Goal: Task Accomplishment & Management: Complete application form

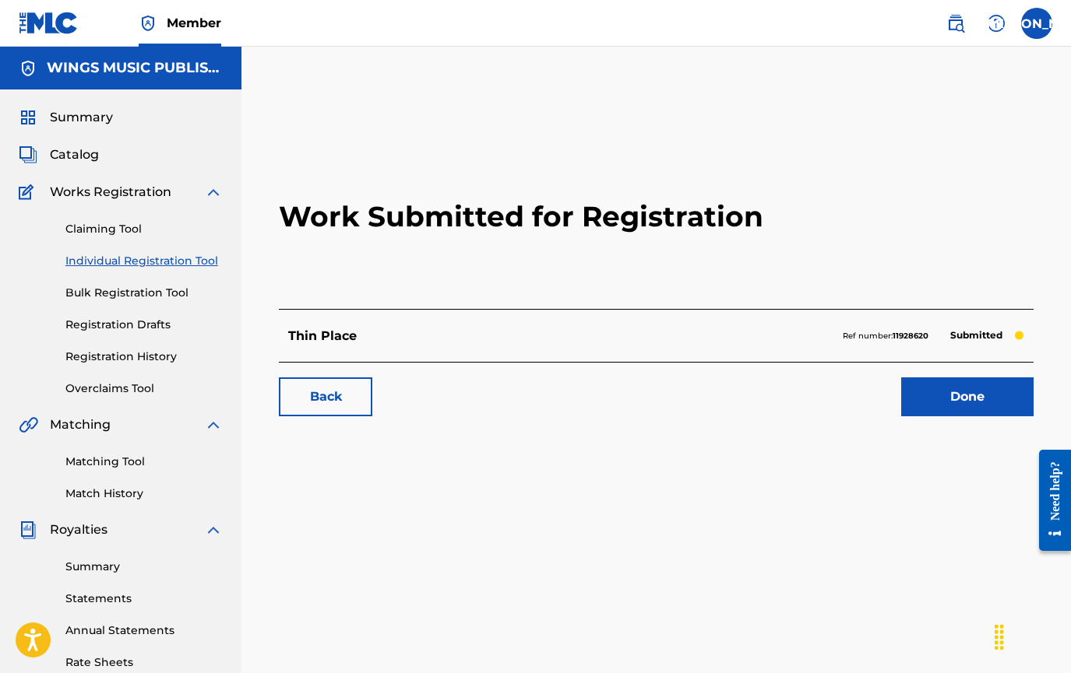
click at [962, 396] on link "Done" at bounding box center [967, 397] width 132 height 39
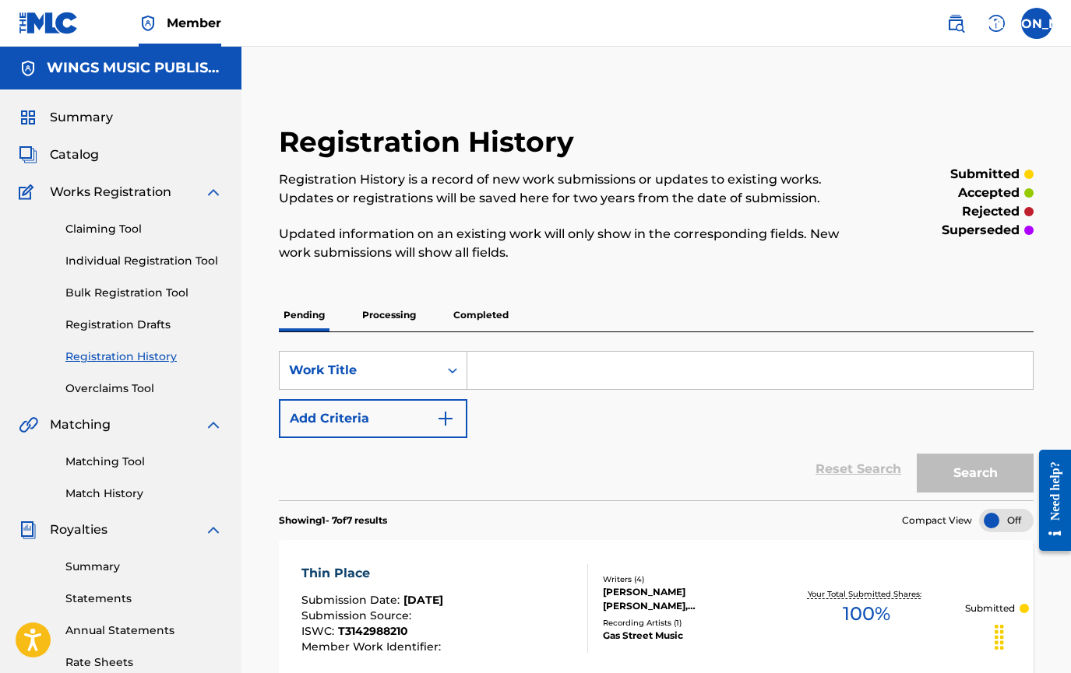
click at [397, 307] on p "Processing" at bounding box center [388, 315] width 63 height 33
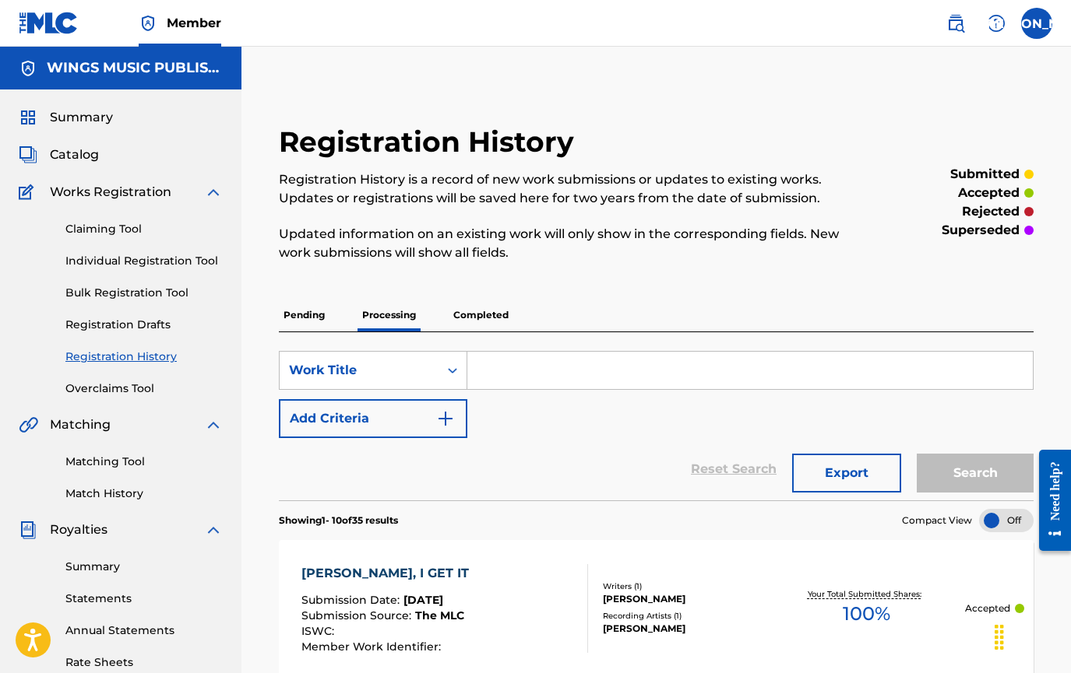
click at [469, 311] on p "Completed" at bounding box center [480, 315] width 65 height 33
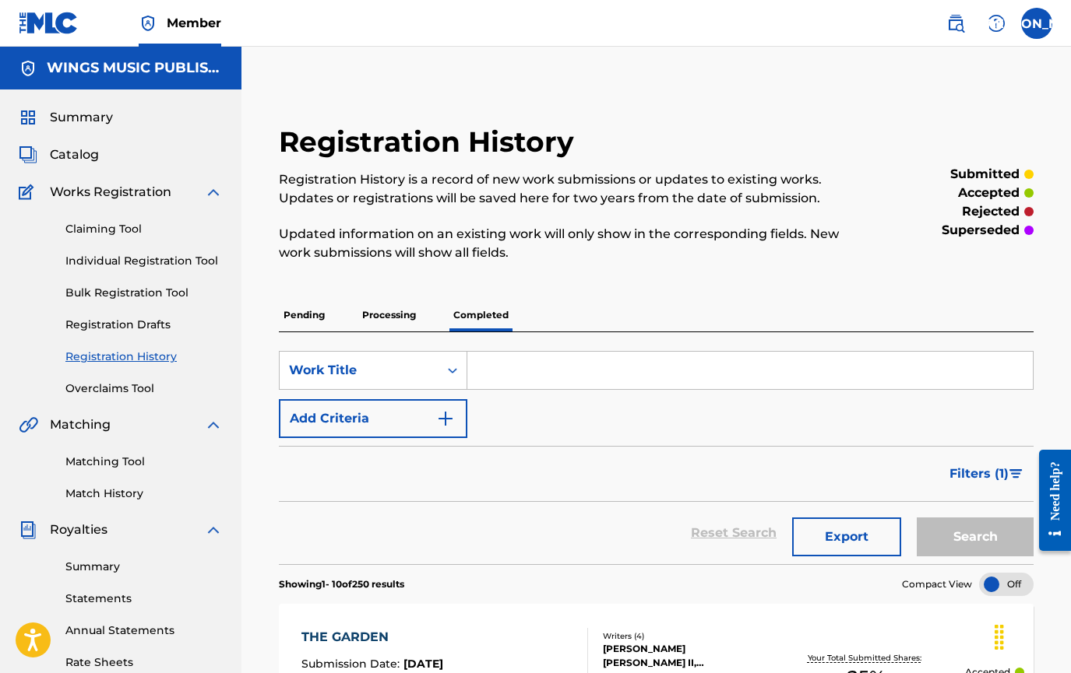
click at [96, 261] on link "Individual Registration Tool" at bounding box center [143, 261] width 157 height 16
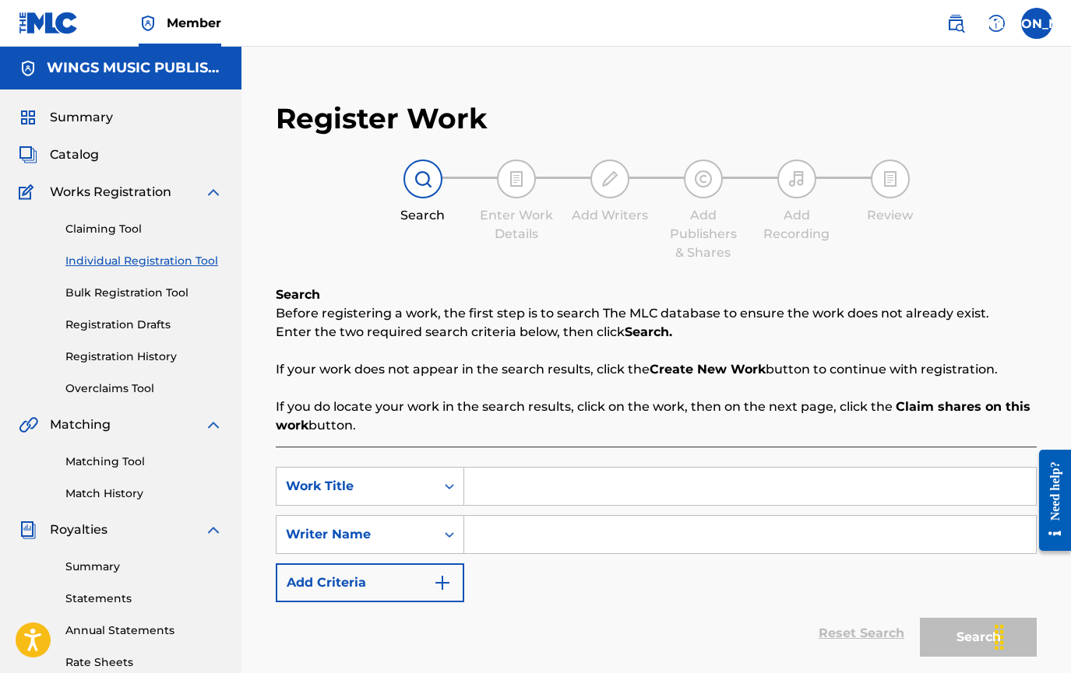
click at [514, 484] on input "Search Form" at bounding box center [749, 486] width 571 height 37
type input "you have our hallelujah"
click at [517, 537] on input "Search Form" at bounding box center [749, 534] width 571 height 37
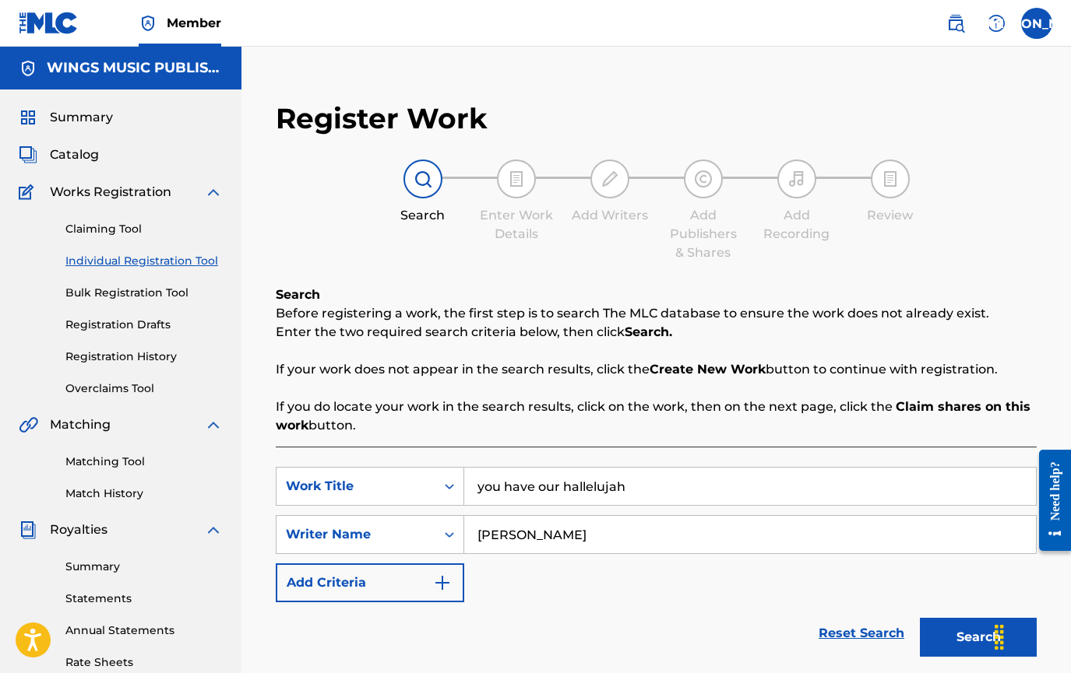
type input "[PERSON_NAME]"
click at [973, 645] on button "Search" at bounding box center [978, 637] width 117 height 39
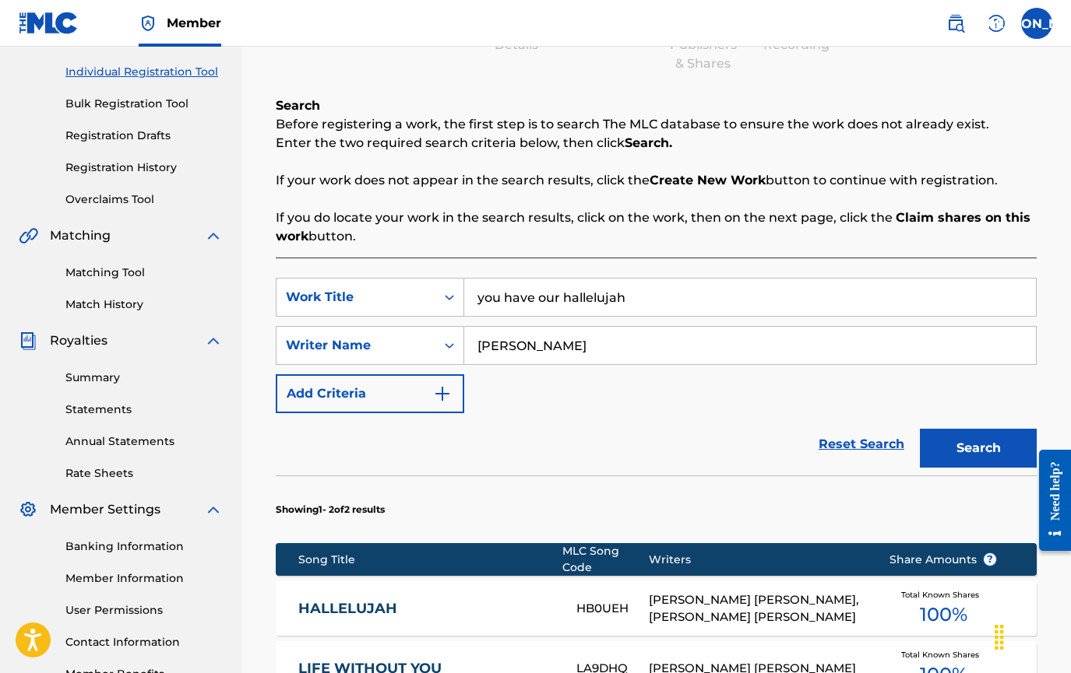
scroll to position [156, 0]
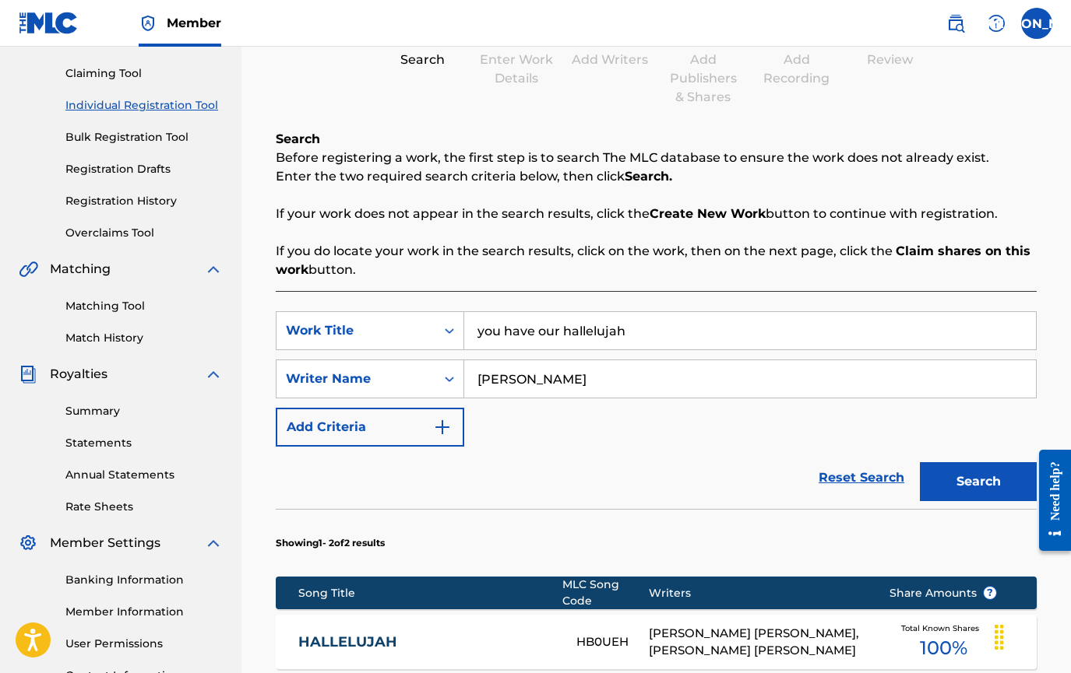
click at [600, 381] on input "[PERSON_NAME]" at bounding box center [749, 378] width 571 height 37
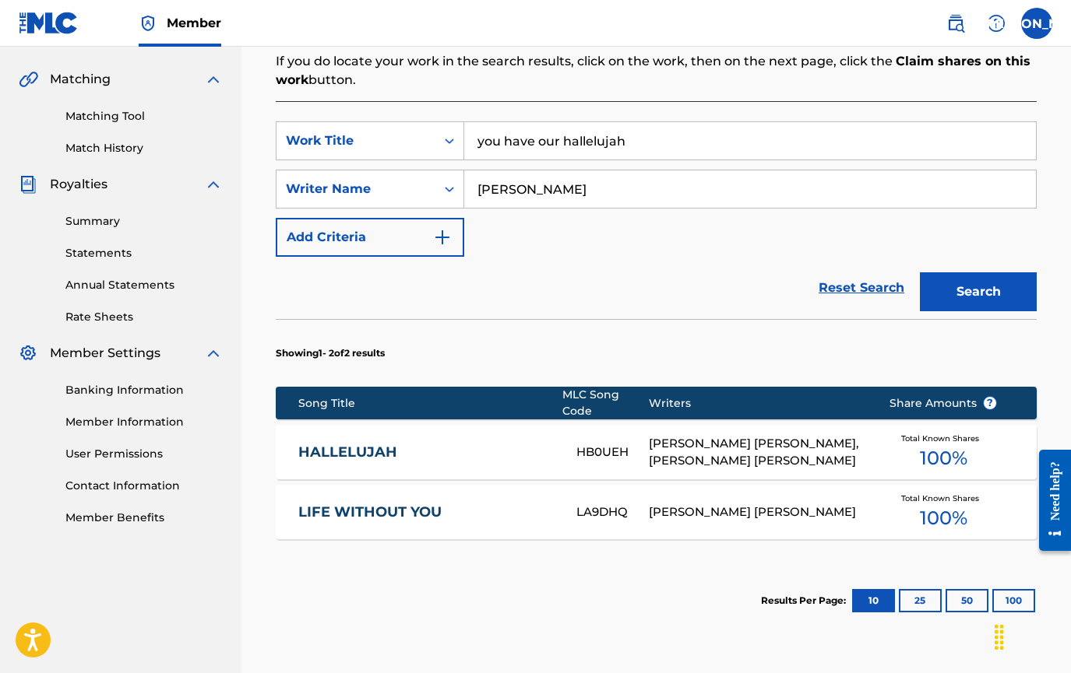
scroll to position [493, 0]
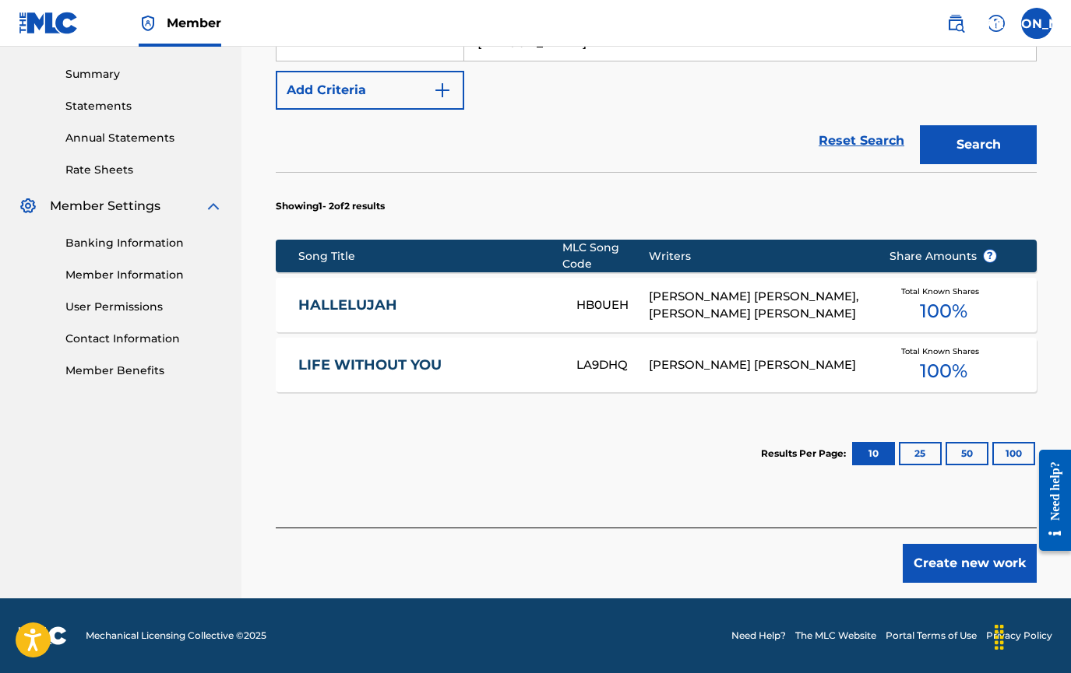
click at [993, 567] on button "Create new work" at bounding box center [969, 563] width 134 height 39
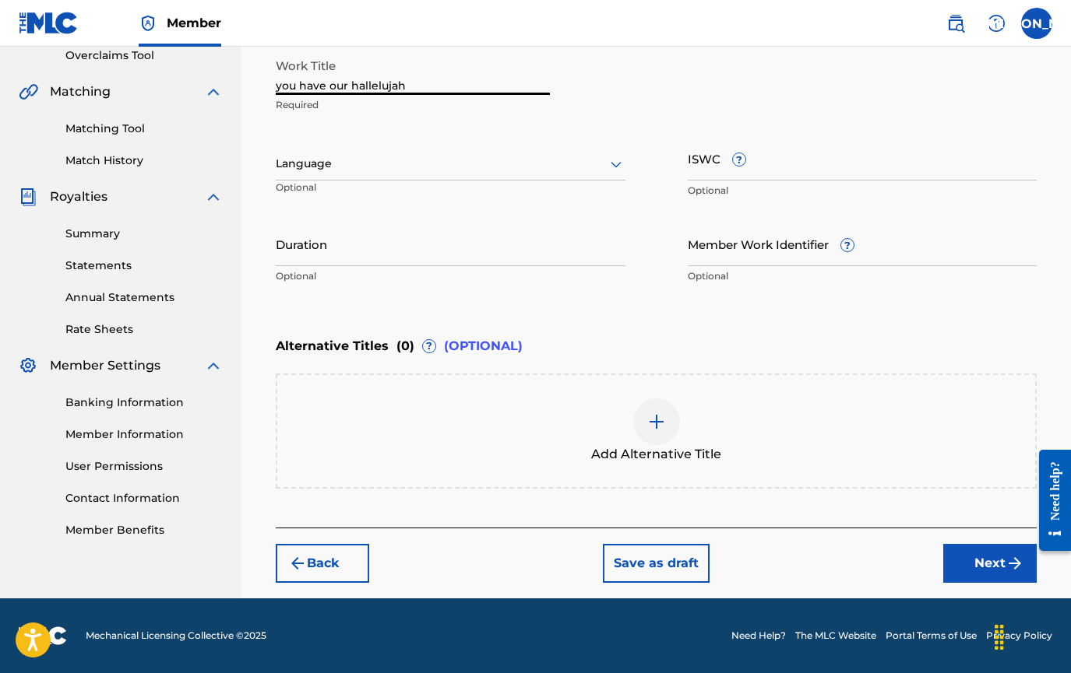
click at [280, 85] on input "you have our hallelujah" at bounding box center [413, 73] width 274 height 44
click at [304, 86] on input "You have our hallelujah" at bounding box center [413, 73] width 274 height 44
click at [334, 86] on input "You Have our hallelujah" at bounding box center [413, 73] width 274 height 44
click at [357, 86] on input "You Have Our hallelujah" at bounding box center [413, 73] width 274 height 44
type input "You Have Our Hallelujah"
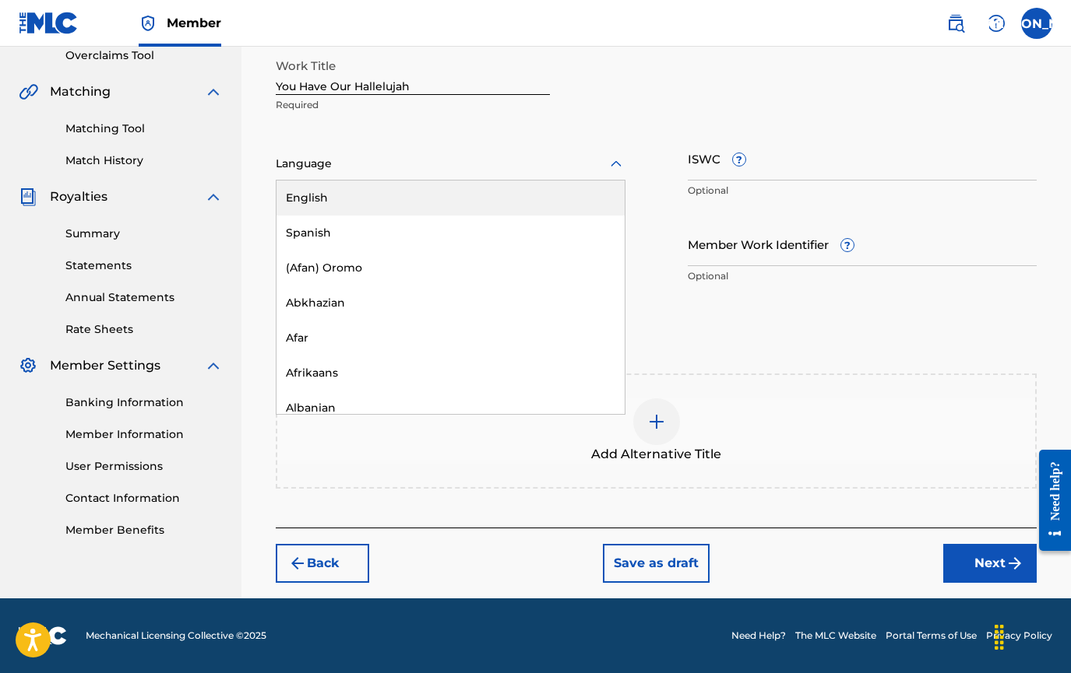
click at [305, 167] on div at bounding box center [451, 163] width 350 height 19
click at [315, 190] on div "English" at bounding box center [450, 198] width 348 height 35
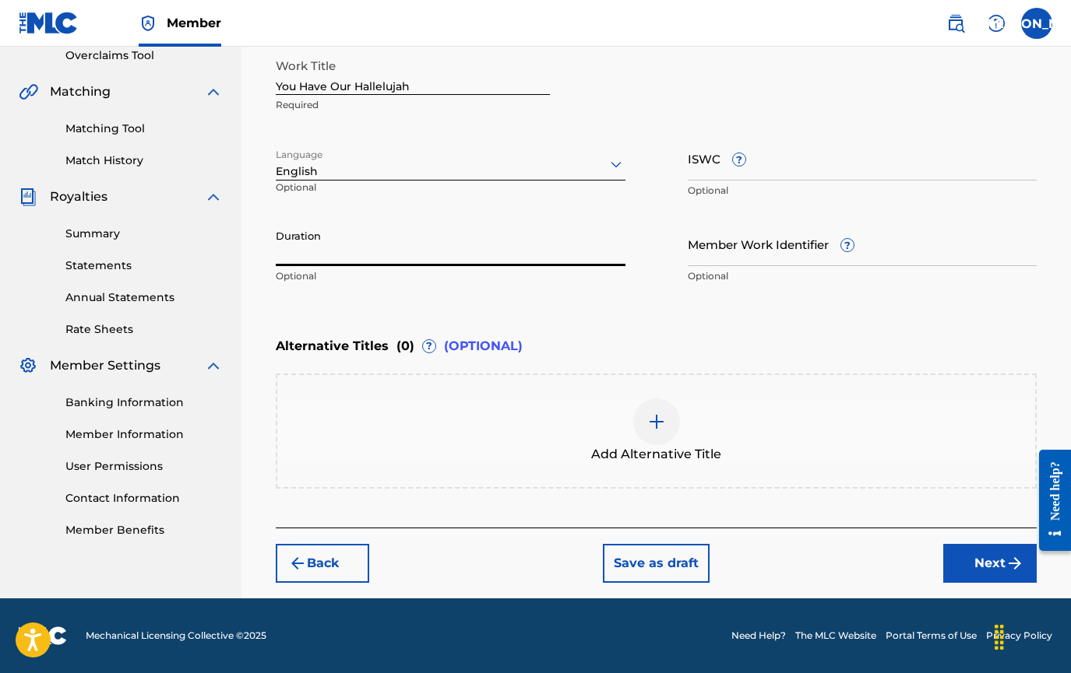
click at [312, 259] on input "Duration" at bounding box center [451, 244] width 350 height 44
type input "05:46"
click at [992, 558] on button "Next" at bounding box center [989, 563] width 93 height 39
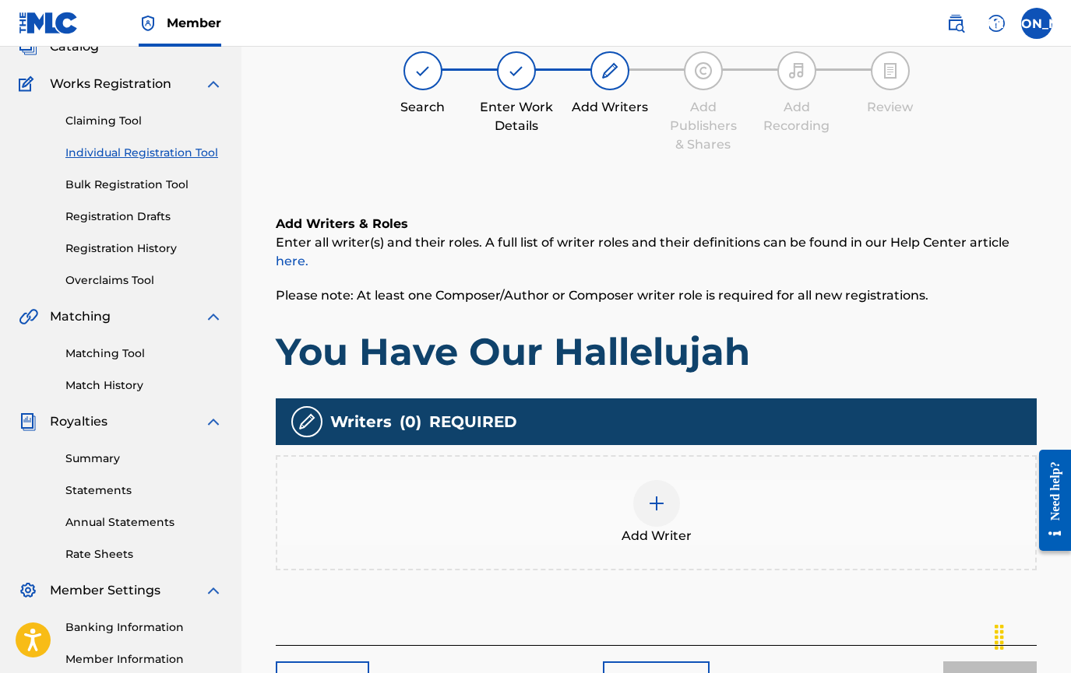
scroll to position [70, 0]
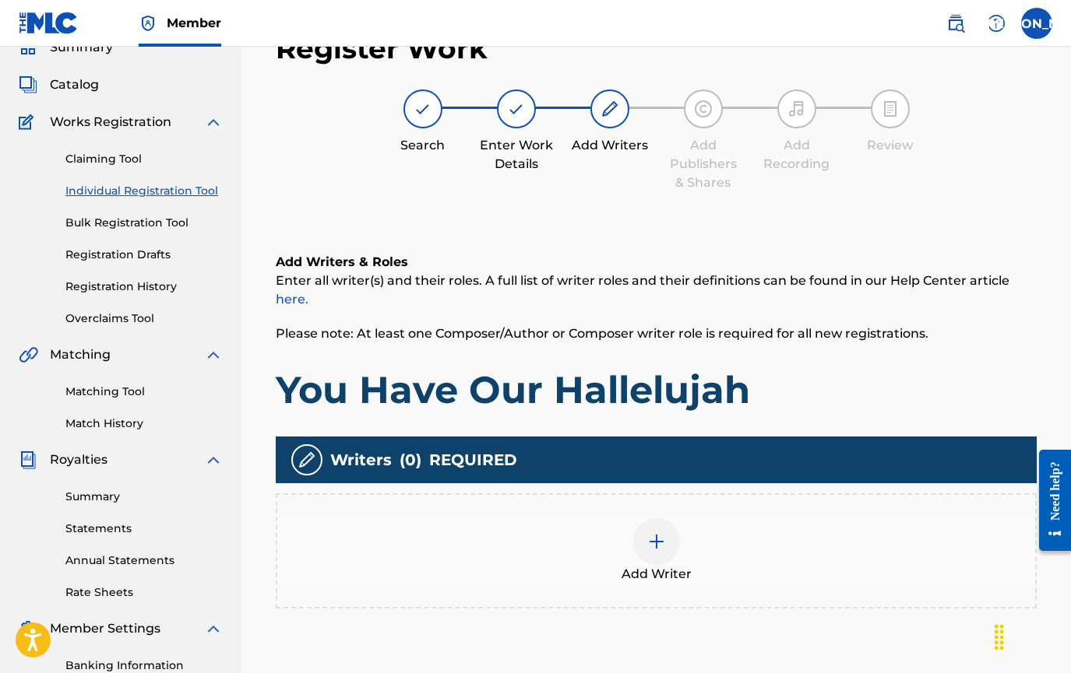
click at [670, 548] on div at bounding box center [656, 542] width 47 height 47
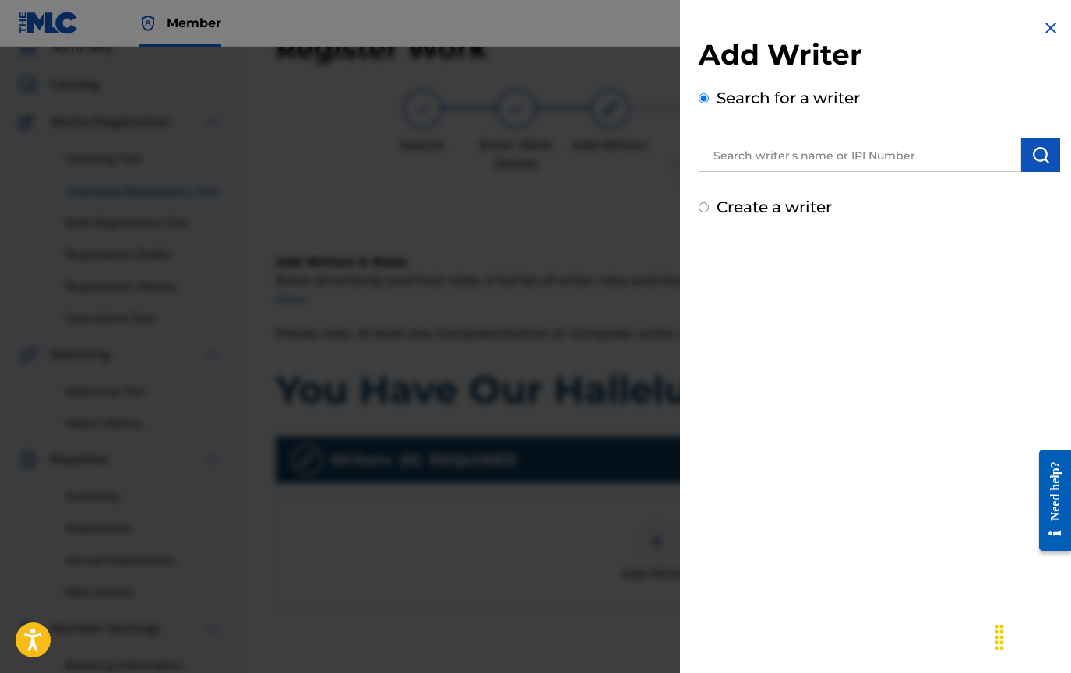
click at [730, 148] on input "text" at bounding box center [859, 155] width 322 height 34
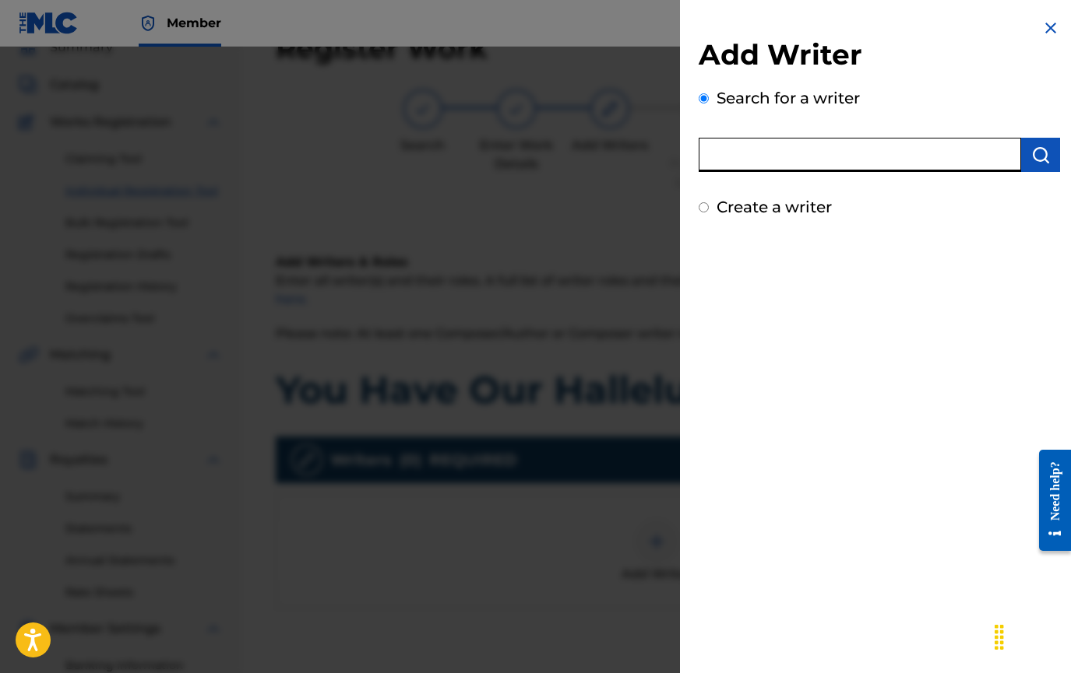
paste input "[PERSON_NAME], [PERSON_NAME]"
type input "[PERSON_NAME], [PERSON_NAME]"
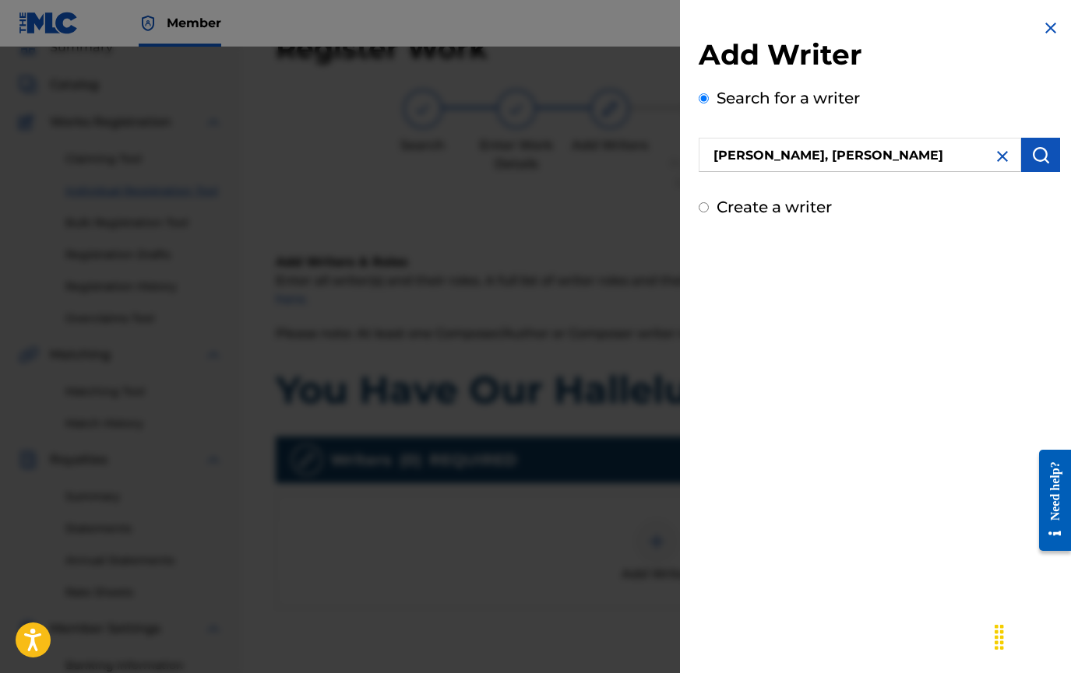
click at [1035, 150] on img "submit" at bounding box center [1040, 155] width 19 height 19
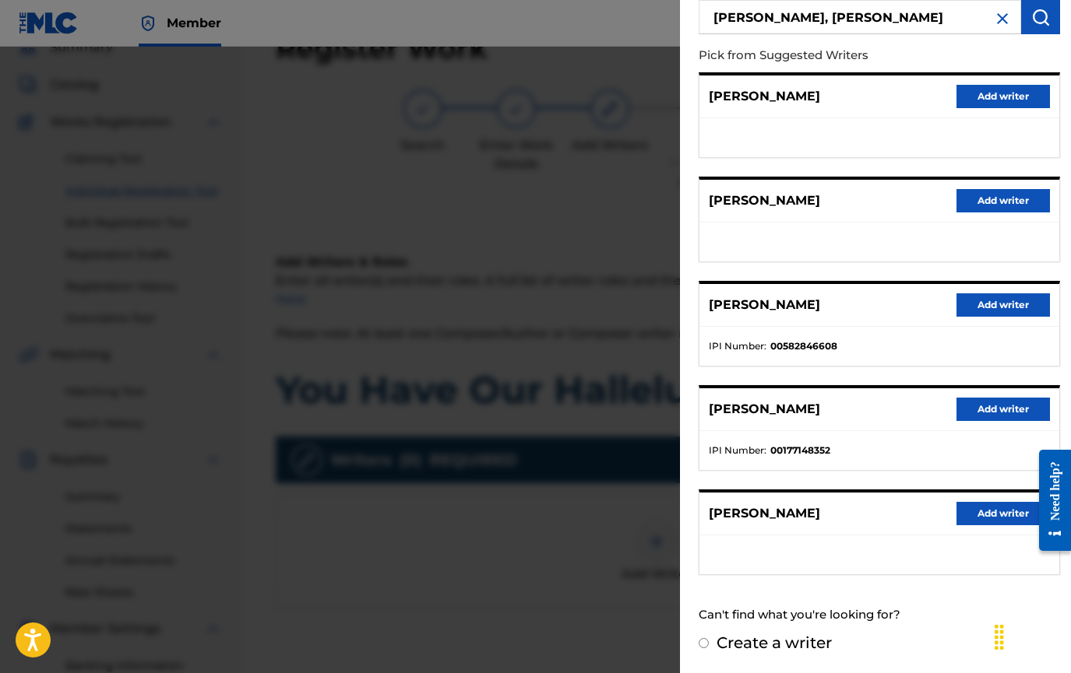
scroll to position [0, 0]
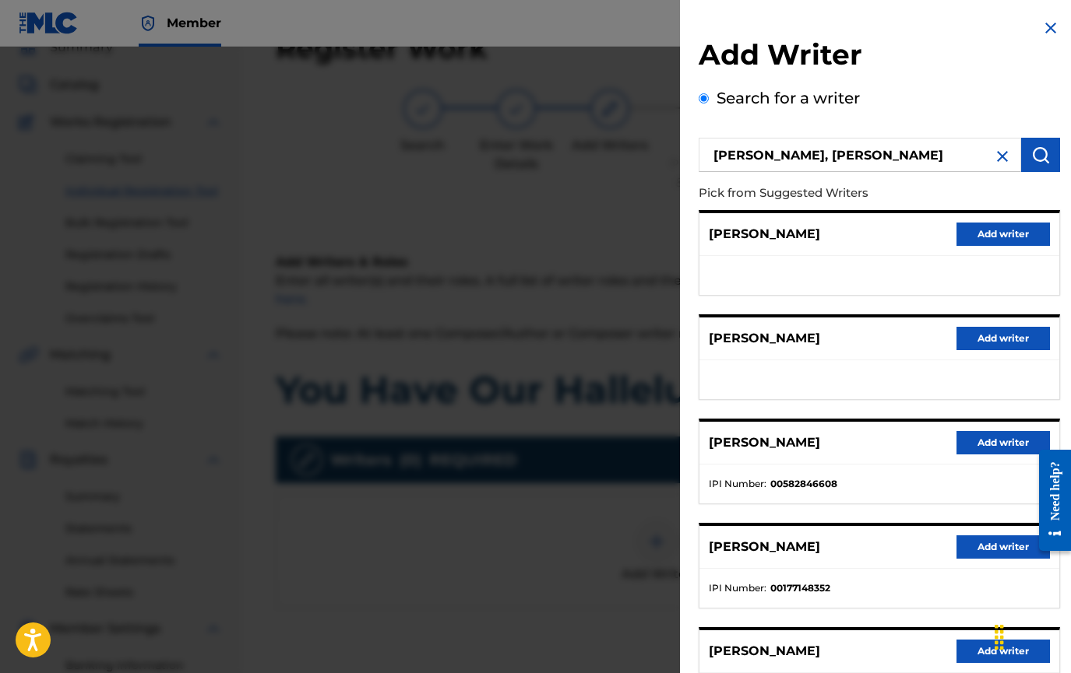
click at [1015, 236] on button "Add writer" at bounding box center [1002, 234] width 93 height 23
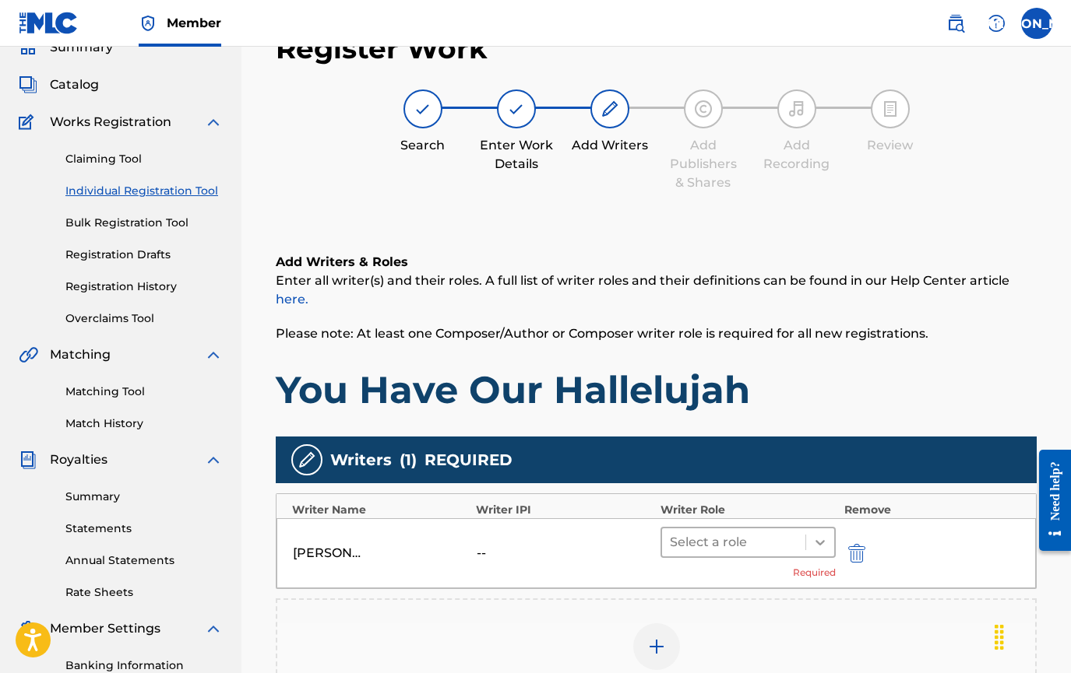
click at [821, 540] on icon at bounding box center [820, 543] width 16 height 16
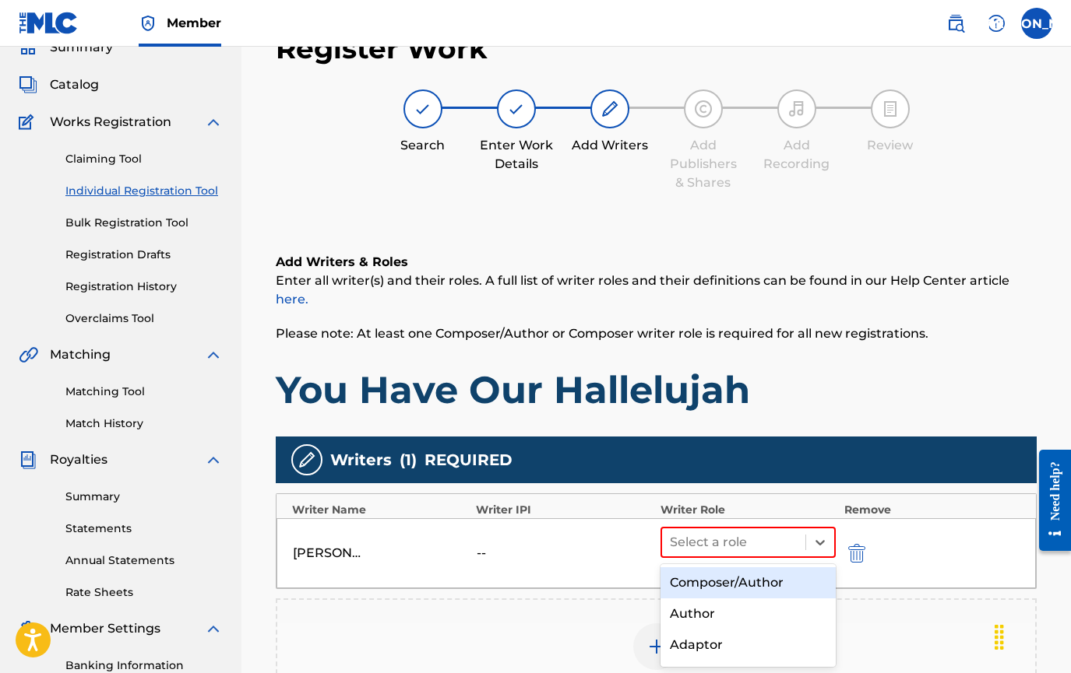
click at [768, 579] on div "Composer/Author" at bounding box center [748, 583] width 176 height 31
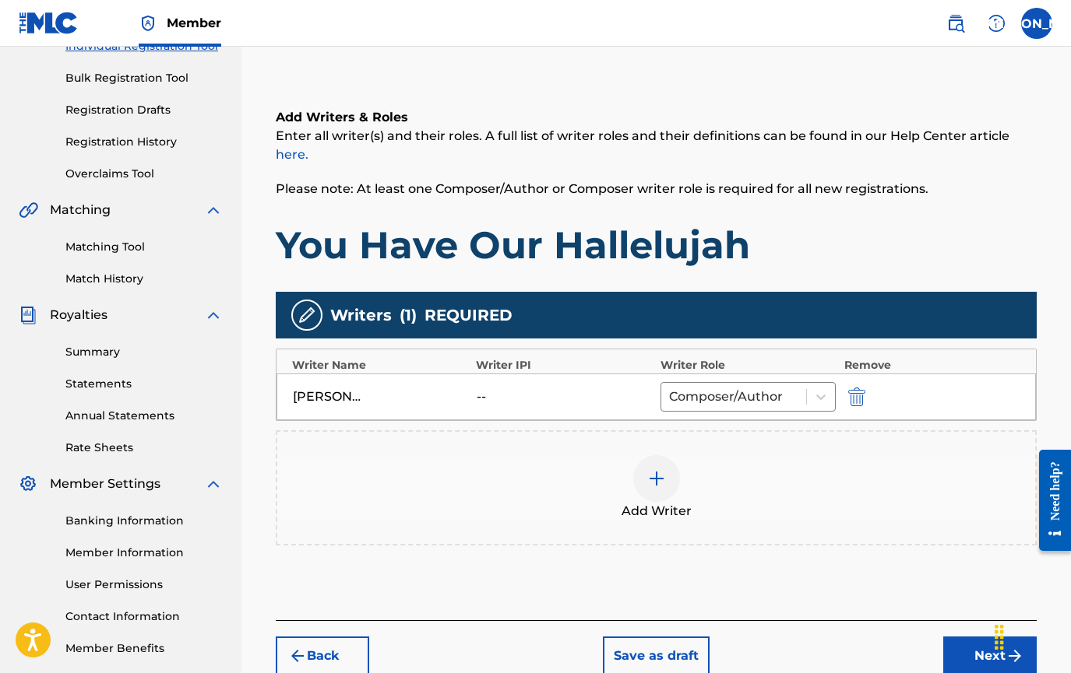
scroll to position [308, 0]
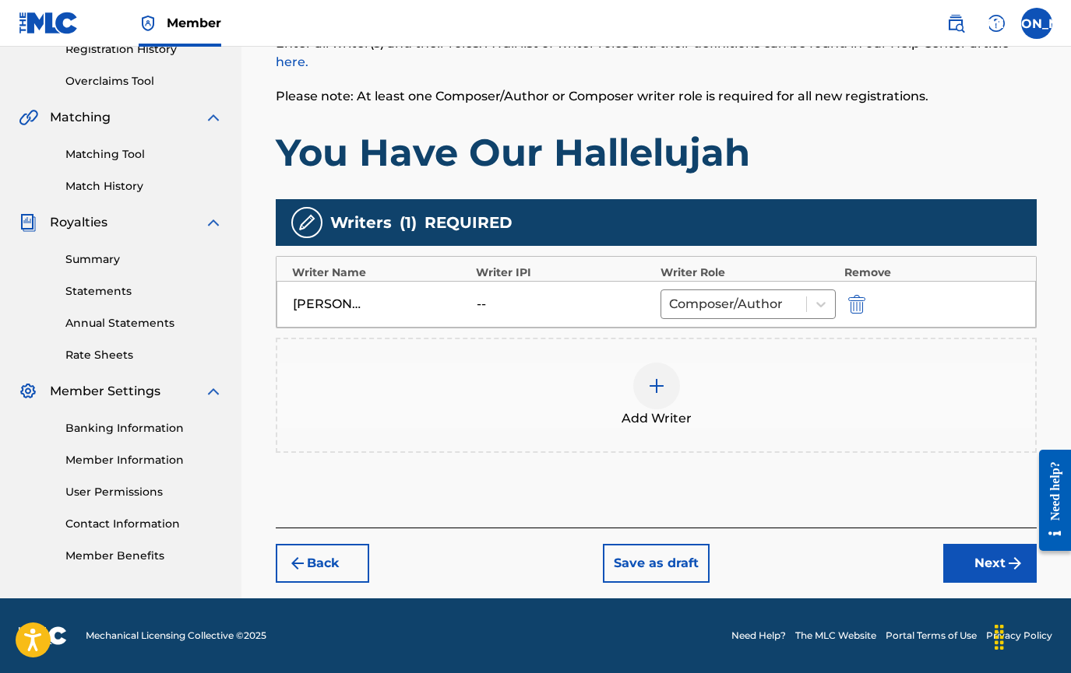
click at [672, 399] on div at bounding box center [656, 386] width 47 height 47
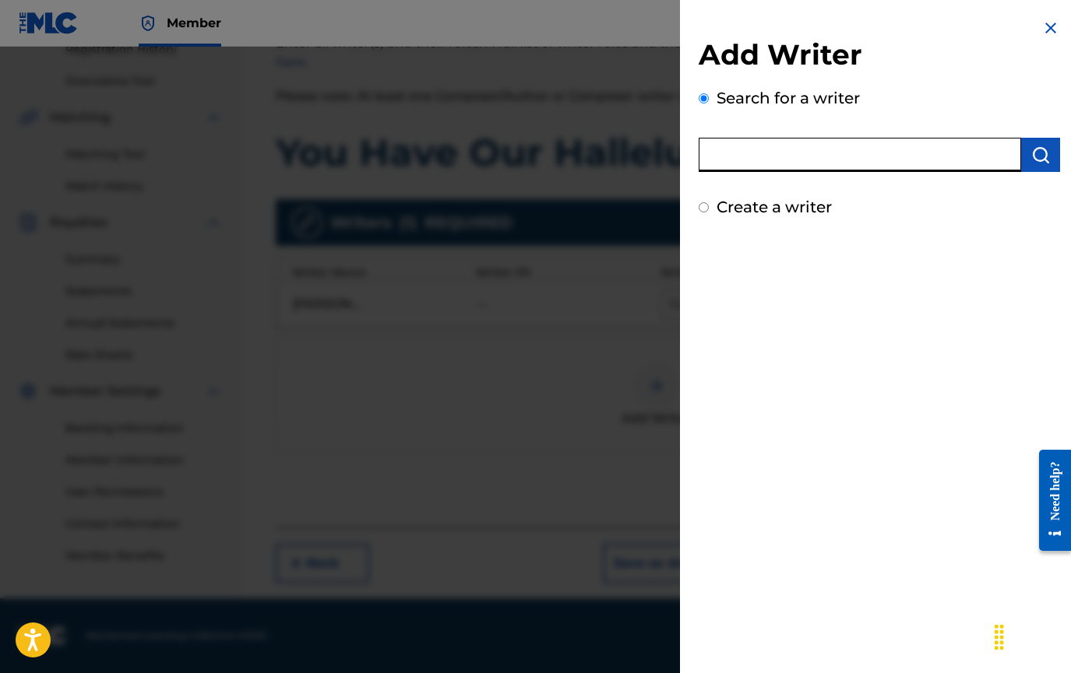
click at [725, 162] on input "text" at bounding box center [859, 155] width 322 height 34
paste input "[PERSON_NAME]"
type input "[PERSON_NAME]"
click at [1023, 156] on button "submit" at bounding box center [1040, 155] width 39 height 34
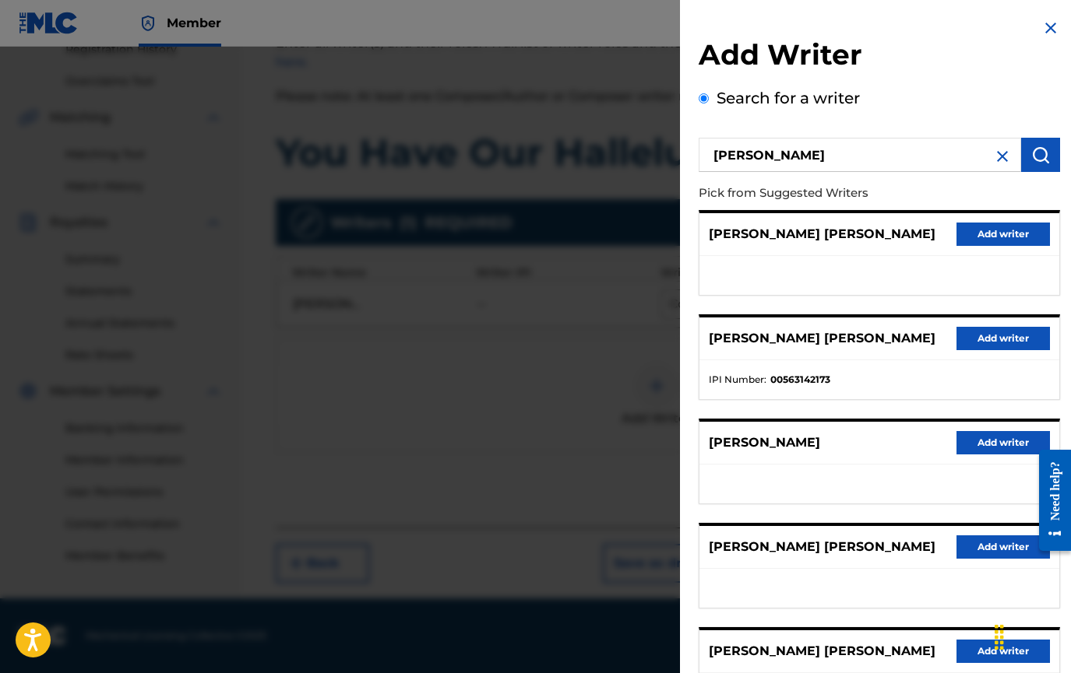
click at [997, 439] on button "Add writer" at bounding box center [1002, 442] width 93 height 23
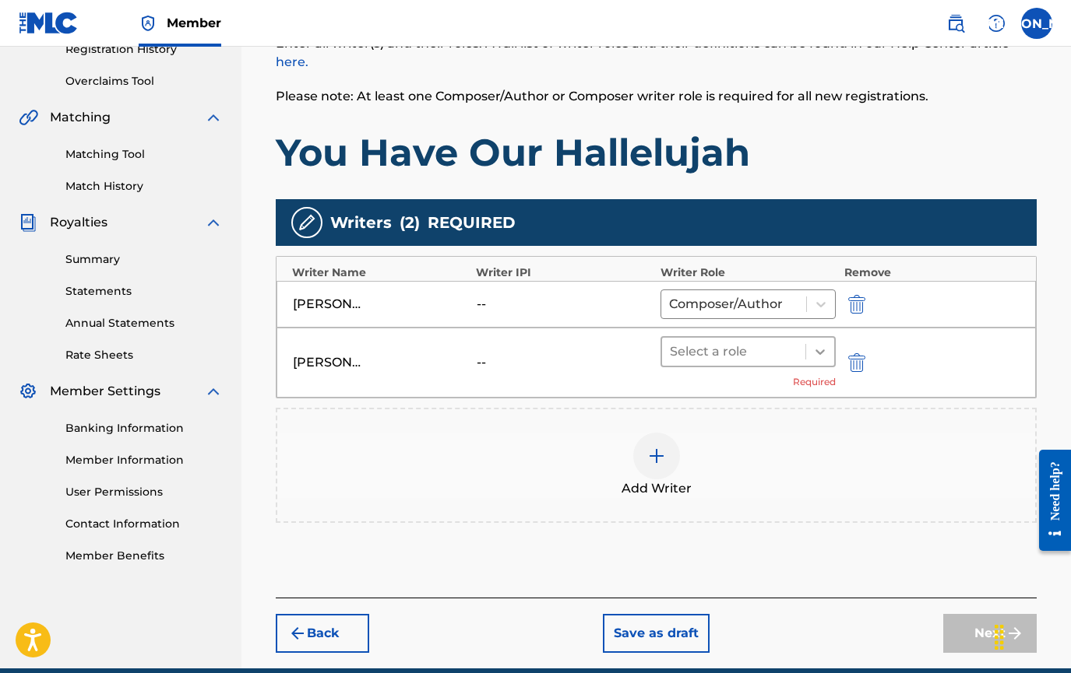
click at [818, 353] on icon at bounding box center [820, 352] width 16 height 16
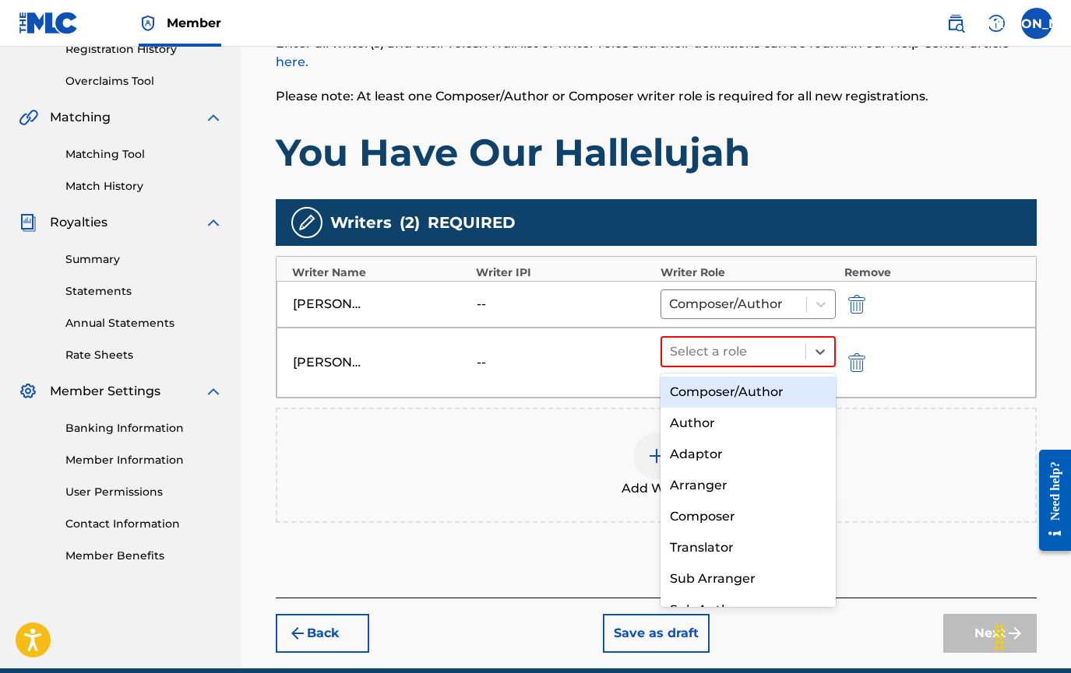
click at [788, 386] on div "Composer/Author" at bounding box center [748, 392] width 176 height 31
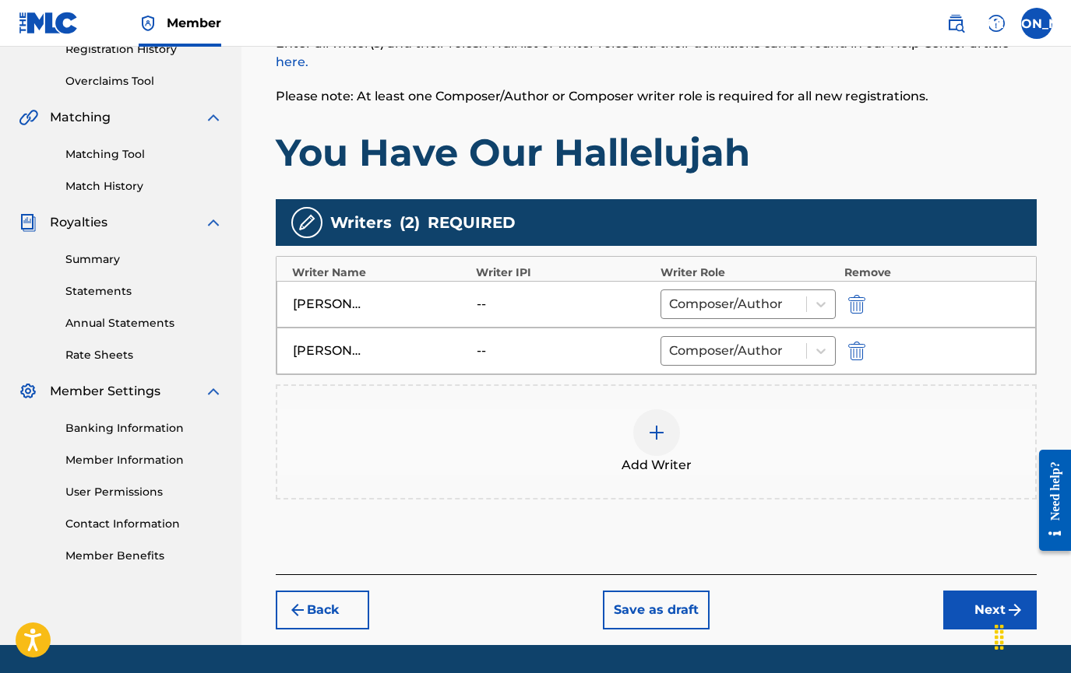
click at [661, 441] on img at bounding box center [656, 433] width 19 height 19
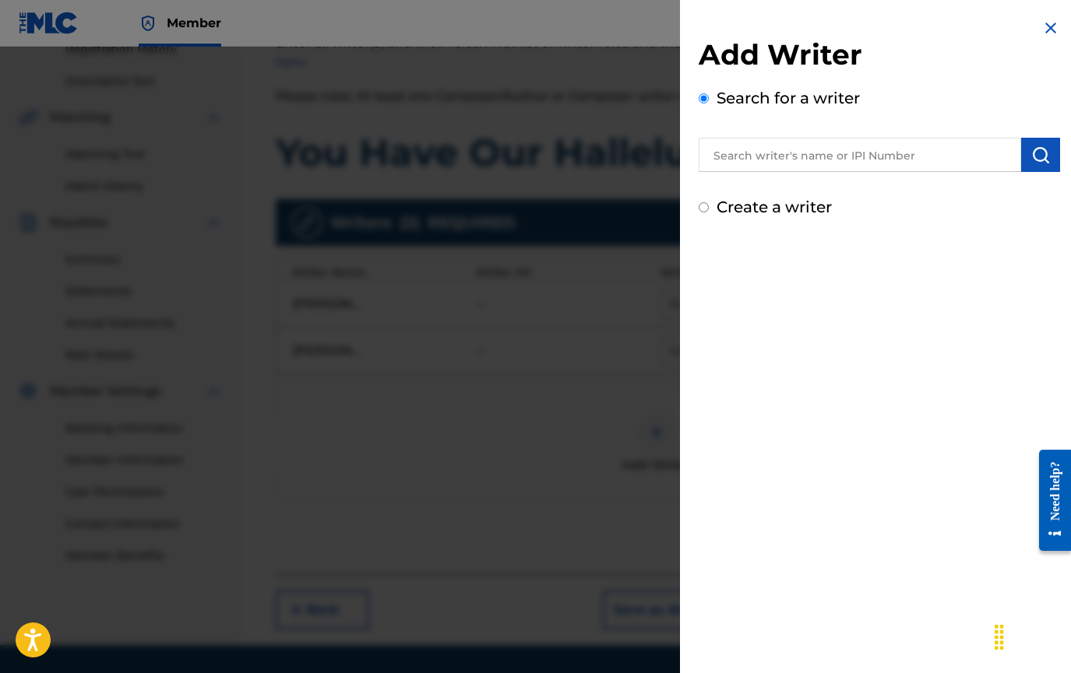
click at [728, 149] on input "text" at bounding box center [859, 155] width 322 height 34
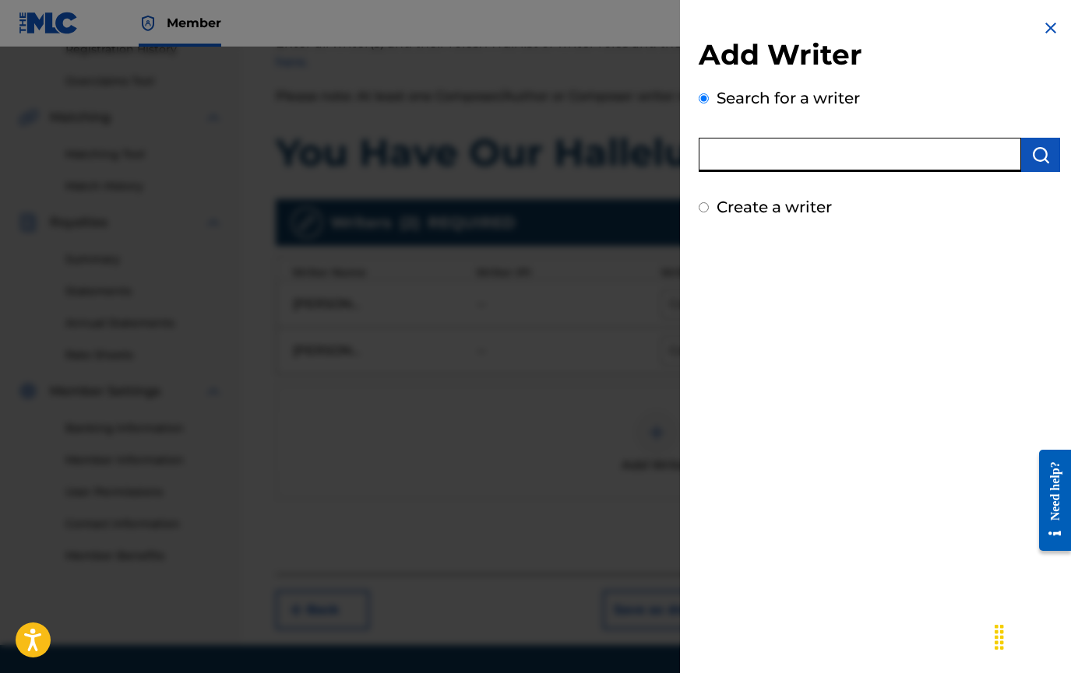
paste input "[PERSON_NAME]"
type input "[PERSON_NAME]"
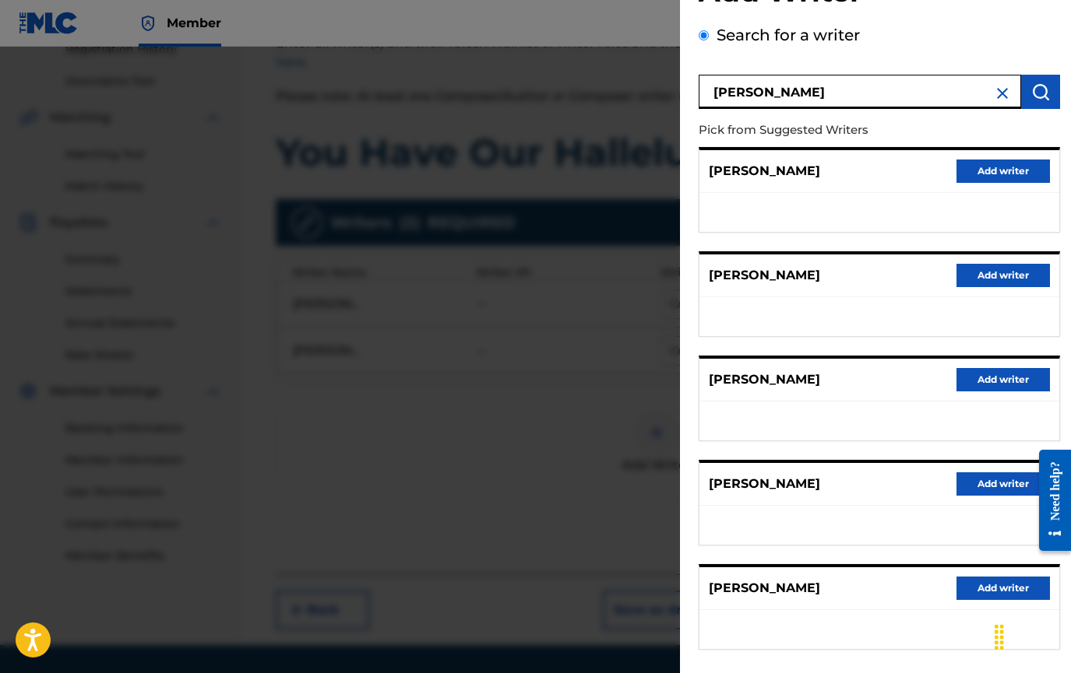
scroll to position [138, 0]
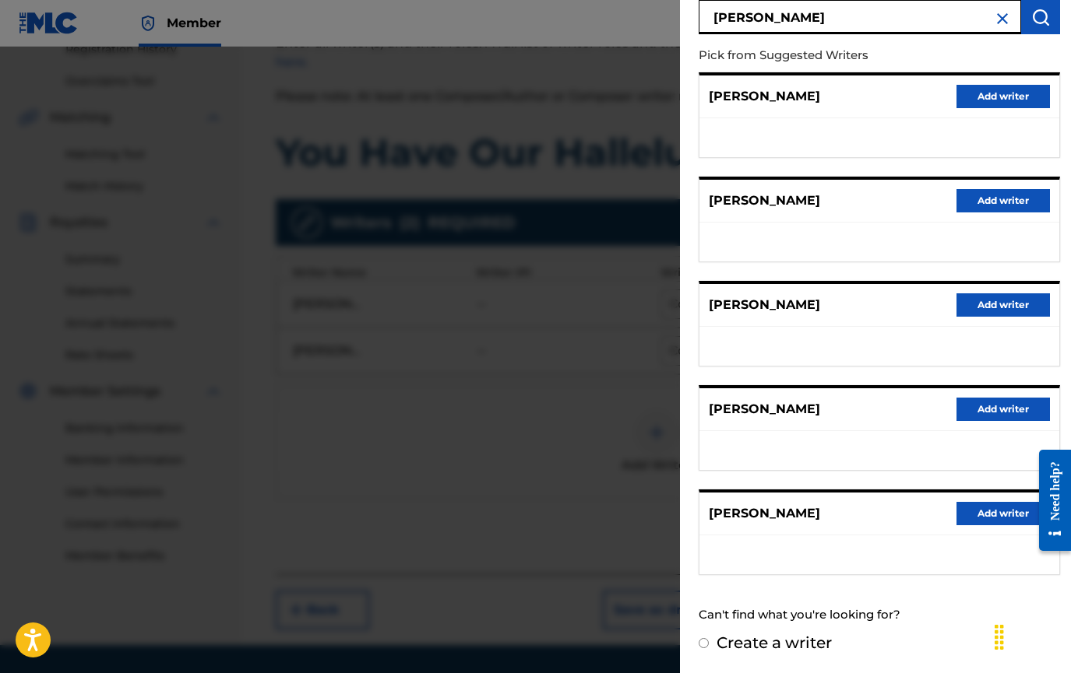
click at [989, 514] on button "Add writer" at bounding box center [1002, 513] width 93 height 23
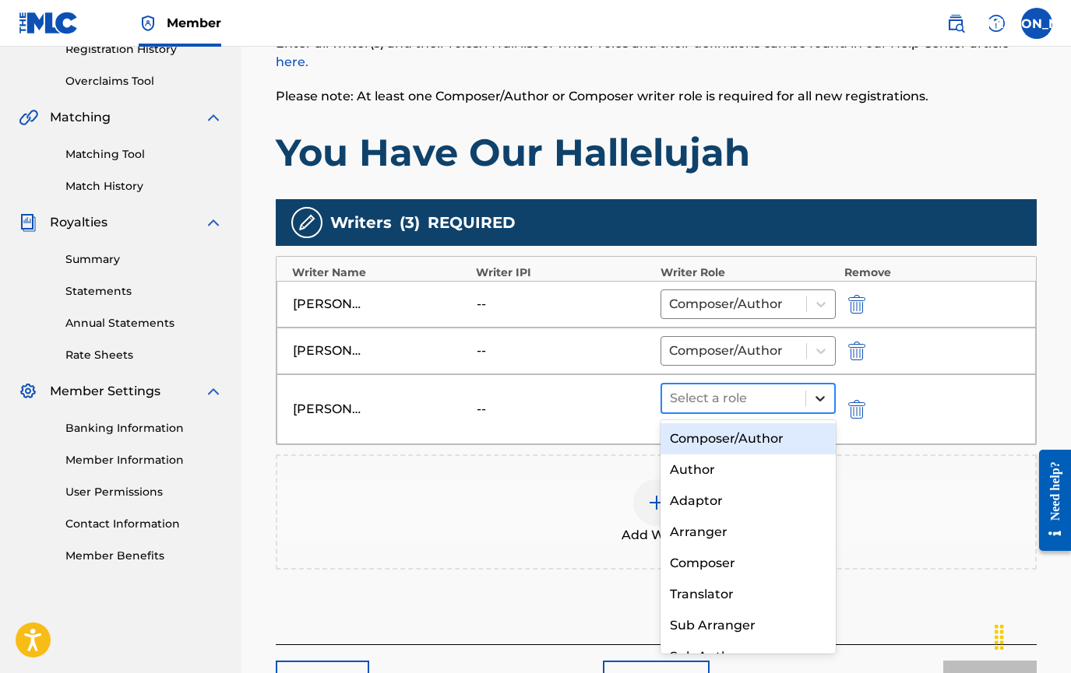
click at [815, 392] on icon at bounding box center [820, 399] width 16 height 16
click at [791, 439] on div "Composer/Author" at bounding box center [748, 439] width 176 height 31
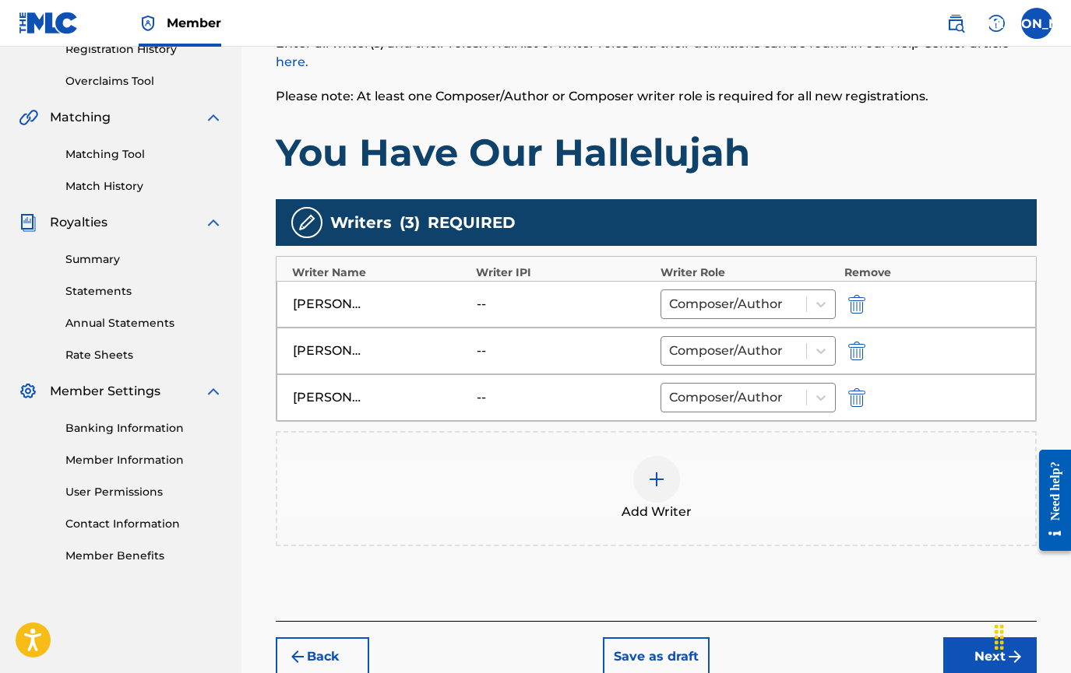
click at [652, 484] on img at bounding box center [656, 479] width 19 height 19
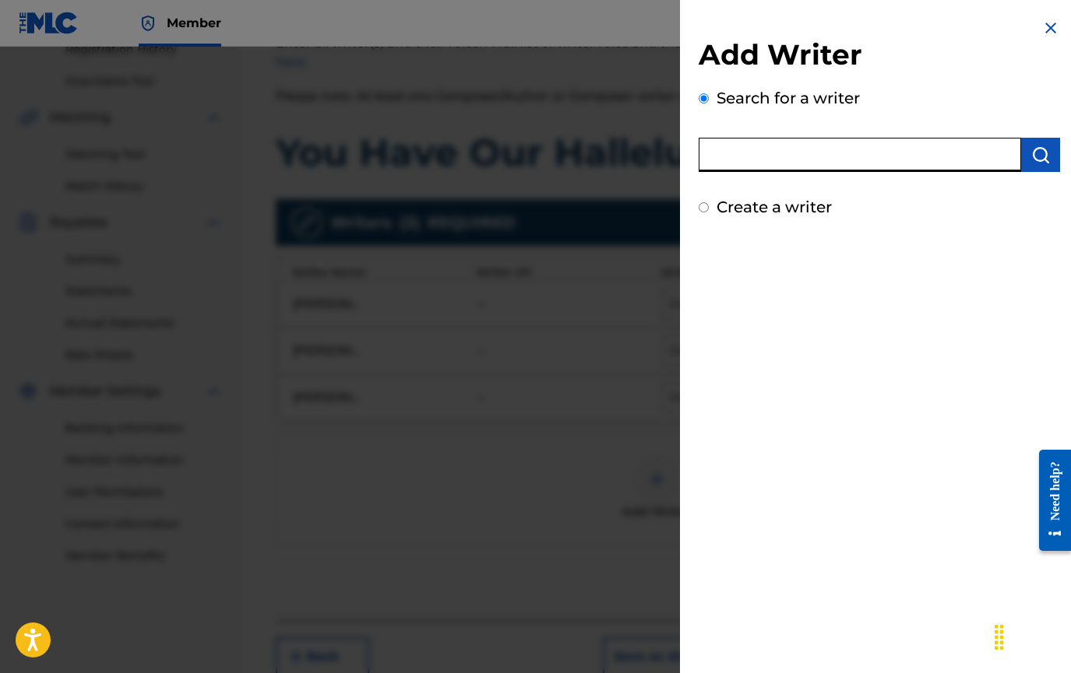
click at [744, 156] on input "text" at bounding box center [859, 155] width 322 height 34
paste input "[PERSON_NAME]"
type input "[PERSON_NAME]"
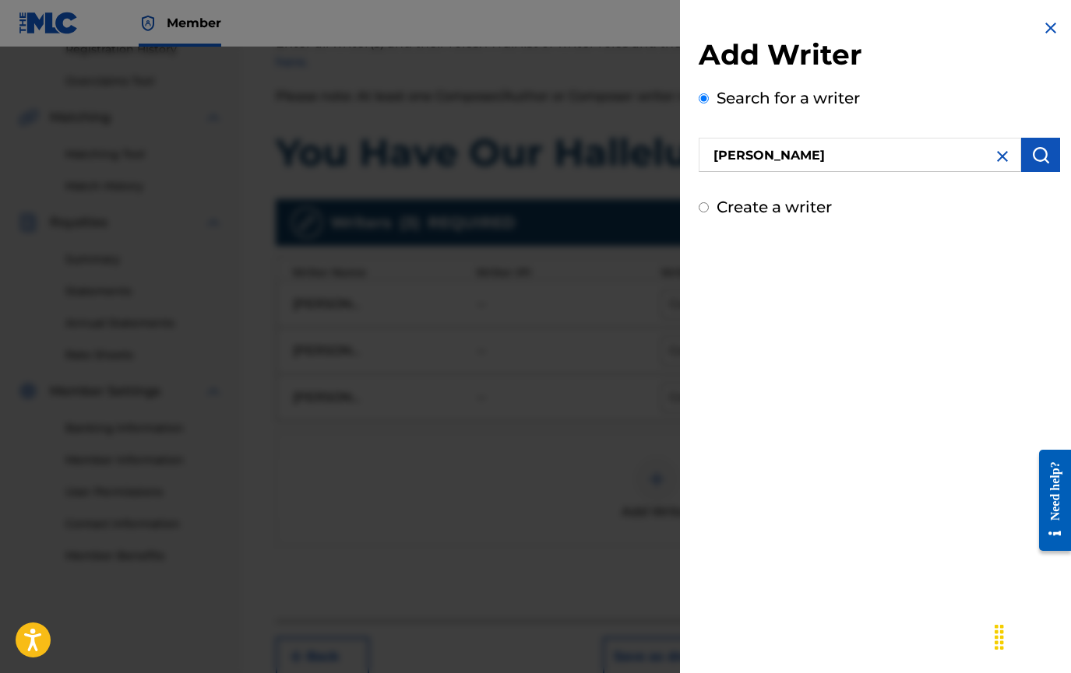
click at [1031, 151] on img "submit" at bounding box center [1040, 155] width 19 height 19
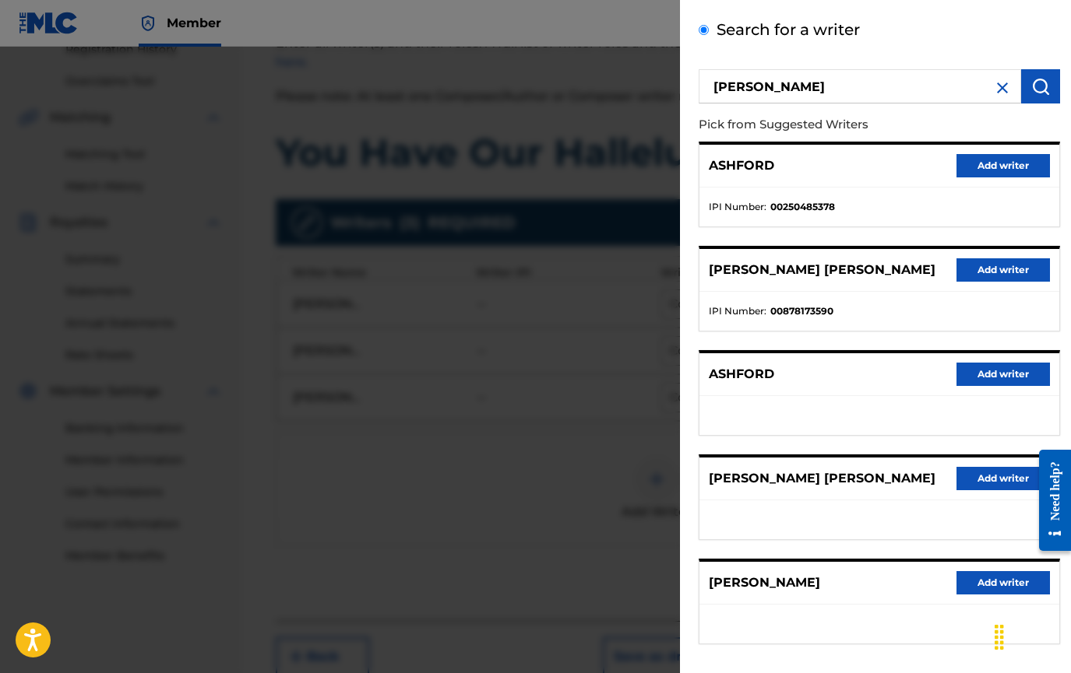
scroll to position [0, 0]
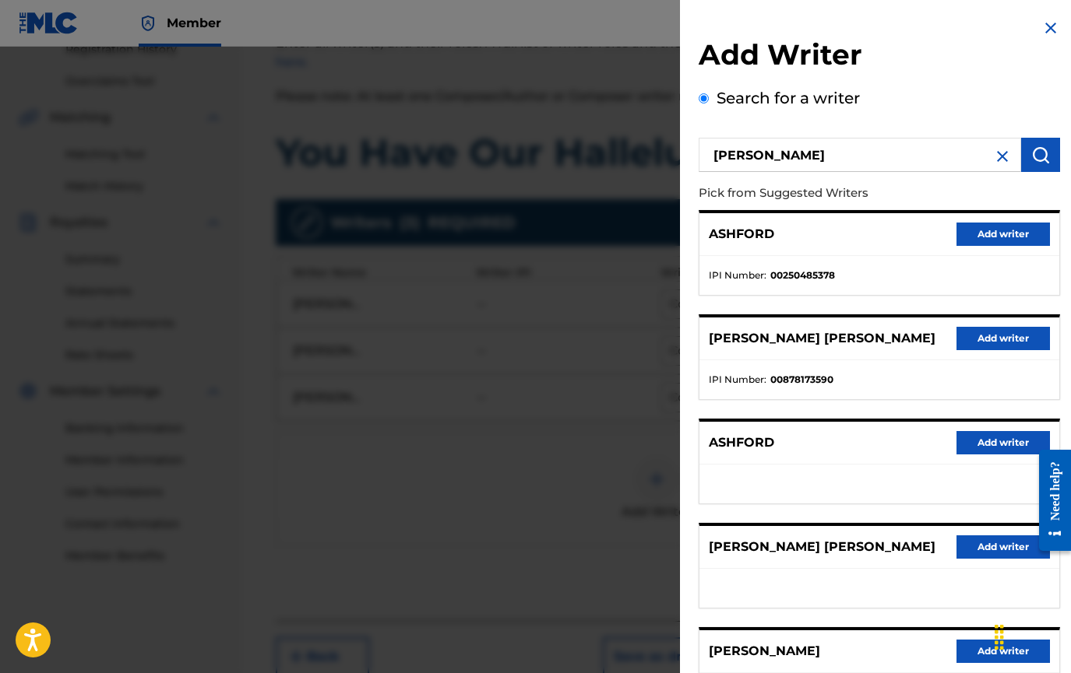
click at [980, 441] on button "Add writer" at bounding box center [1002, 442] width 93 height 23
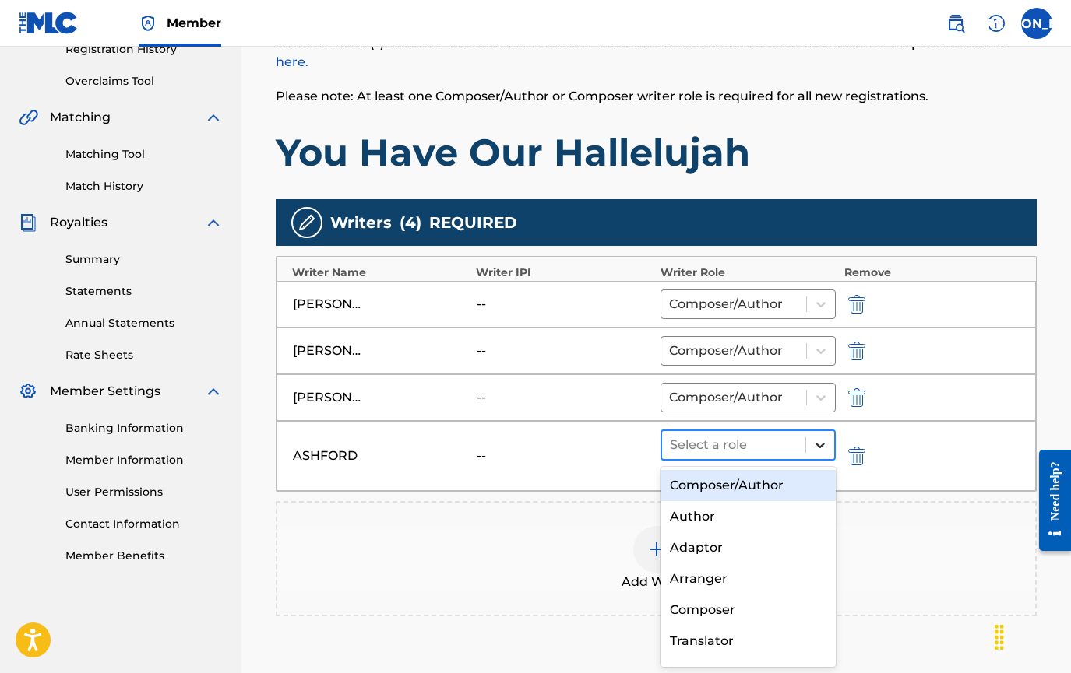
click at [821, 448] on icon at bounding box center [820, 446] width 16 height 16
click at [799, 476] on div "Composer/Author" at bounding box center [748, 485] width 176 height 31
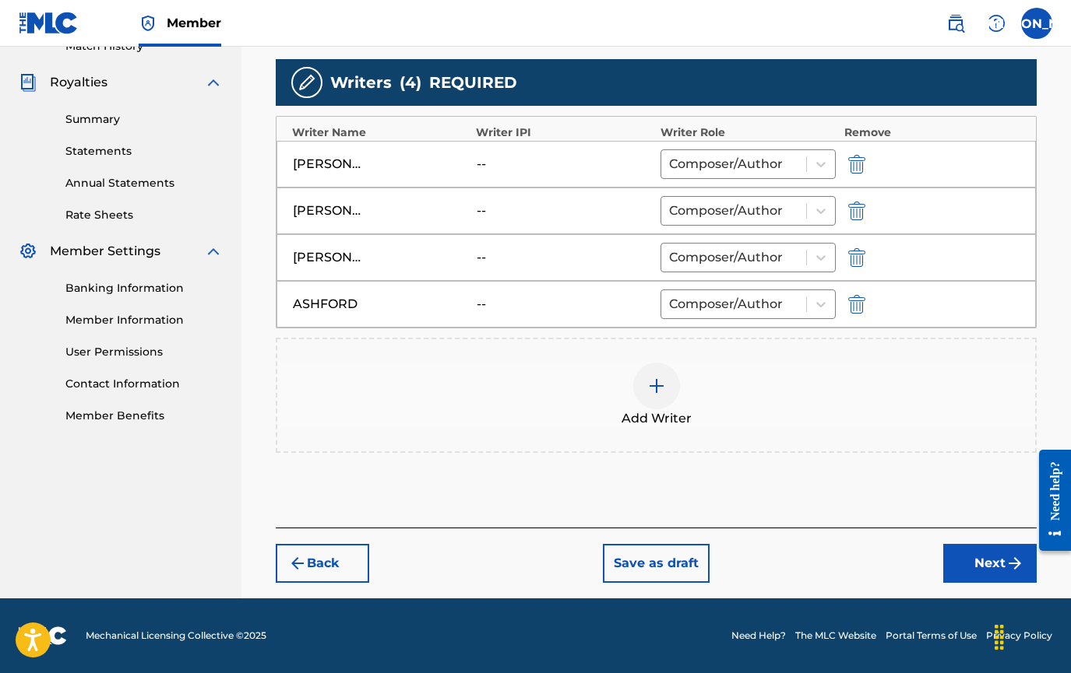
click at [992, 560] on button "Next" at bounding box center [989, 563] width 93 height 39
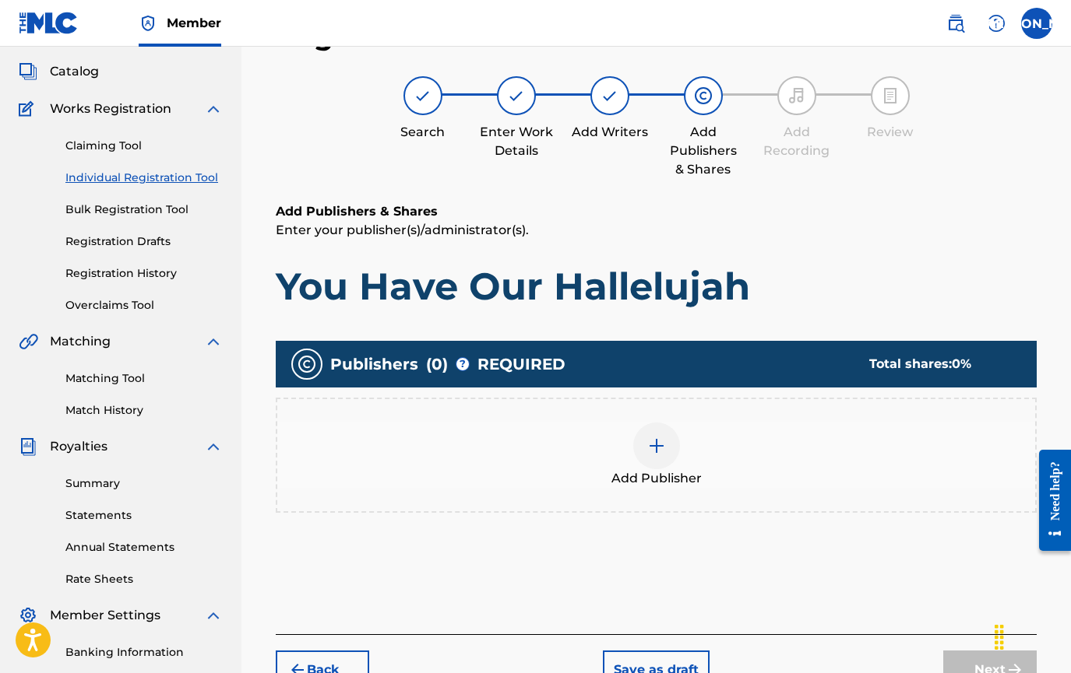
scroll to position [70, 0]
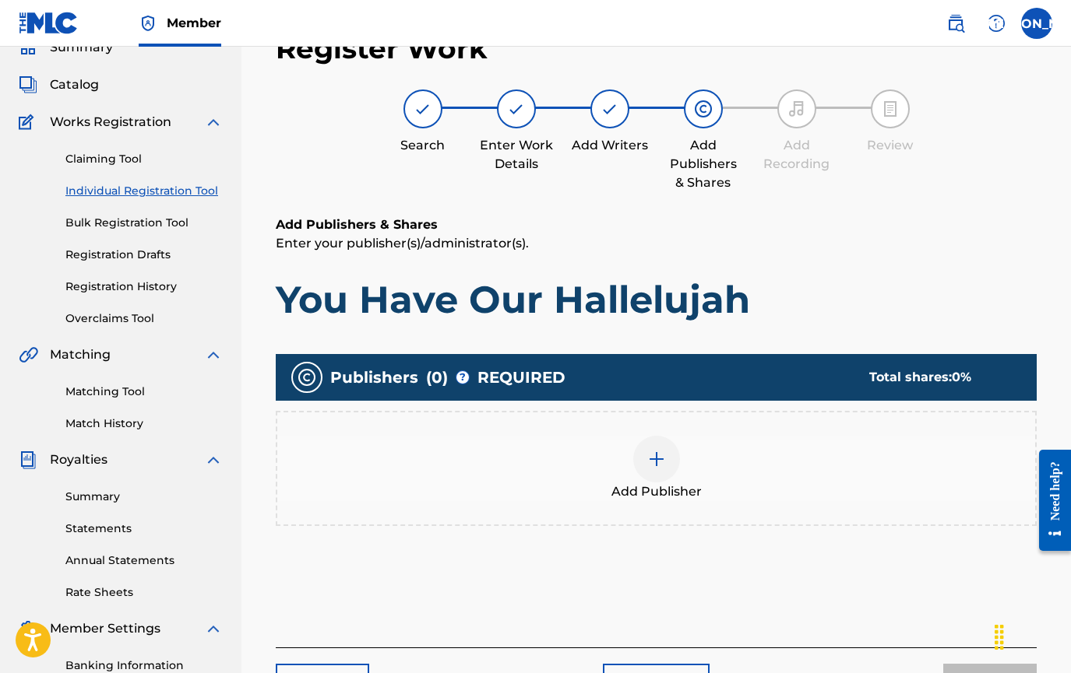
click at [644, 460] on div at bounding box center [656, 459] width 47 height 47
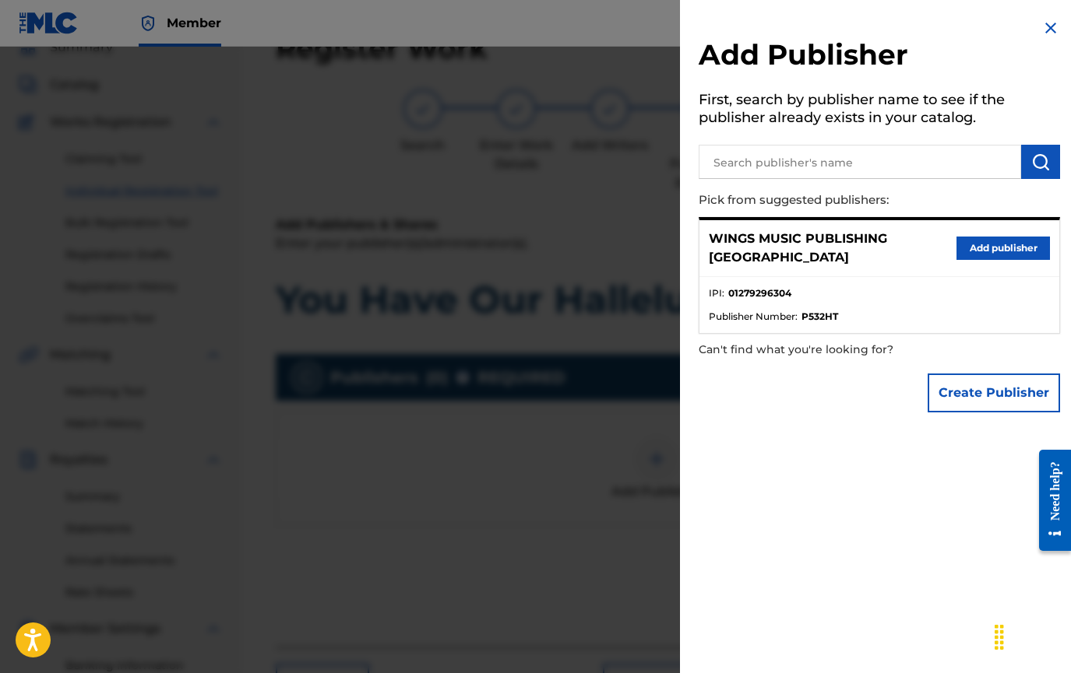
click at [974, 244] on button "Add publisher" at bounding box center [1002, 248] width 93 height 23
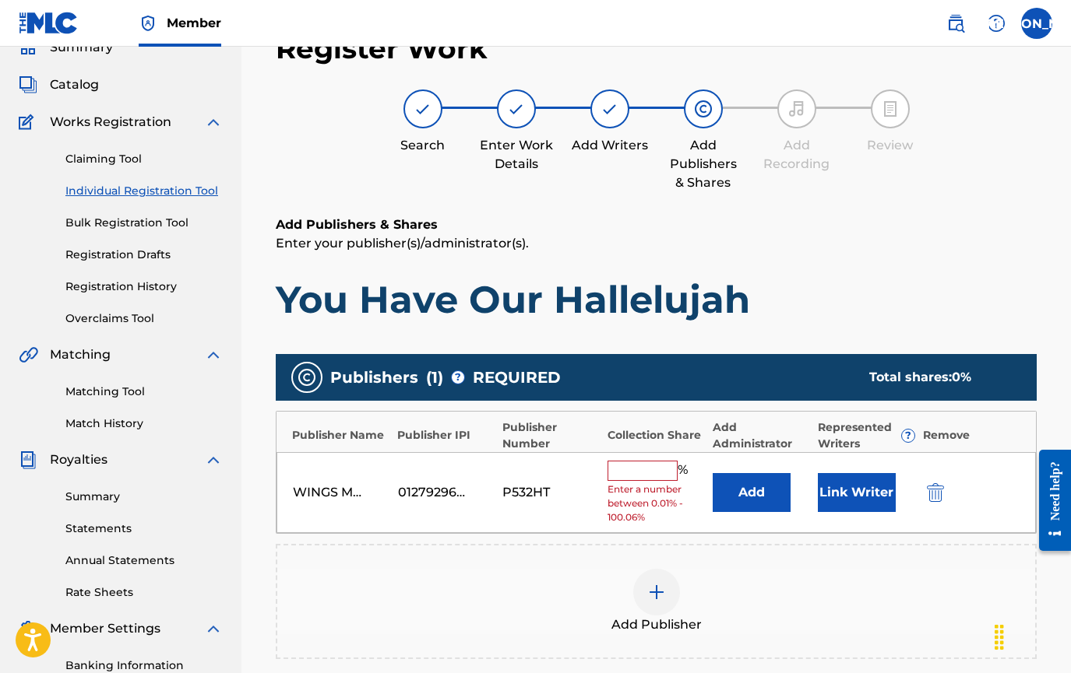
click at [647, 461] on input "text" at bounding box center [642, 471] width 70 height 20
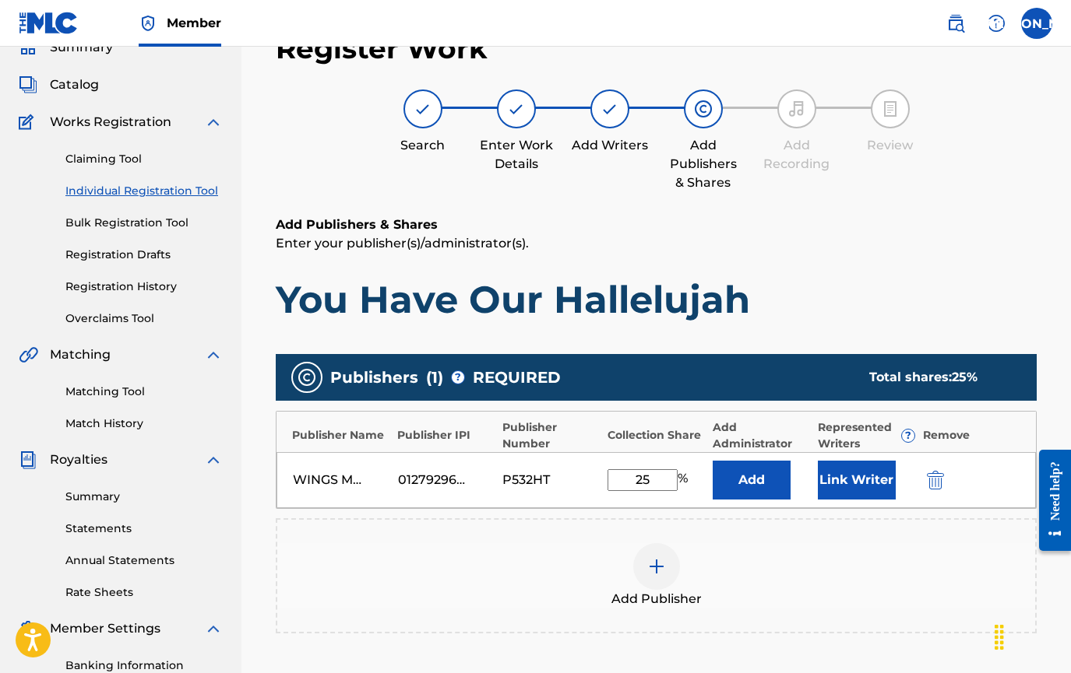
type input "25"
click at [861, 473] on button "Link Writer" at bounding box center [857, 480] width 78 height 39
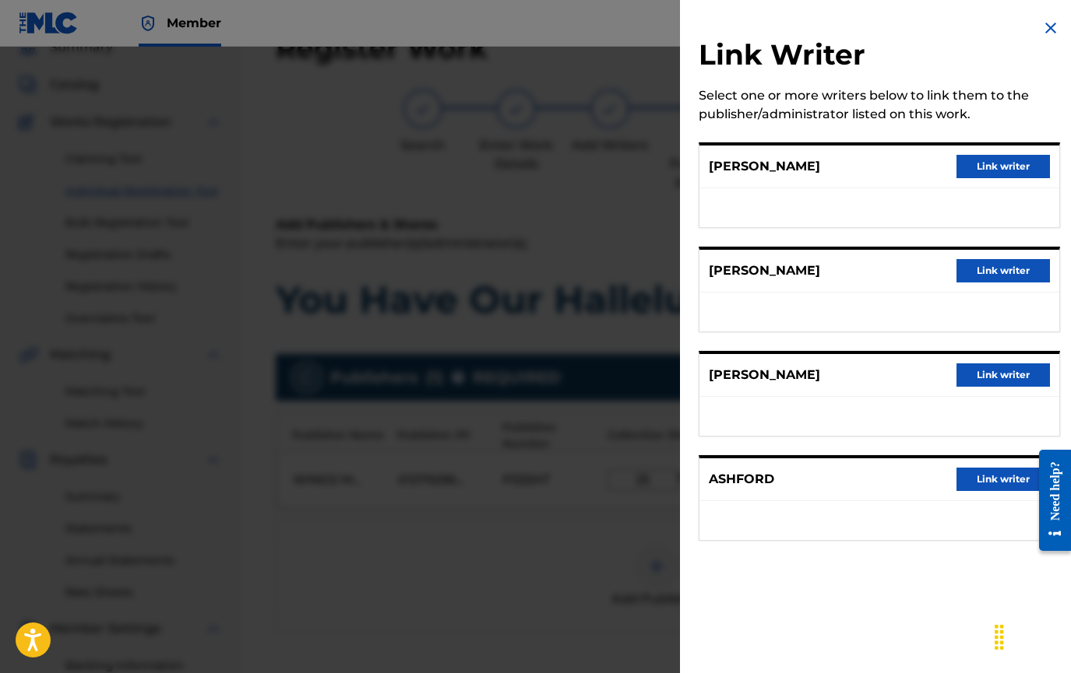
click at [989, 164] on button "Link writer" at bounding box center [1002, 166] width 93 height 23
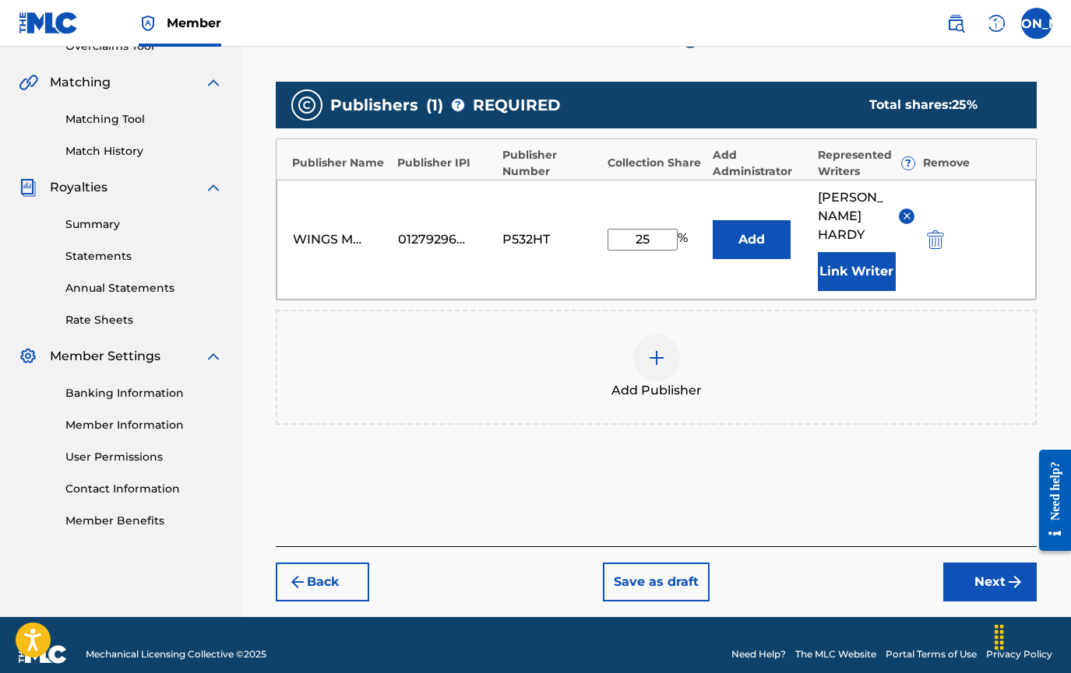
click at [998, 568] on button "Next" at bounding box center [989, 582] width 93 height 39
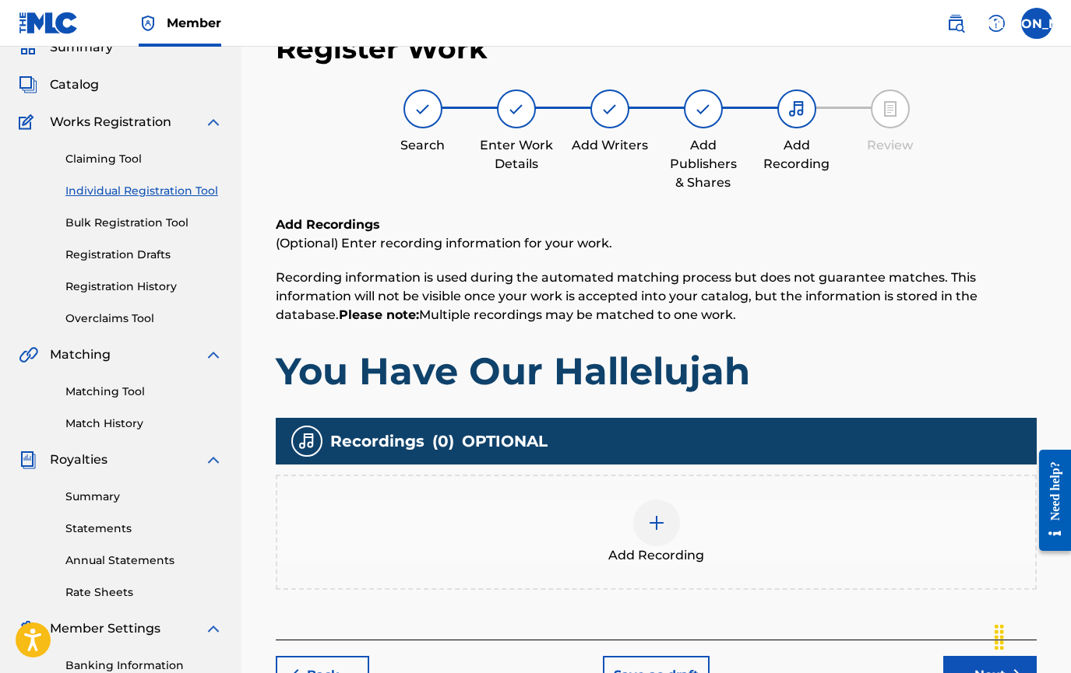
click at [652, 531] on img at bounding box center [656, 523] width 19 height 19
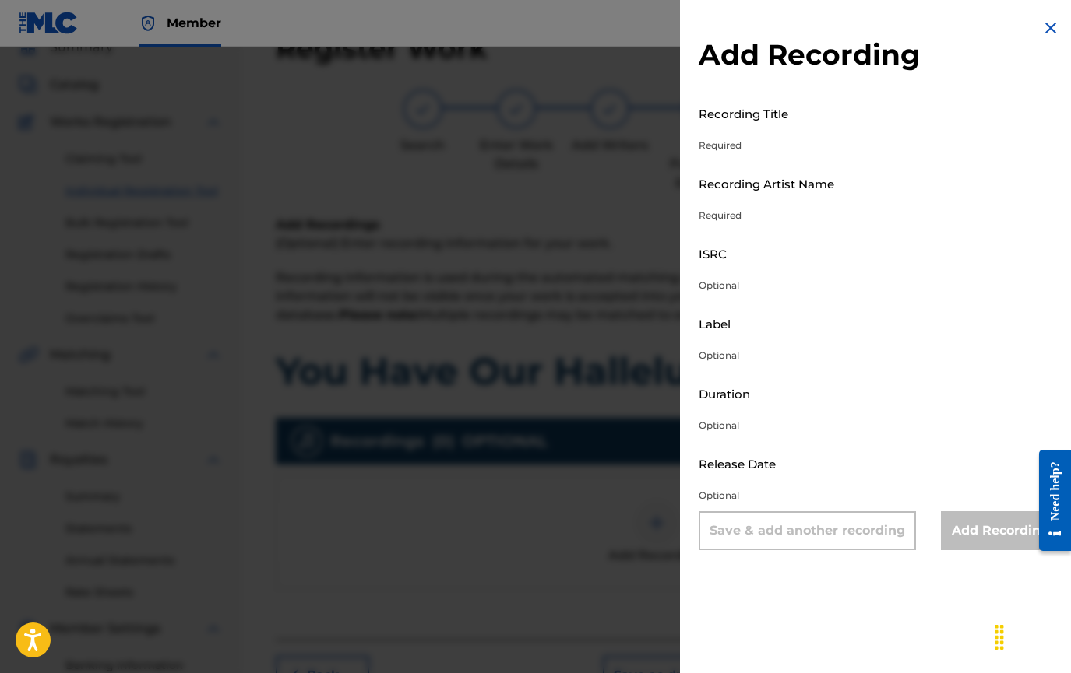
click at [691, 82] on div "Add Recording Recording Title Required Recording Artist Name Required ISRC Opti…" at bounding box center [879, 284] width 399 height 569
click at [721, 118] on input "Recording Title" at bounding box center [878, 113] width 361 height 44
type input "You Have Our Hallelujah"
click at [709, 197] on input "Recording Artist Name" at bounding box center [878, 183] width 361 height 44
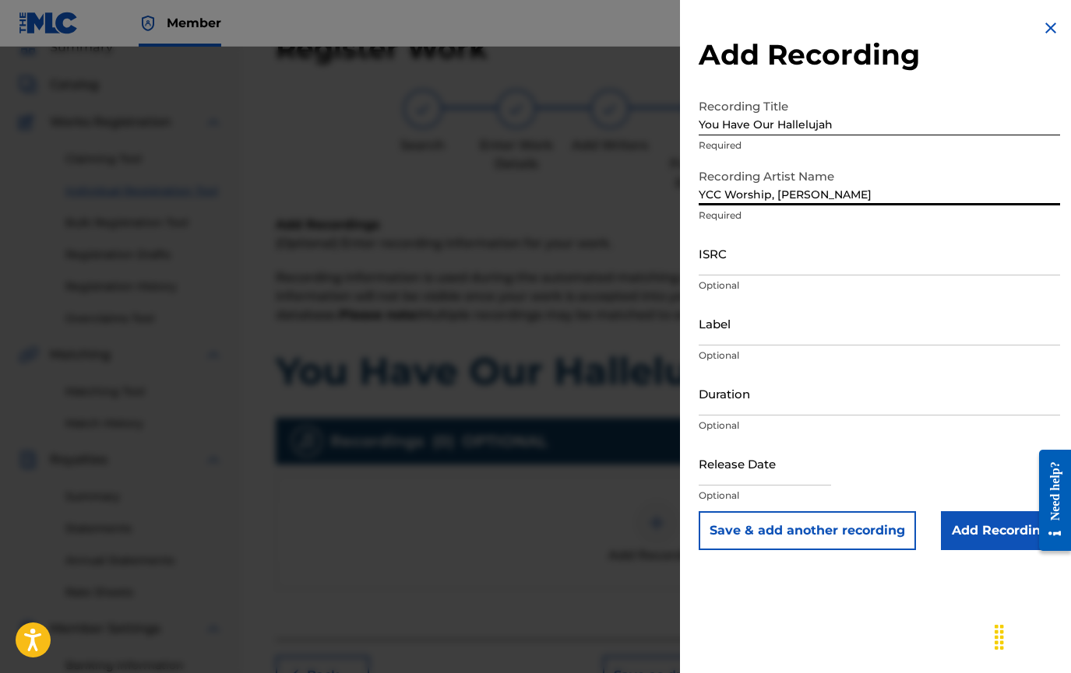
type input "YCC Worship, [PERSON_NAME]"
click at [695, 23] on div "Add Recording Recording Title You Have Our Hallelujah Required Recording Artist…" at bounding box center [879, 284] width 399 height 569
click at [726, 269] on input "ISRC" at bounding box center [878, 253] width 361 height 44
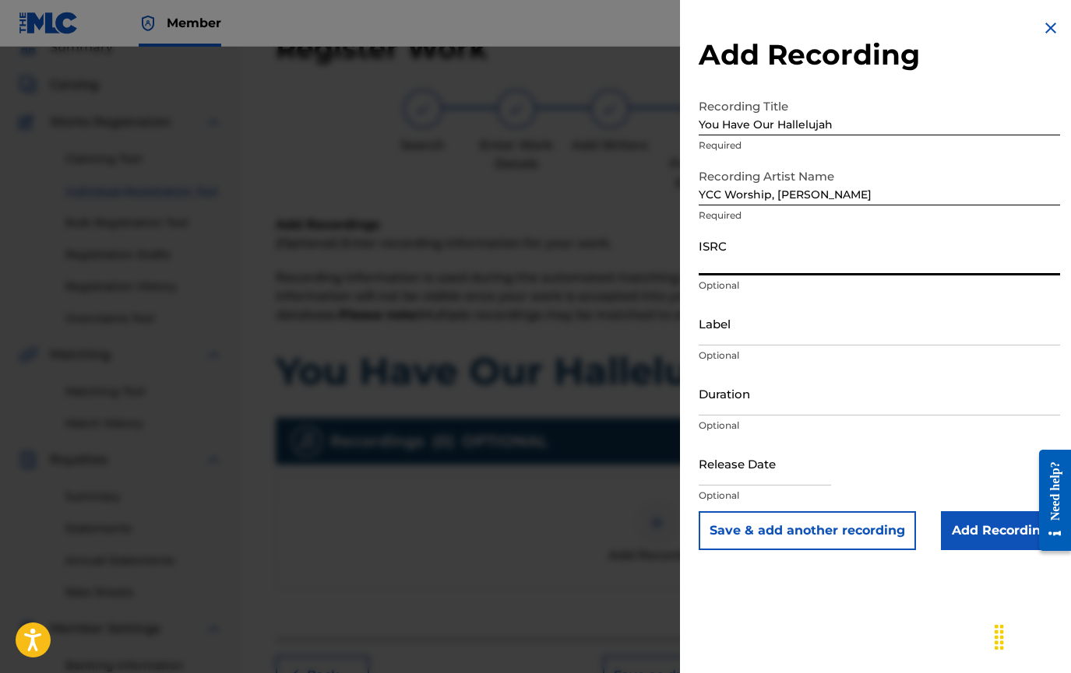
paste input "usl4q2127939"
type input "usl4q2127939"
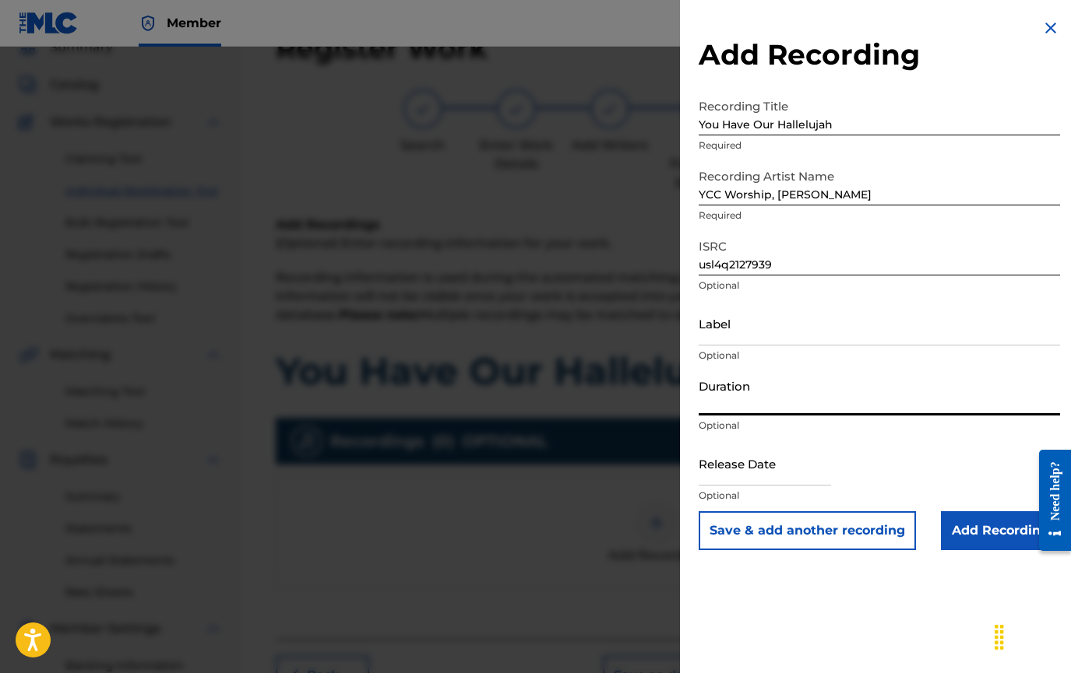
click at [713, 409] on input "Duration" at bounding box center [878, 393] width 361 height 44
type input "05:46"
click at [752, 614] on div "Add Recording Recording Title You Have Our Hallelujah Required Recording Artist…" at bounding box center [879, 336] width 399 height 673
select select "7"
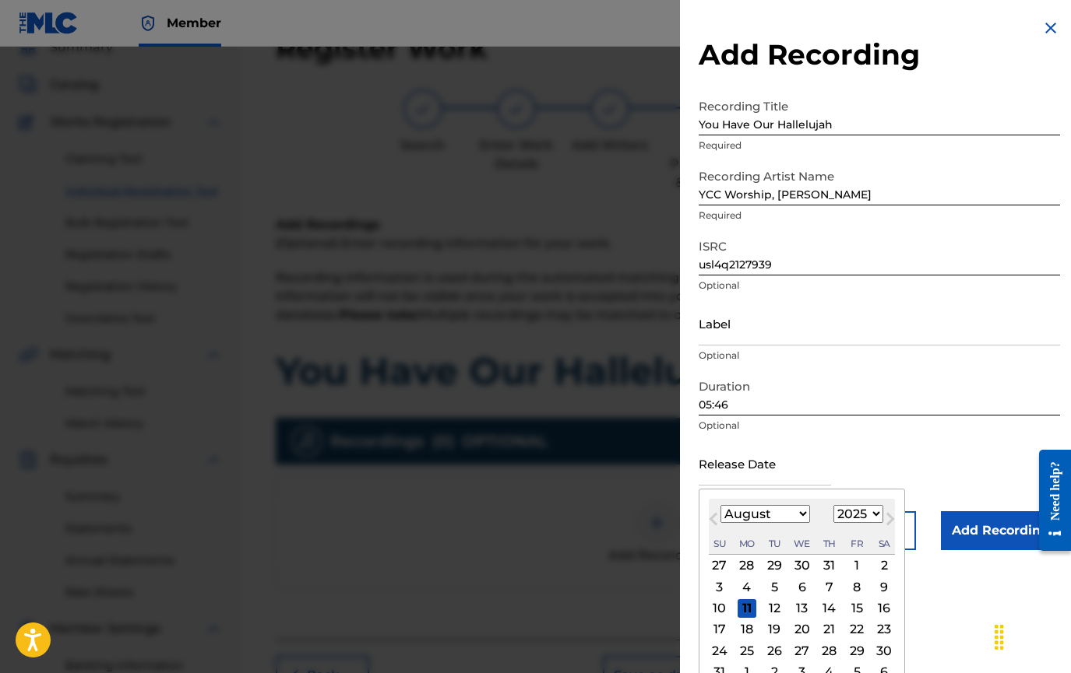
click at [724, 477] on input "text" at bounding box center [764, 463] width 132 height 44
click at [734, 536] on div "Su Mo Tu We Th Fr Sa" at bounding box center [802, 543] width 186 height 21
click at [875, 515] on select "1900 1901 1902 1903 1904 1905 1906 1907 1908 1909 1910 1911 1912 1913 1914 1915…" at bounding box center [858, 514] width 50 height 18
select select "2021"
click at [833, 505] on select "1900 1901 1902 1903 1904 1905 1906 1907 1908 1909 1910 1911 1912 1913 1914 1915…" at bounding box center [858, 514] width 50 height 18
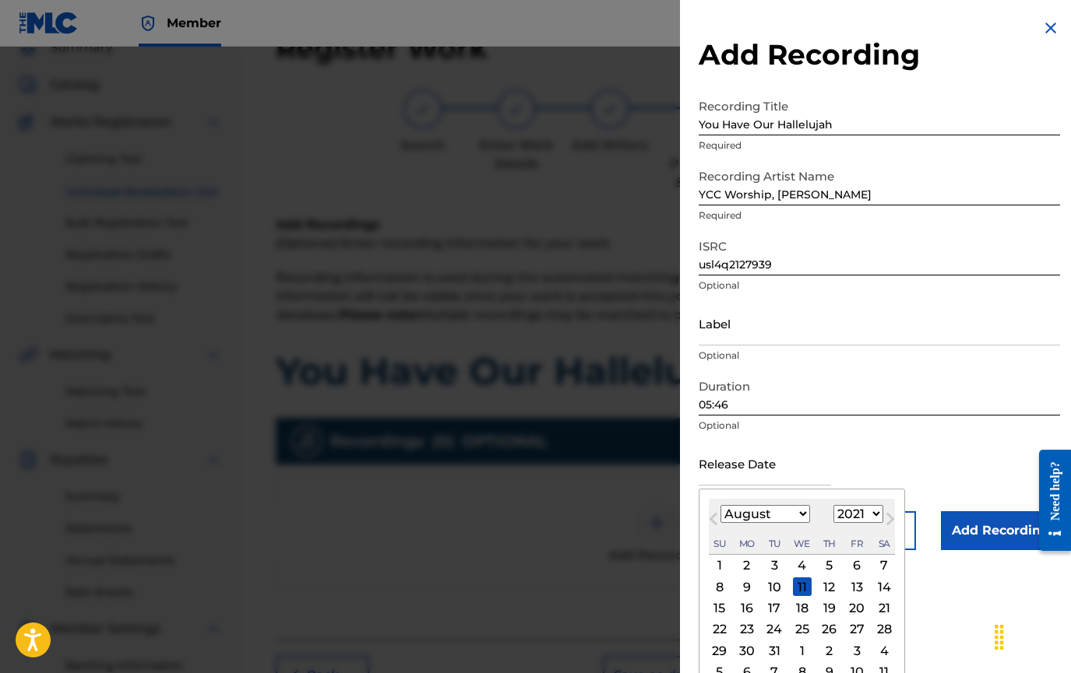
click at [796, 515] on select "January February March April May June July August September October November De…" at bounding box center [765, 514] width 90 height 18
select select "9"
click at [720, 505] on select "January February March April May June July August September October November De…" at bounding box center [765, 514] width 90 height 18
click at [853, 650] on div "29" at bounding box center [856, 651] width 19 height 19
type input "[DATE]"
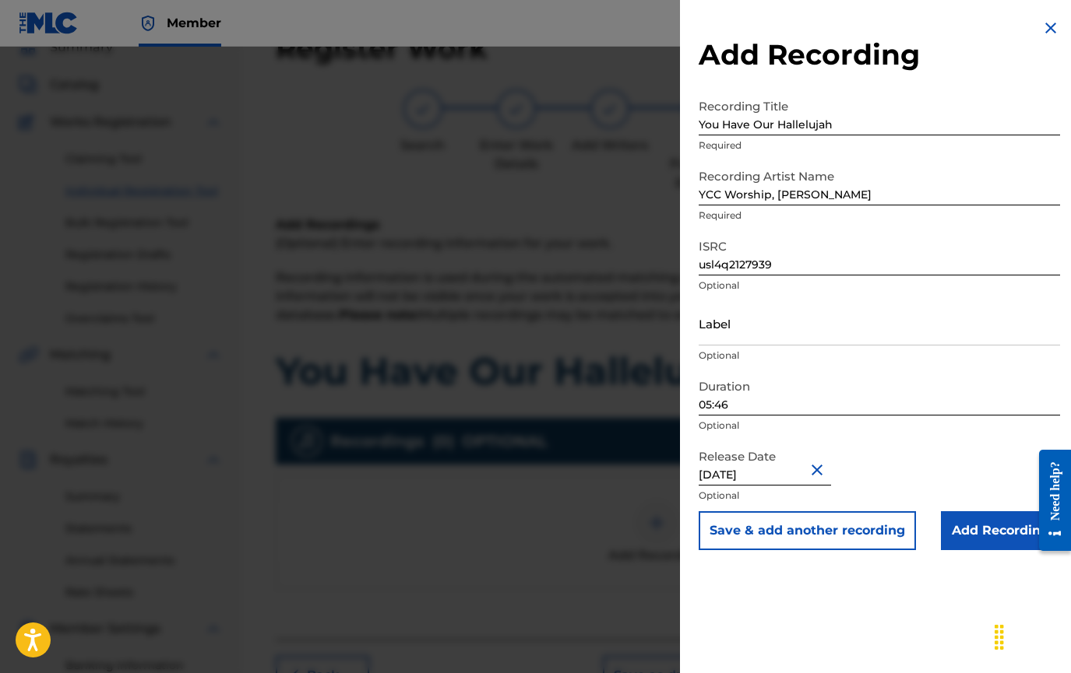
click at [971, 532] on input "Add Recording" at bounding box center [1000, 531] width 119 height 39
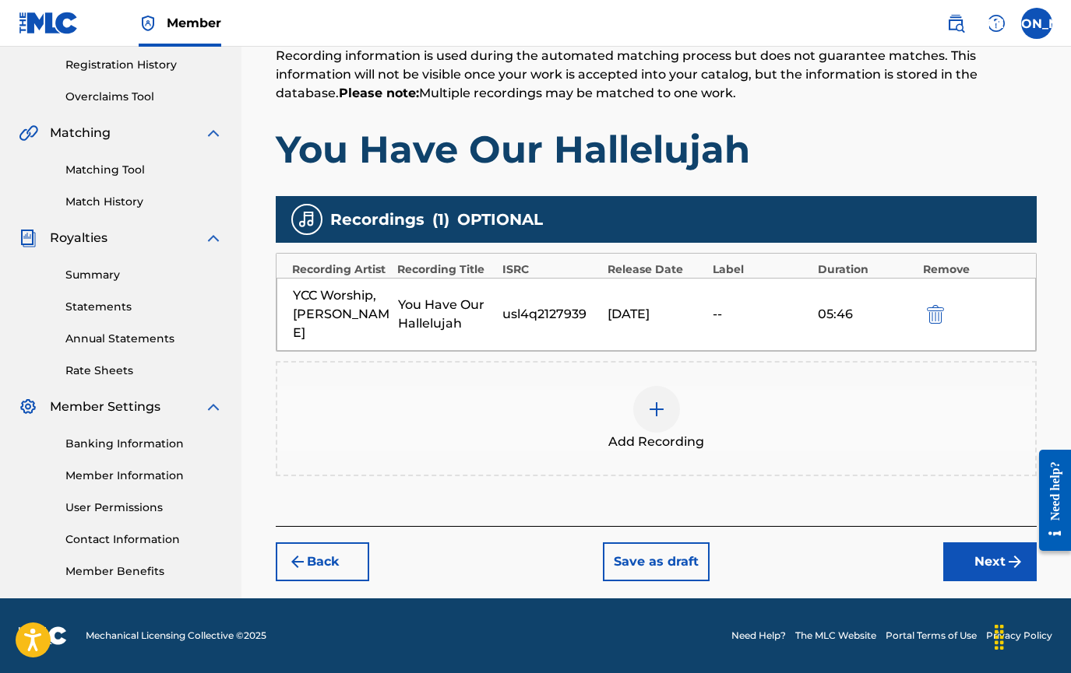
click at [979, 550] on button "Next" at bounding box center [989, 562] width 93 height 39
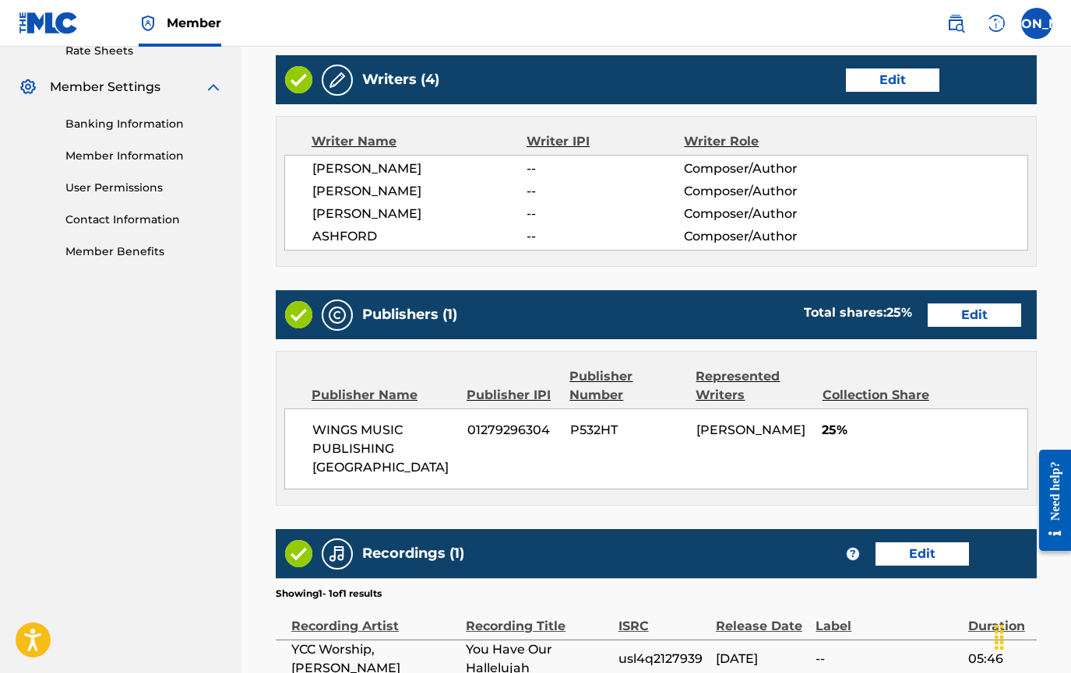
scroll to position [768, 0]
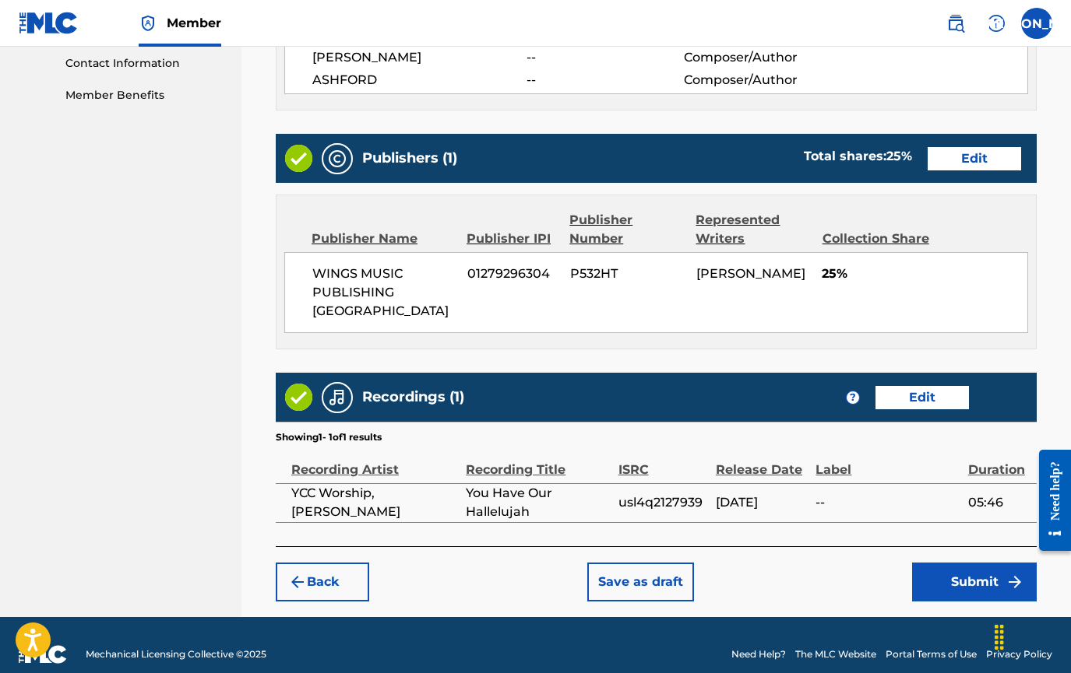
click at [978, 563] on button "Submit" at bounding box center [974, 582] width 125 height 39
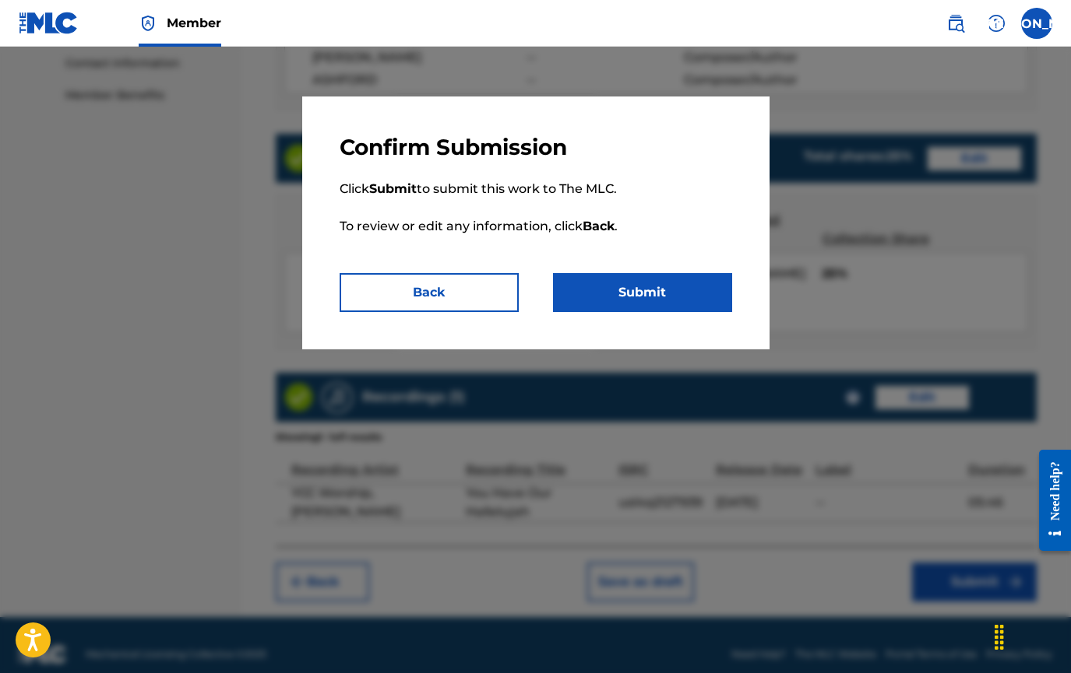
click at [624, 296] on button "Submit" at bounding box center [642, 292] width 179 height 39
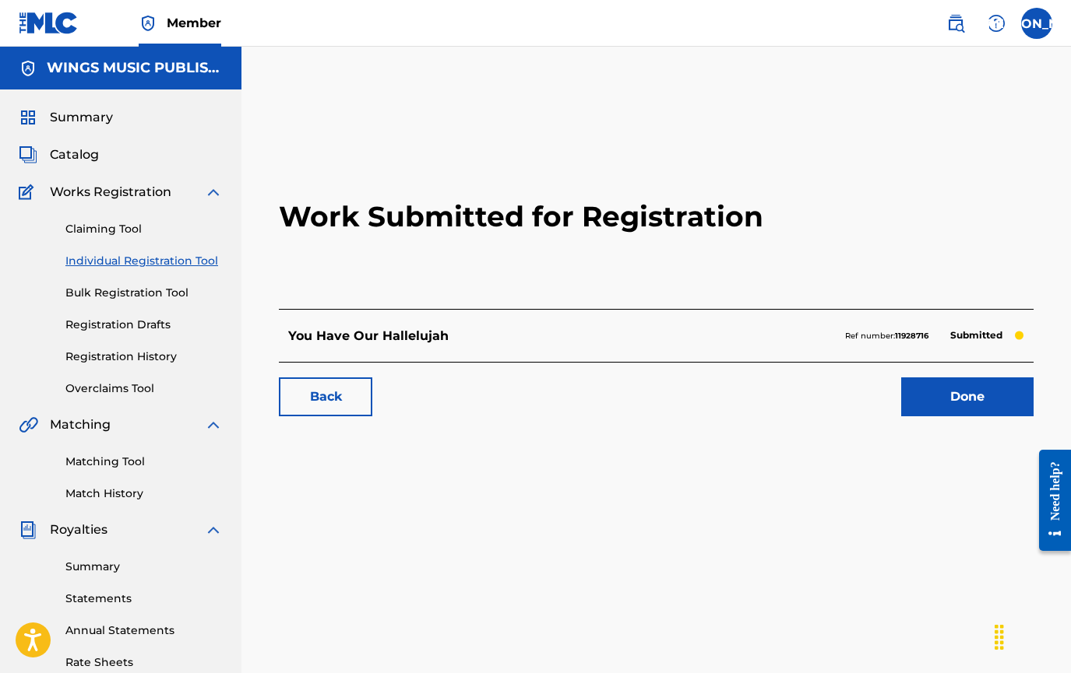
click at [959, 399] on link "Done" at bounding box center [967, 397] width 132 height 39
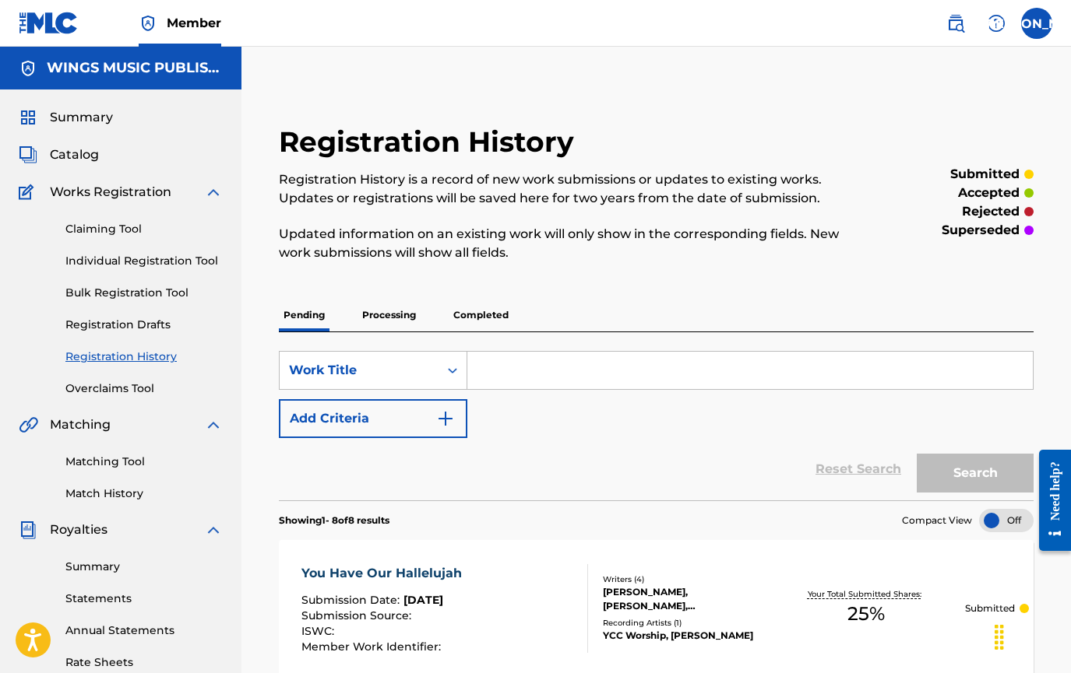
click at [96, 261] on link "Individual Registration Tool" at bounding box center [143, 261] width 157 height 16
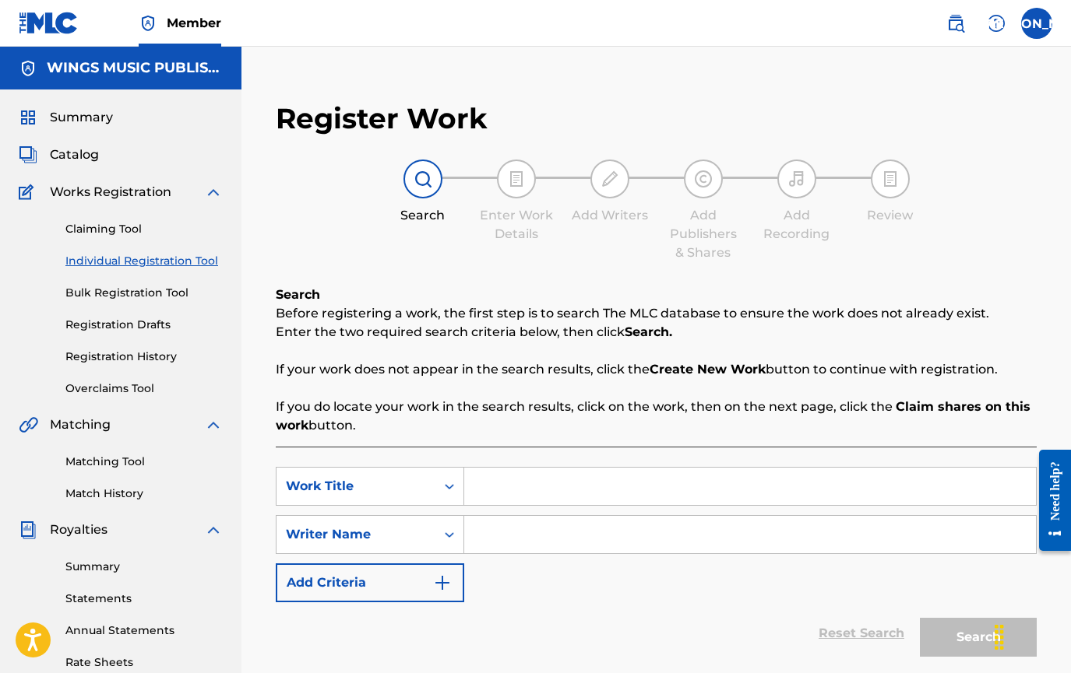
click at [537, 481] on input "Search Form" at bounding box center [749, 486] width 571 height 37
type input "waiting"
click at [560, 600] on div "SearchWithCriteria88edf8bd-ac00-498f-880d-df8a40764d3c Work Title waiting waiti…" at bounding box center [656, 534] width 761 height 135
click at [514, 536] on input "Search Form" at bounding box center [749, 534] width 571 height 37
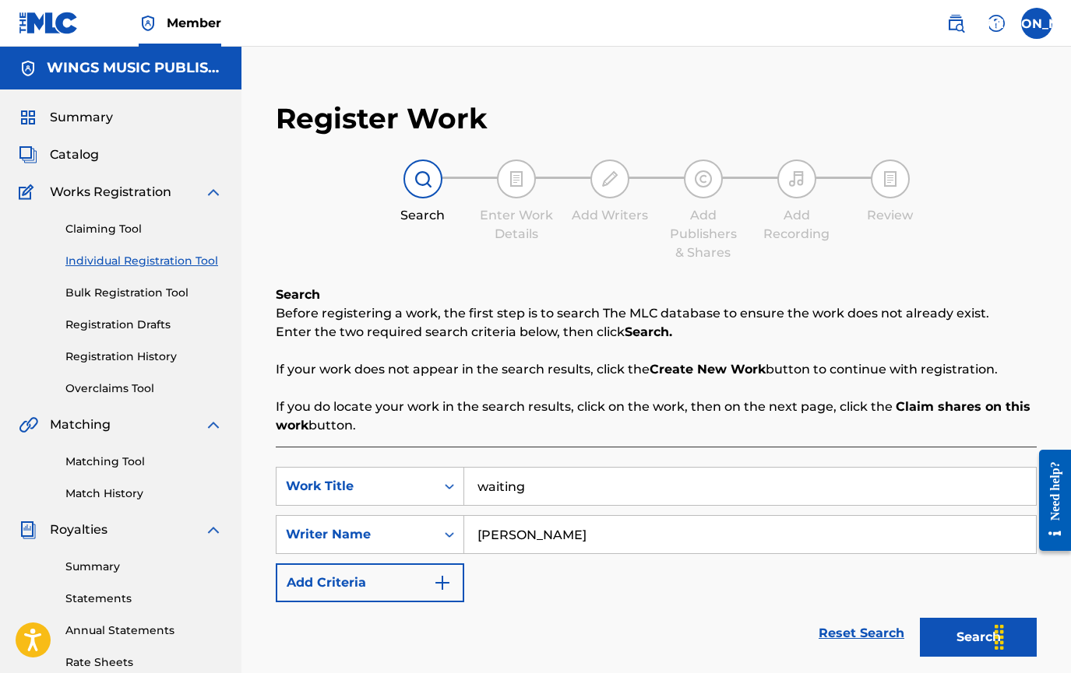
type input "[PERSON_NAME]"
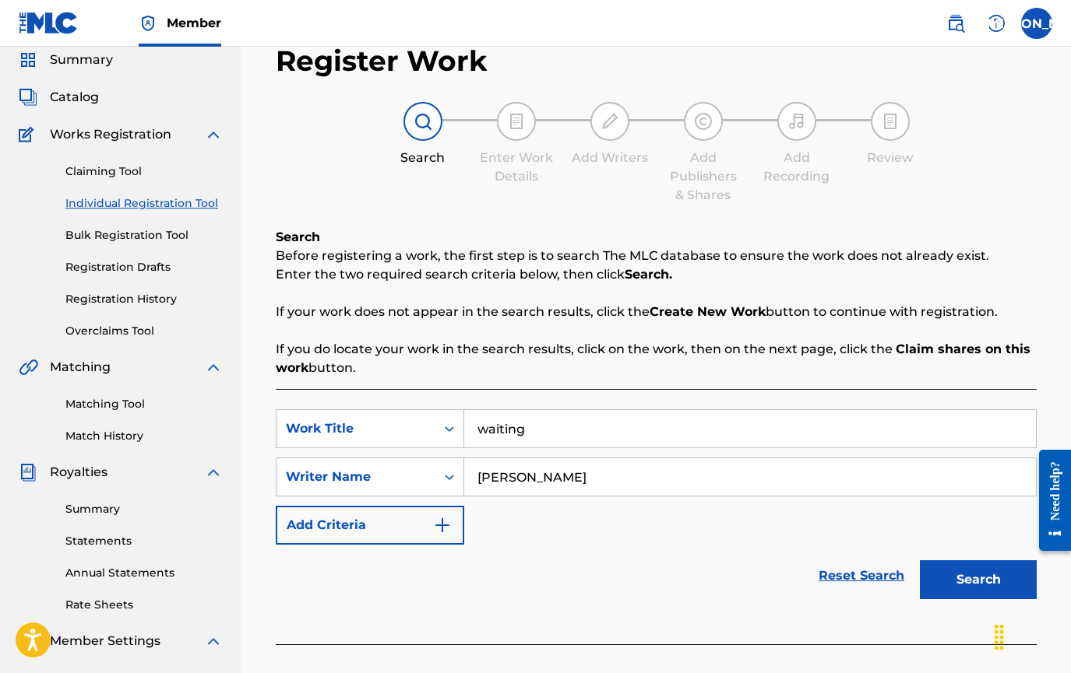
scroll to position [234, 0]
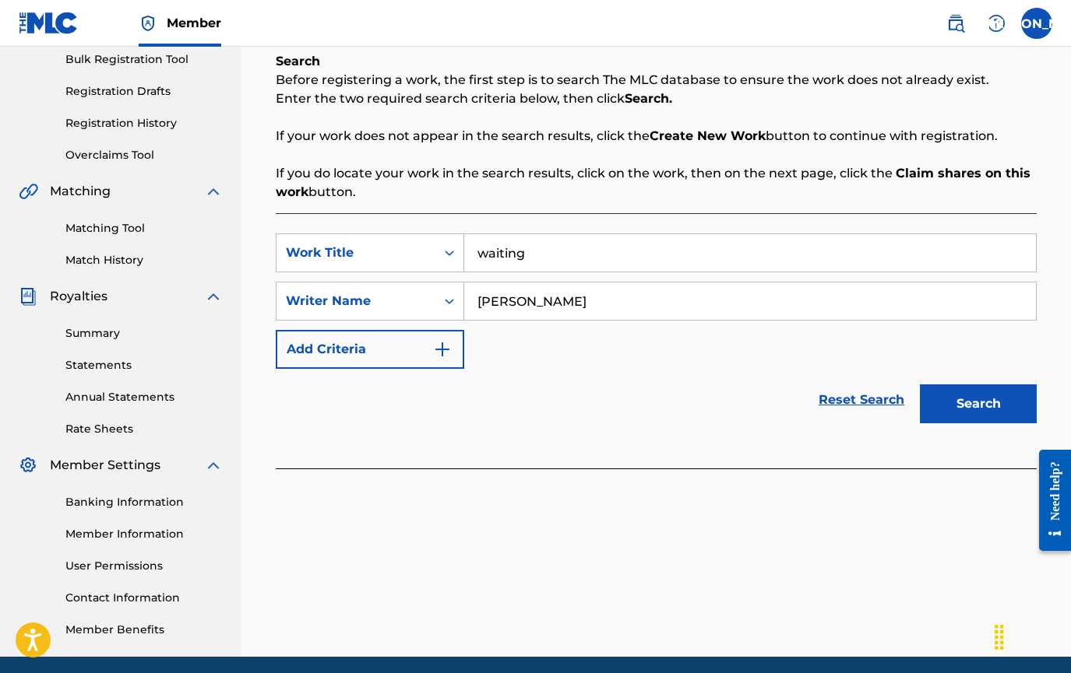
click at [983, 399] on button "Search" at bounding box center [978, 404] width 117 height 39
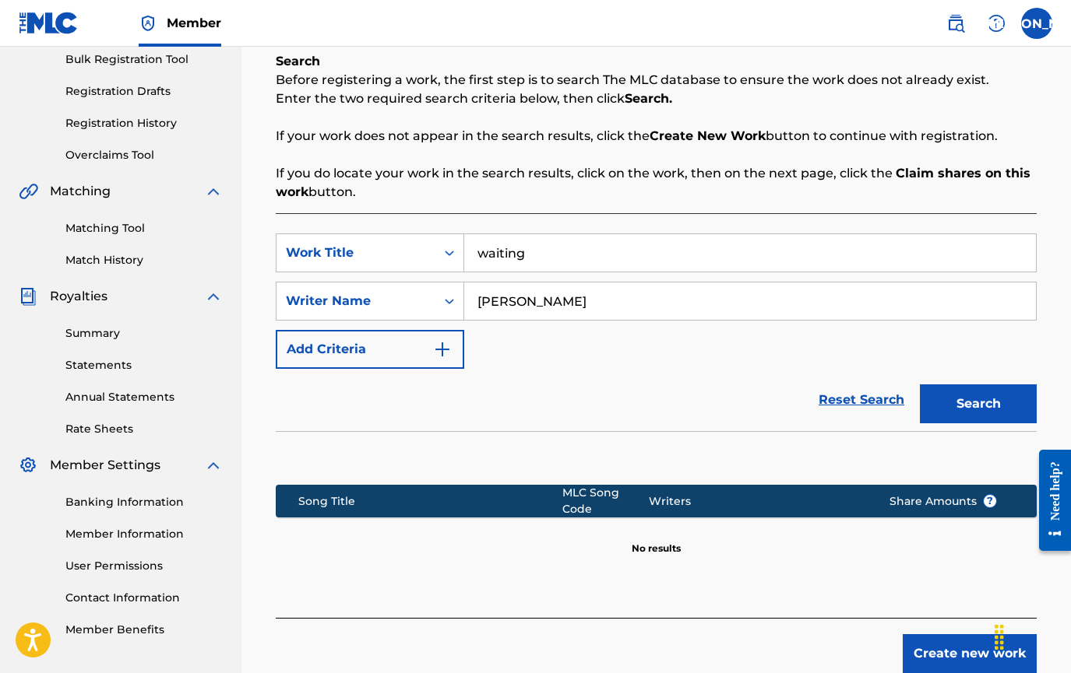
scroll to position [324, 0]
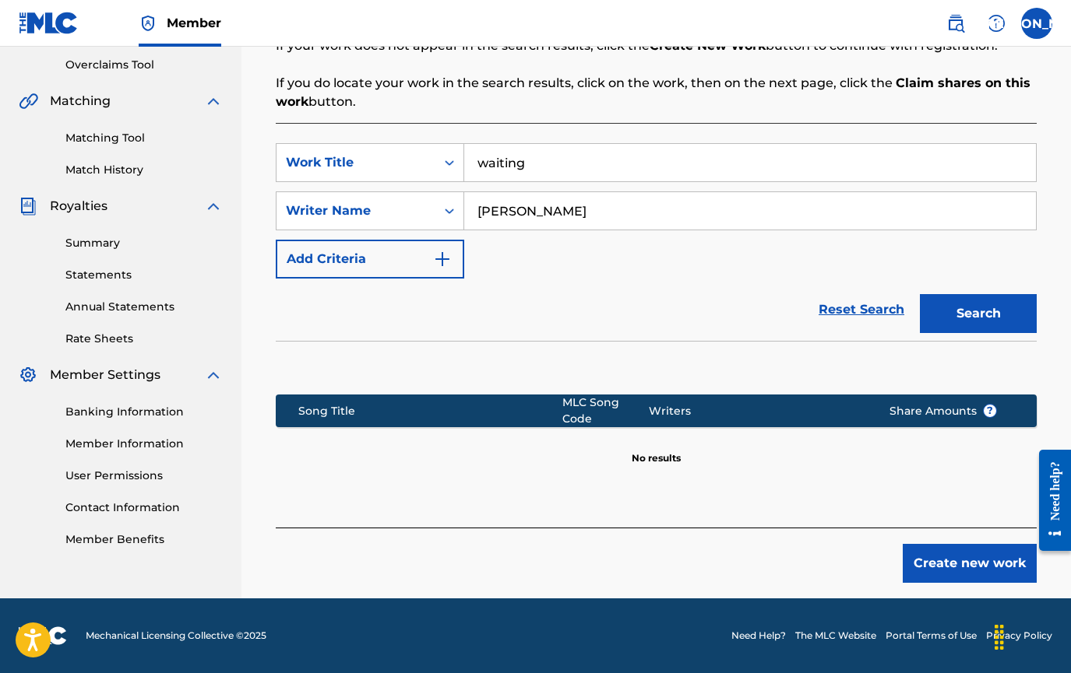
click at [966, 566] on button "Create new work" at bounding box center [969, 563] width 134 height 39
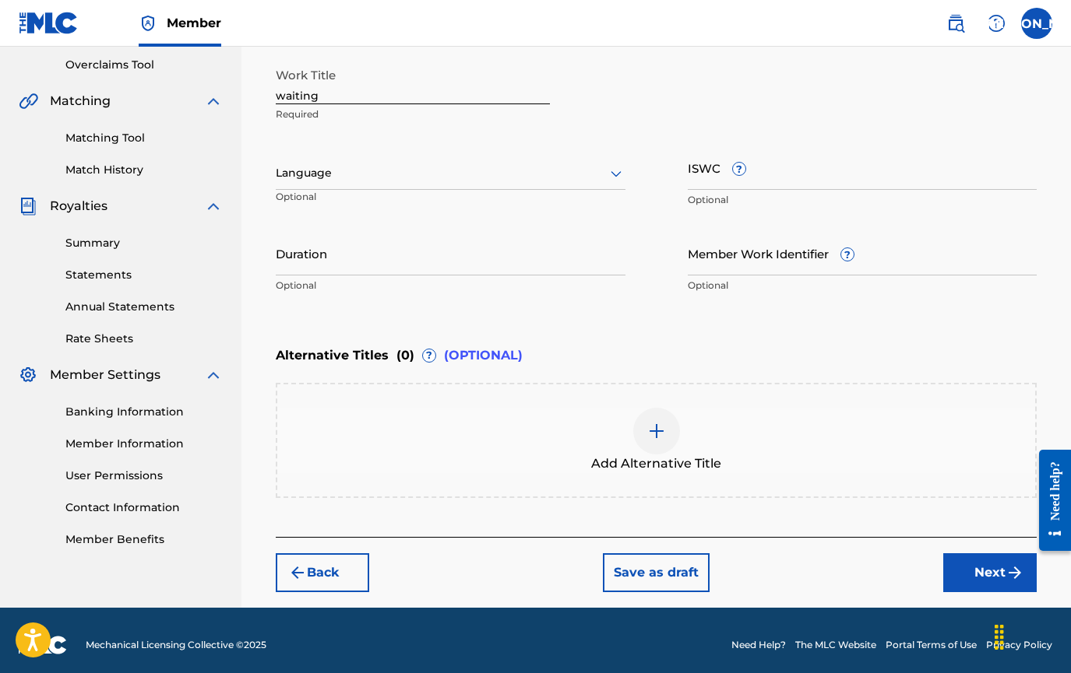
click at [281, 92] on input "waiting" at bounding box center [413, 82] width 274 height 44
type input "Waiting"
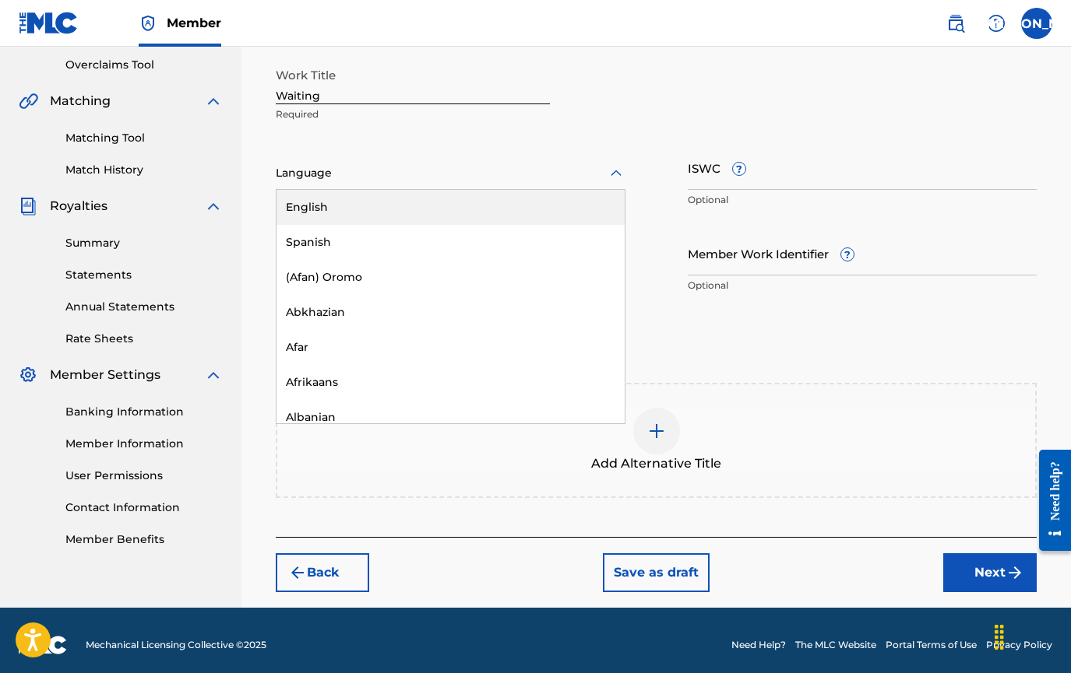
click at [346, 162] on div "Language" at bounding box center [451, 173] width 350 height 33
click at [339, 203] on div "English" at bounding box center [450, 207] width 348 height 35
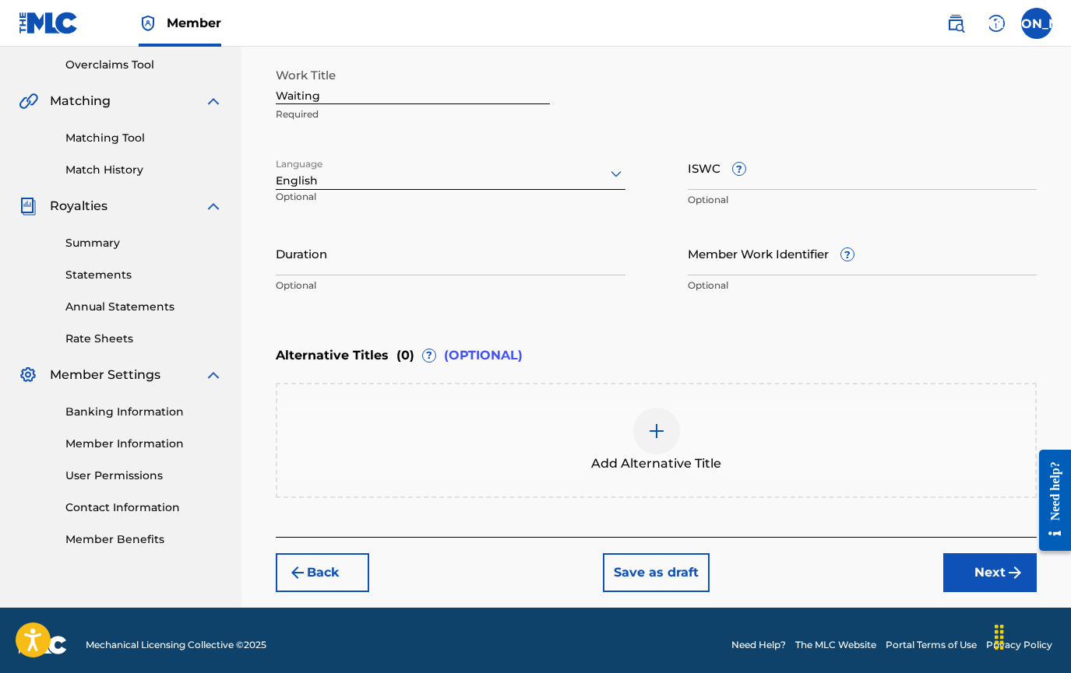
click at [688, 179] on input "ISWC ?" at bounding box center [863, 168] width 350 height 44
paste input "T-932.330.557-3"
type input "T-932.330.557-3"
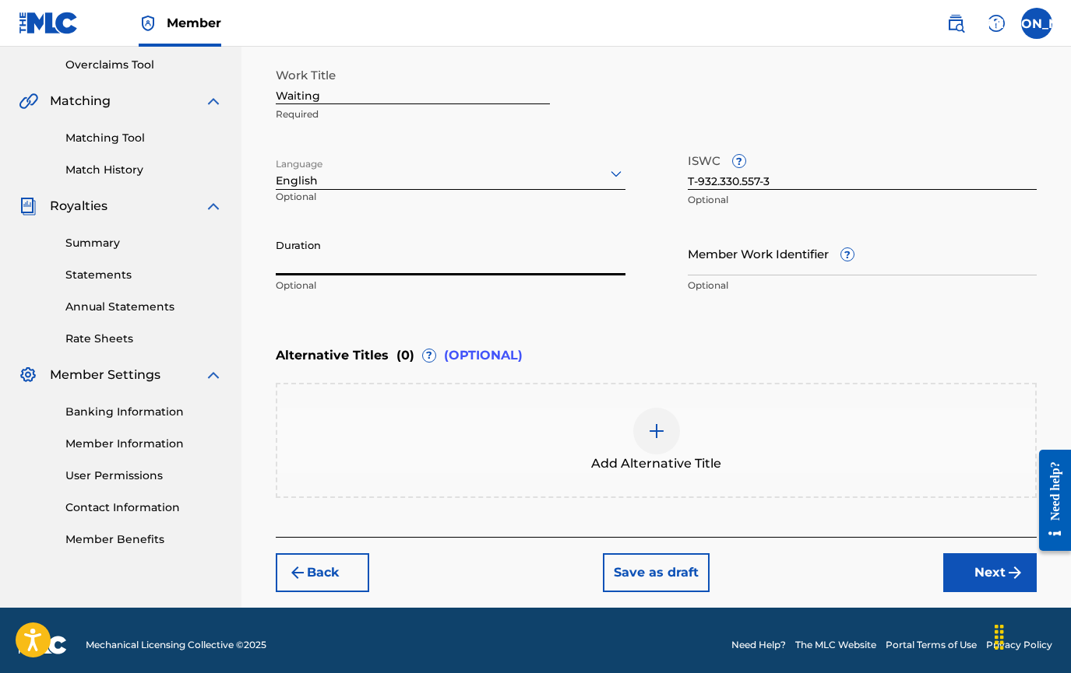
click at [320, 268] on input "Duration" at bounding box center [451, 253] width 350 height 44
type input "03:25"
click at [990, 579] on button "Next" at bounding box center [989, 573] width 93 height 39
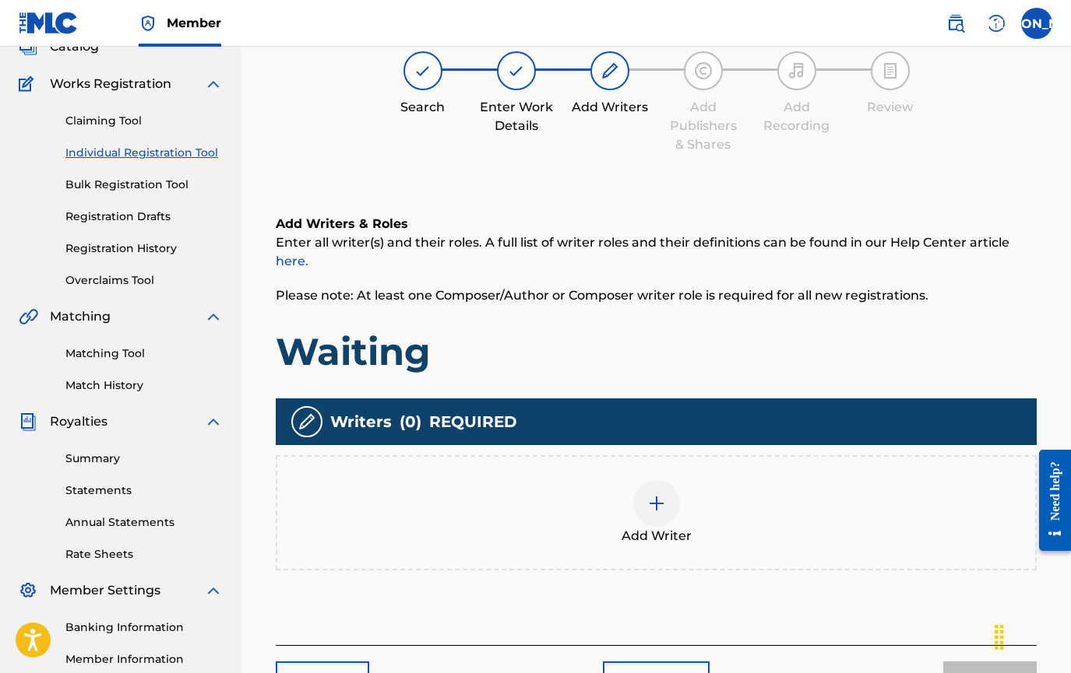
scroll to position [70, 0]
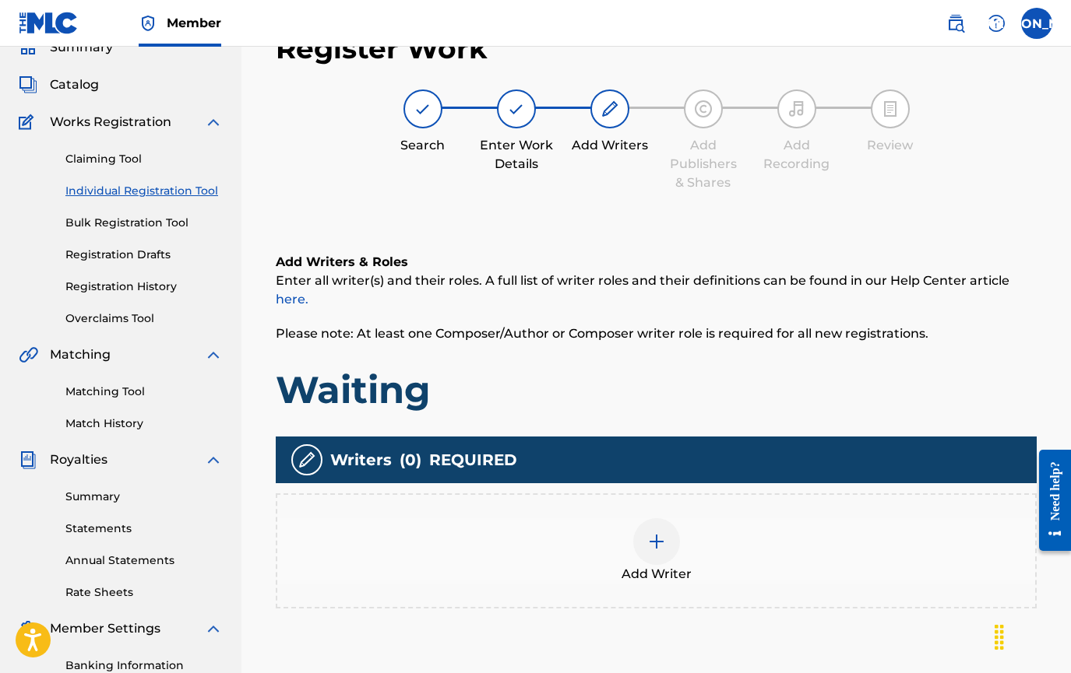
click at [654, 556] on div at bounding box center [656, 542] width 47 height 47
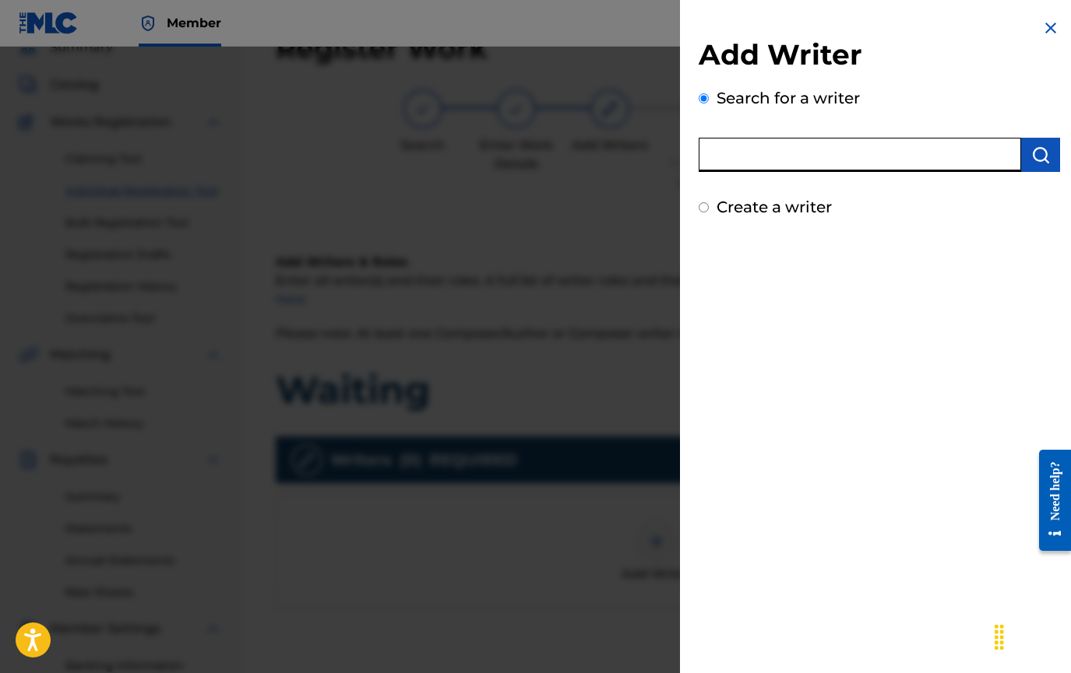
click at [746, 157] on input "text" at bounding box center [859, 155] width 322 height 34
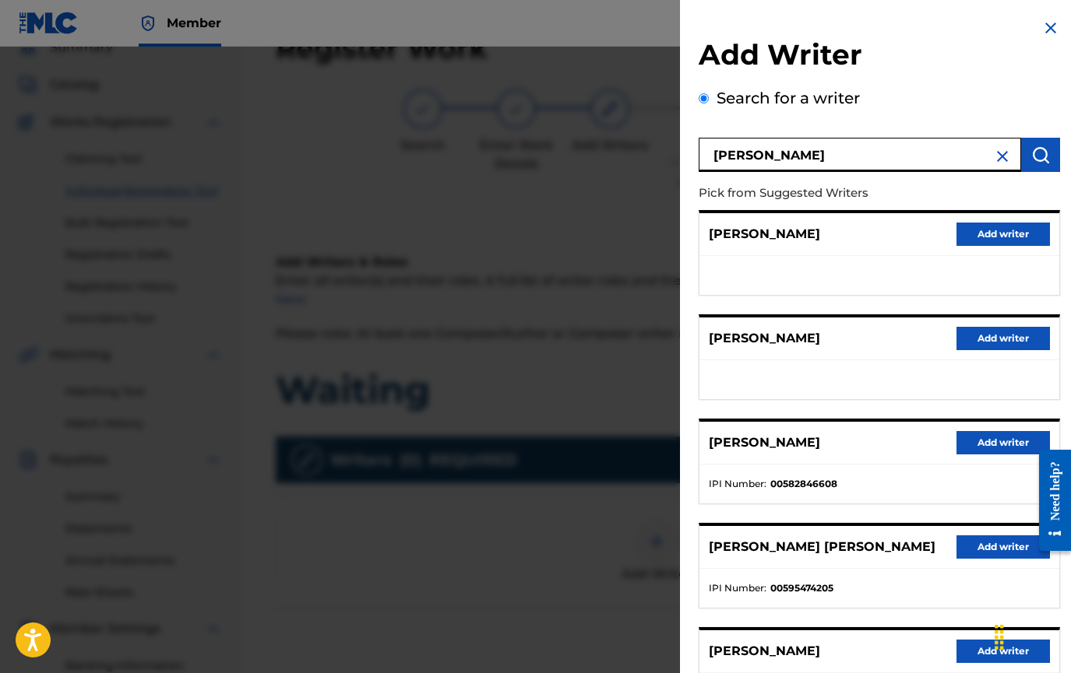
scroll to position [138, 0]
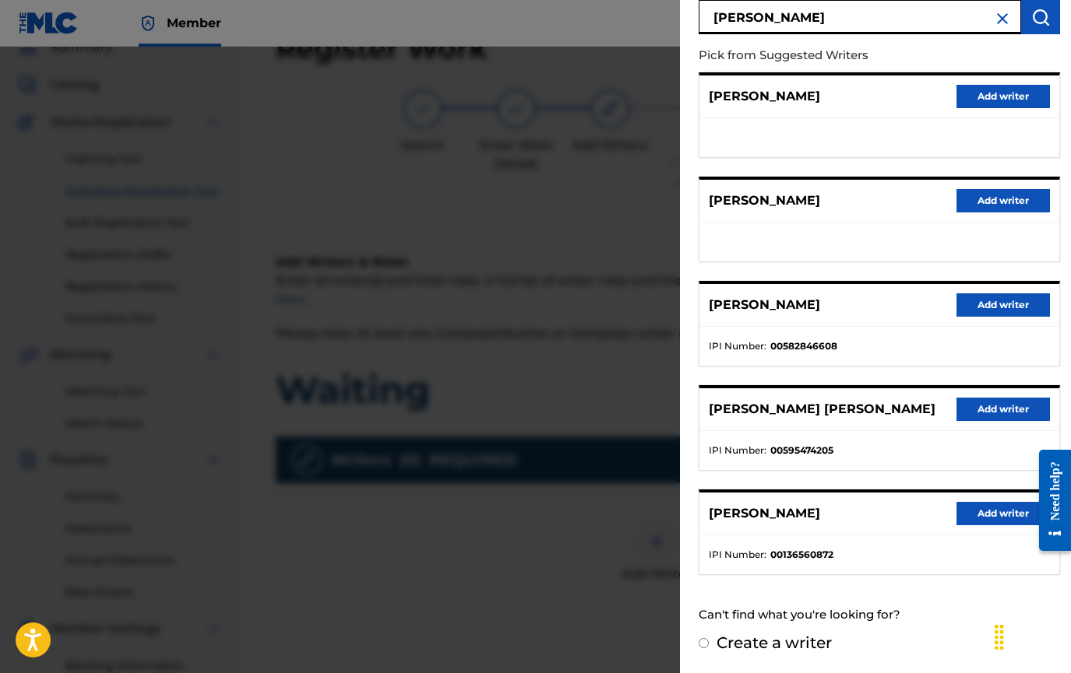
click at [761, 17] on input "[PERSON_NAME]" at bounding box center [859, 17] width 322 height 34
type input "[PERSON_NAME]"
click at [1031, 20] on img "submit" at bounding box center [1040, 17] width 19 height 19
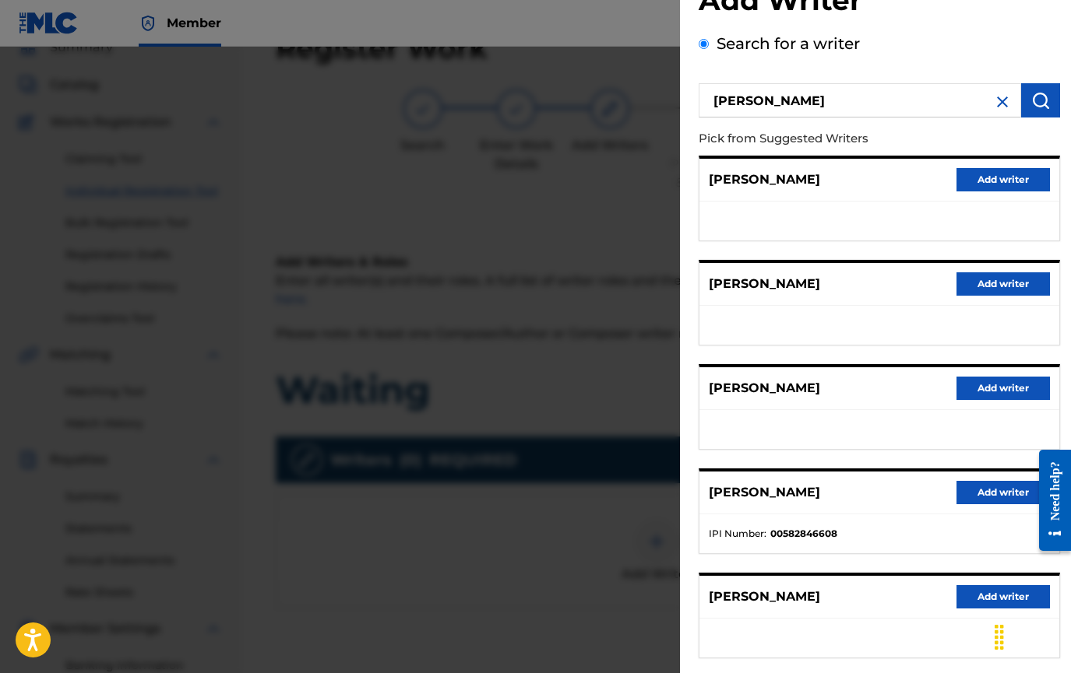
scroll to position [0, 0]
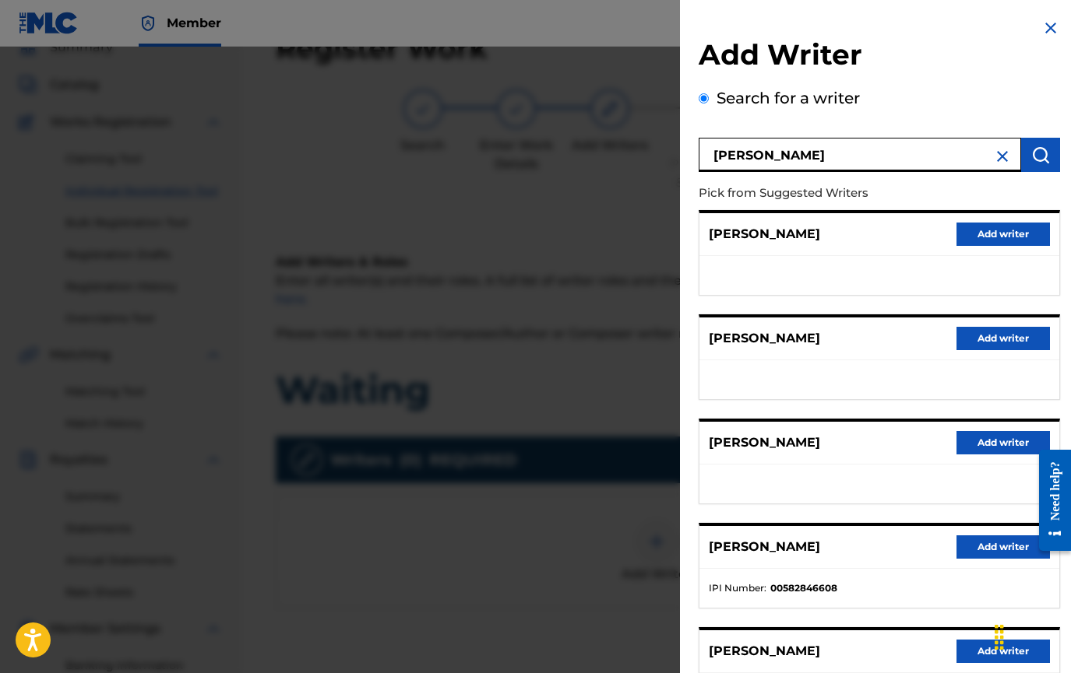
drag, startPoint x: 866, startPoint y: 153, endPoint x: 648, endPoint y: 125, distance: 219.8
click at [648, 125] on div "Add Writer Search for a writer [PERSON_NAME] Pick from Suggested Writers [PERSO…" at bounding box center [535, 360] width 1071 height 627
type input "[PERSON_NAME]"
click at [992, 544] on button "Add writer" at bounding box center [1002, 547] width 93 height 23
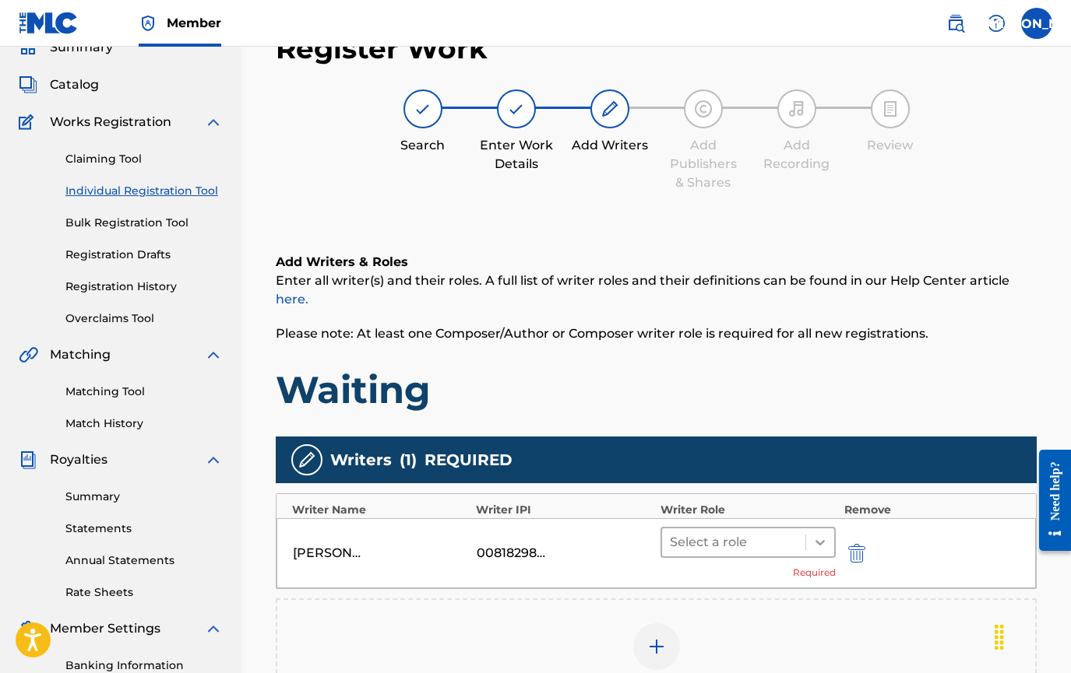
click at [815, 544] on icon at bounding box center [820, 543] width 16 height 16
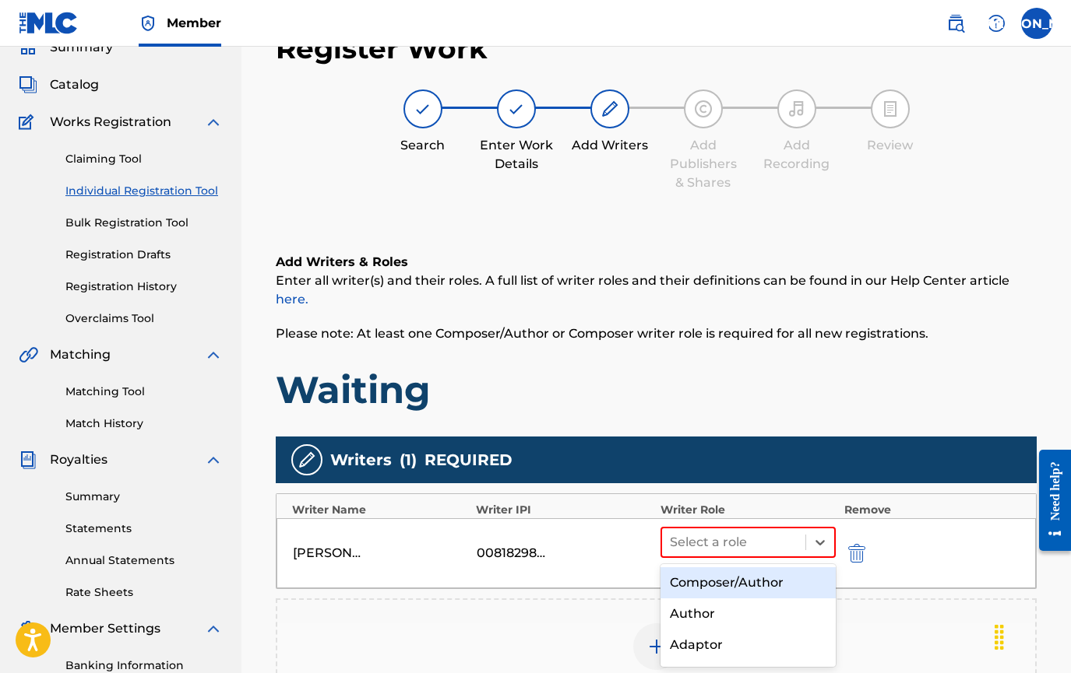
click at [789, 582] on div "Composer/Author" at bounding box center [748, 583] width 176 height 31
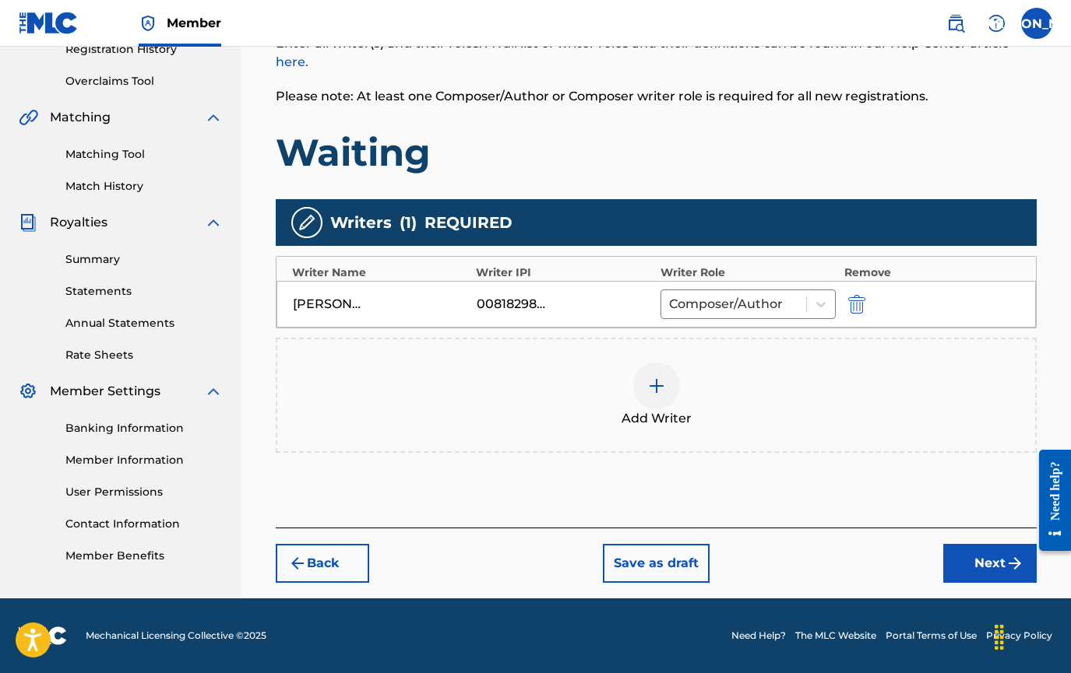
click at [990, 567] on button "Next" at bounding box center [989, 563] width 93 height 39
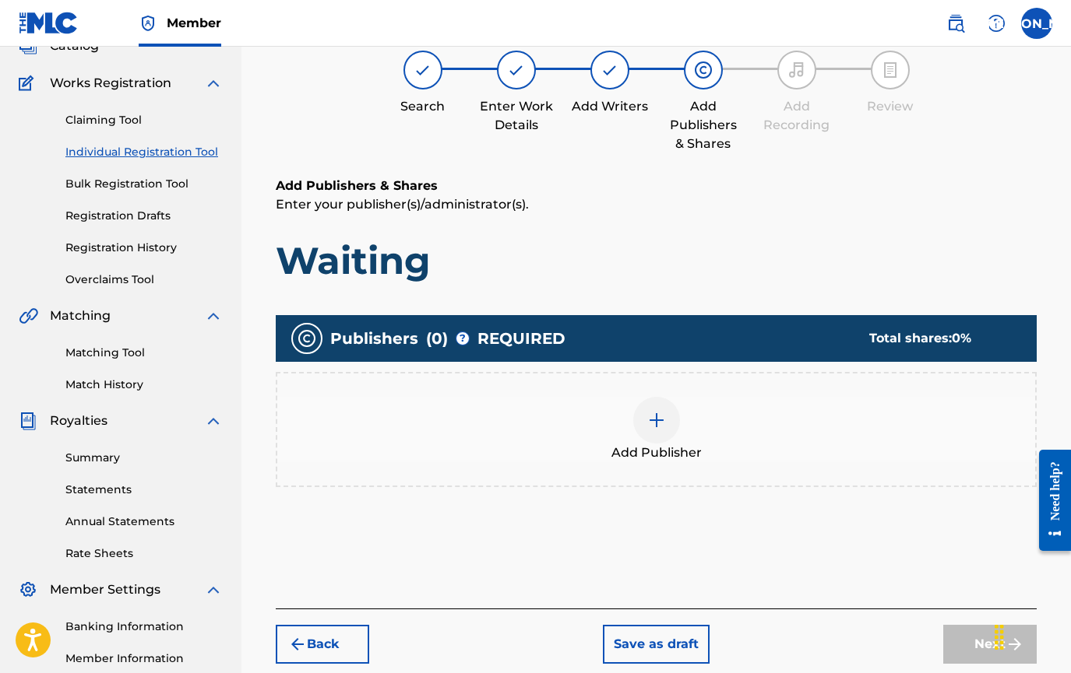
scroll to position [70, 0]
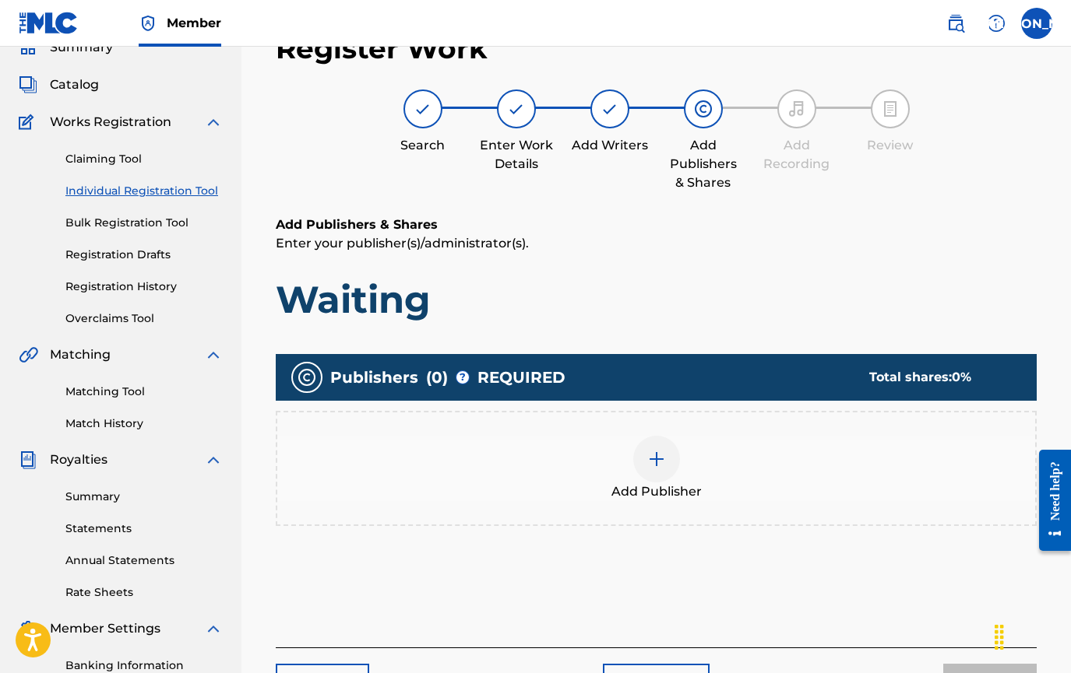
click at [639, 465] on div at bounding box center [656, 459] width 47 height 47
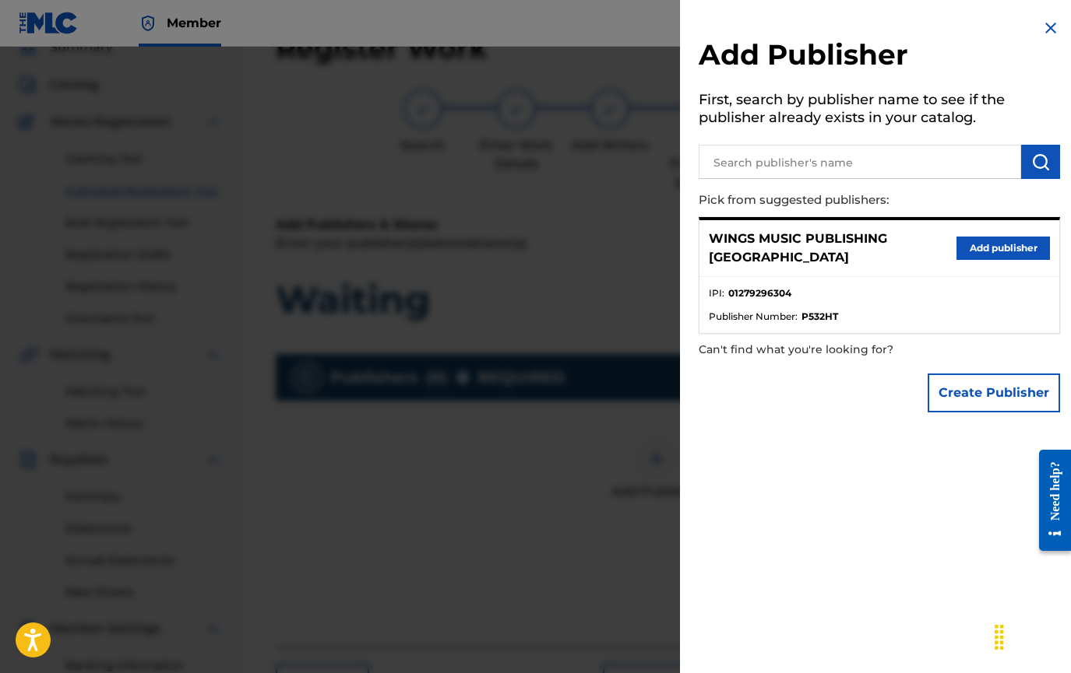
click at [982, 243] on button "Add publisher" at bounding box center [1002, 248] width 93 height 23
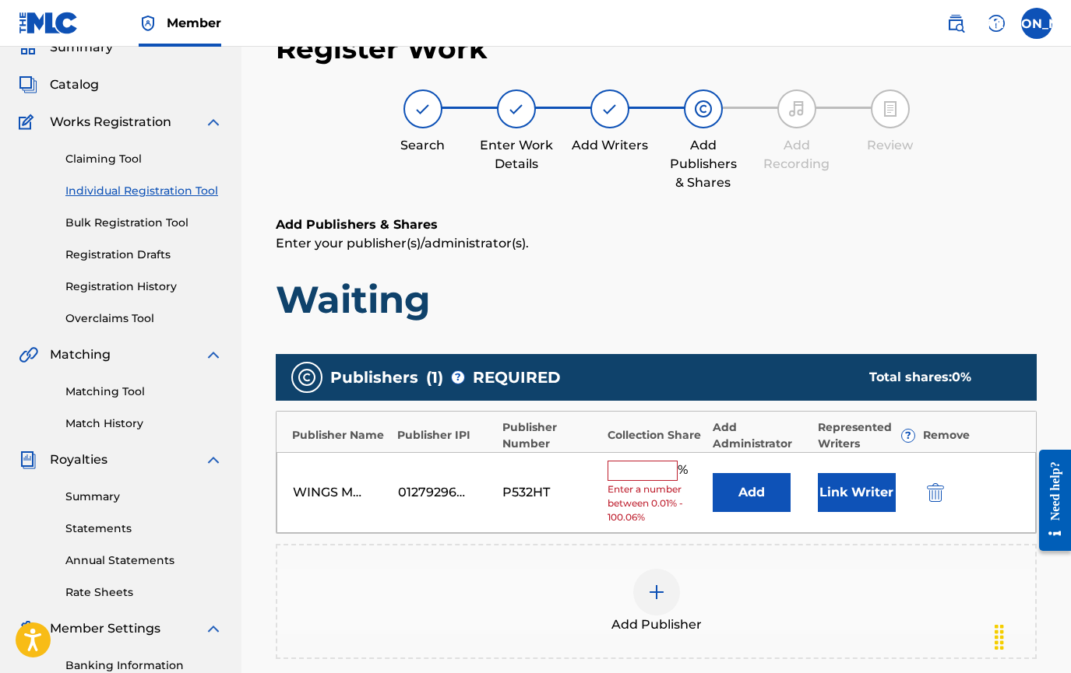
click at [628, 464] on input "text" at bounding box center [642, 471] width 70 height 20
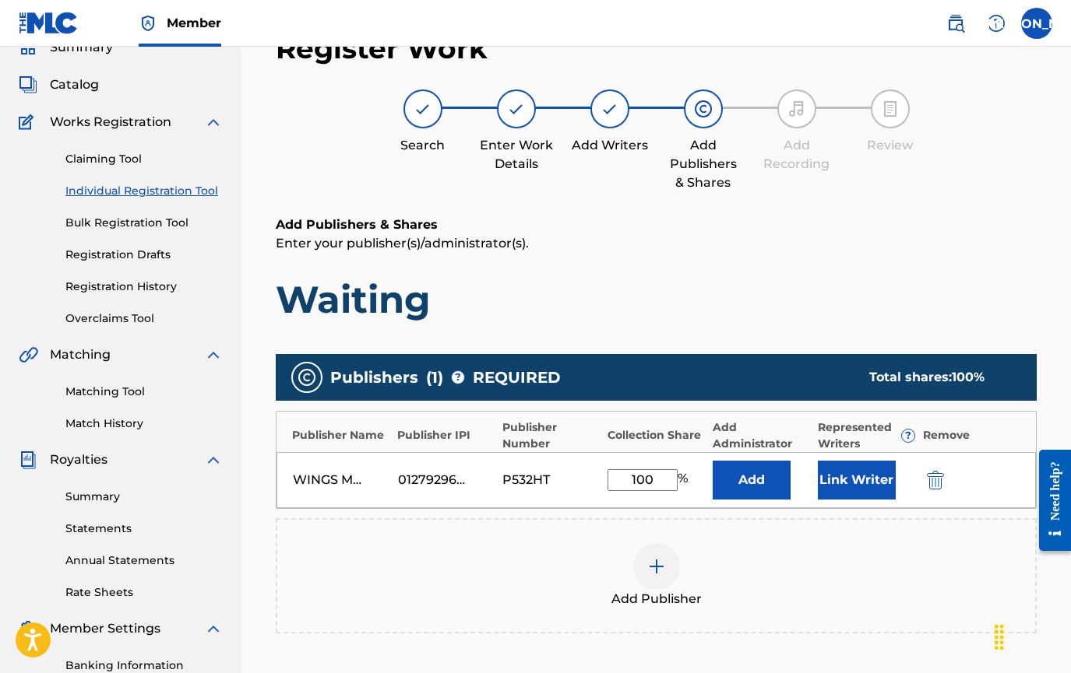
type input "100"
click at [871, 484] on button "Link Writer" at bounding box center [857, 480] width 78 height 39
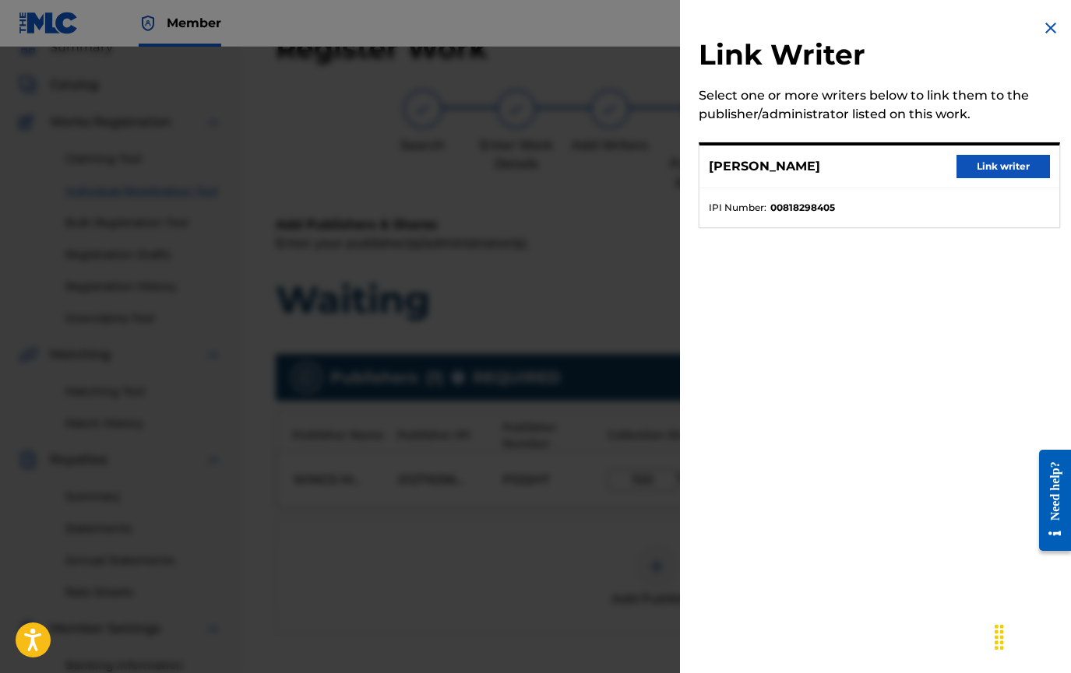
click at [971, 161] on button "Link writer" at bounding box center [1002, 166] width 93 height 23
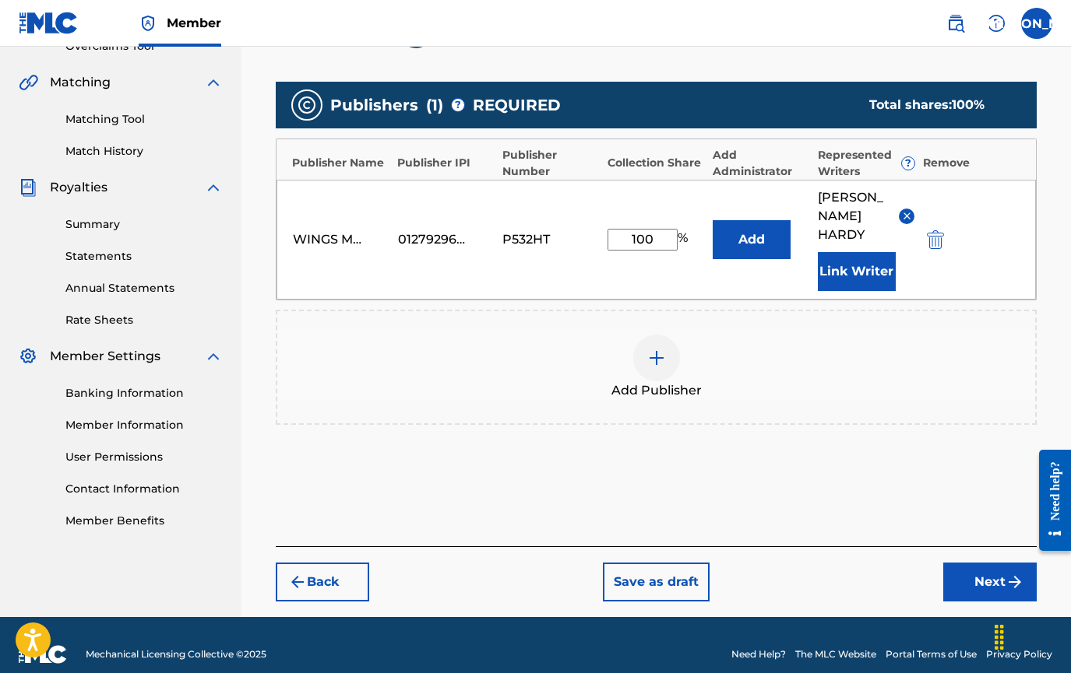
click at [981, 563] on button "Next" at bounding box center [989, 582] width 93 height 39
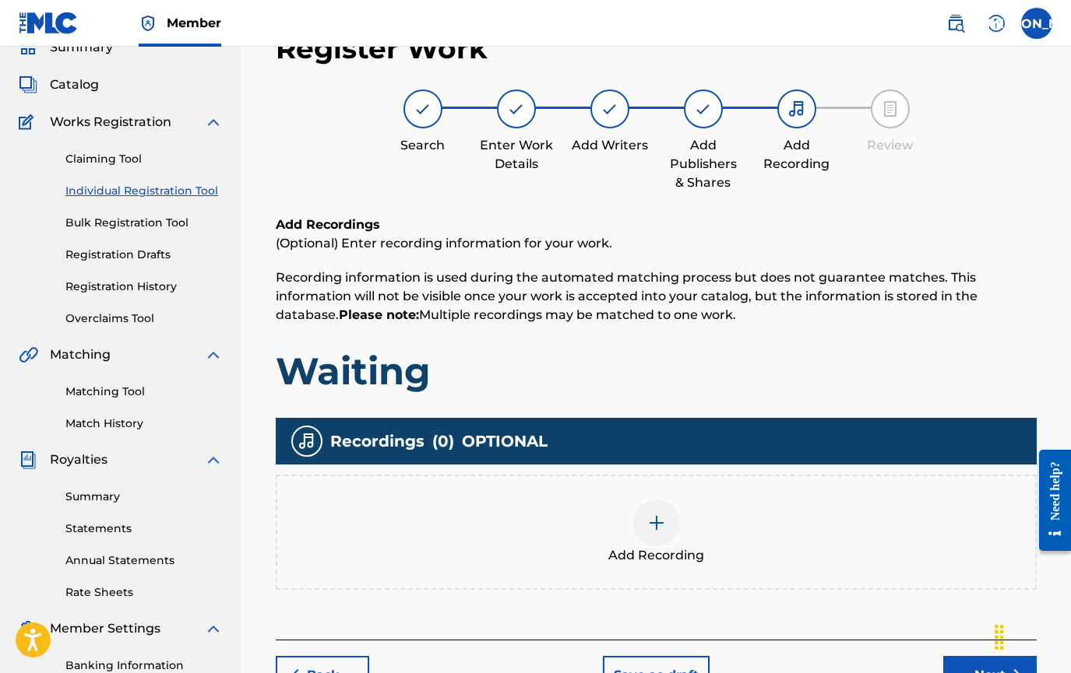
click at [658, 526] on img at bounding box center [656, 523] width 19 height 19
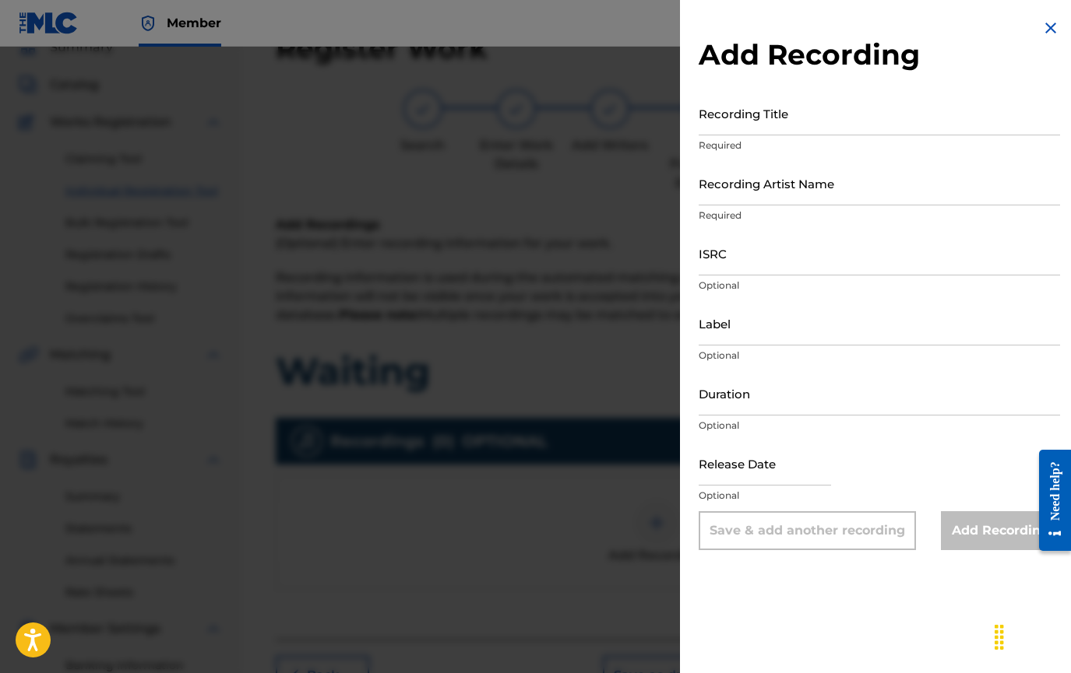
click at [785, 119] on input "Recording Title" at bounding box center [878, 113] width 361 height 44
type input "Waiting"
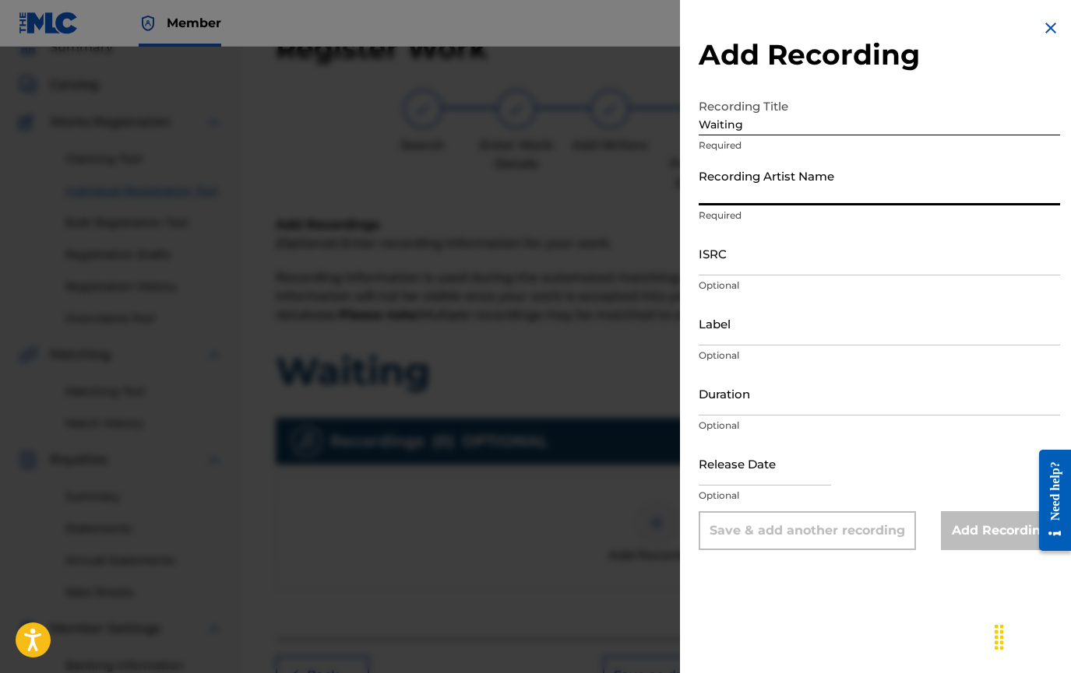
click at [704, 194] on input "Recording Artist Name" at bounding box center [878, 183] width 361 height 44
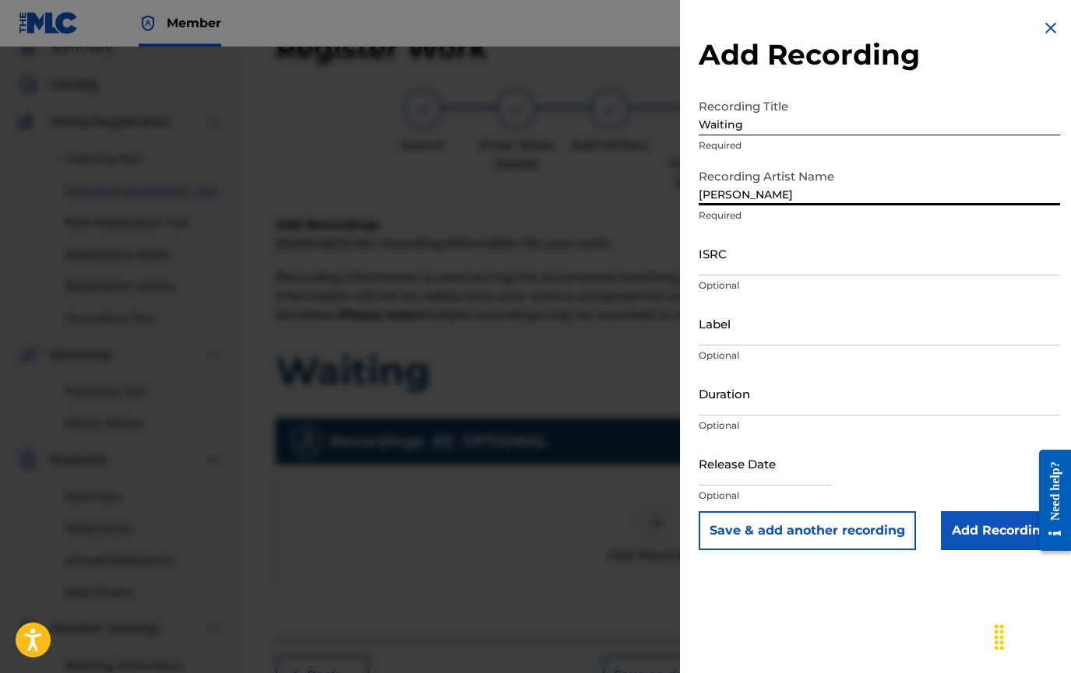
type input "[PERSON_NAME]"
click at [696, 36] on div "Add Recording Recording Title Waiting Required Recording Artist Name [PERSON_NA…" at bounding box center [879, 284] width 399 height 569
click at [730, 268] on input "ISRC" at bounding box center [878, 253] width 361 height 44
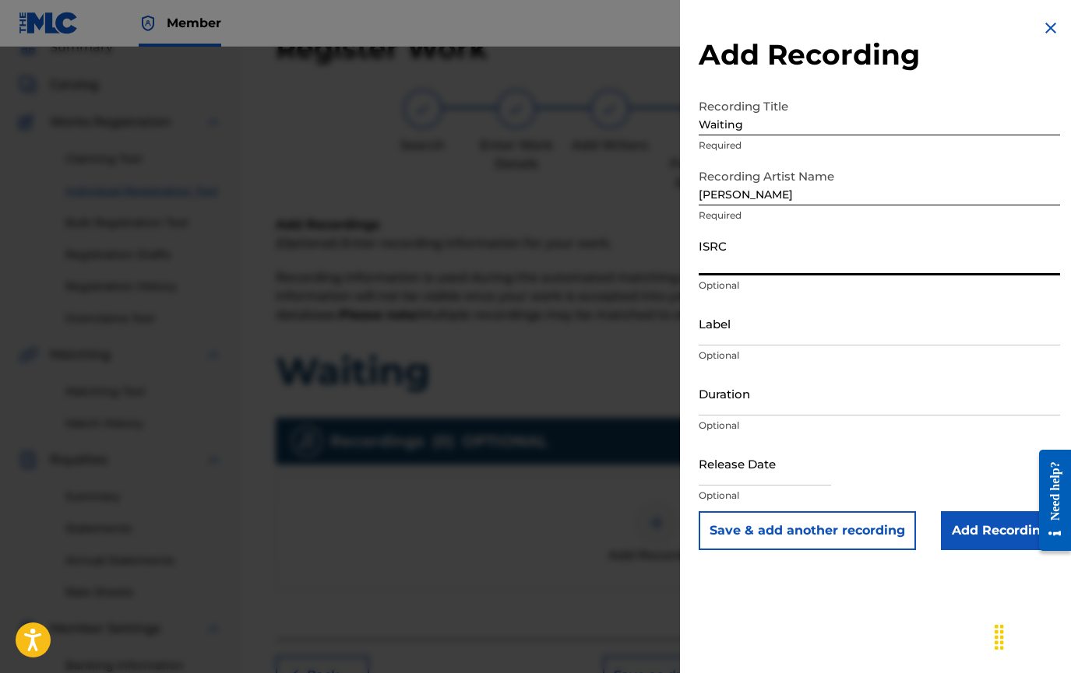
paste input "GBKPL2099636"
type input "GBKPL2099636"
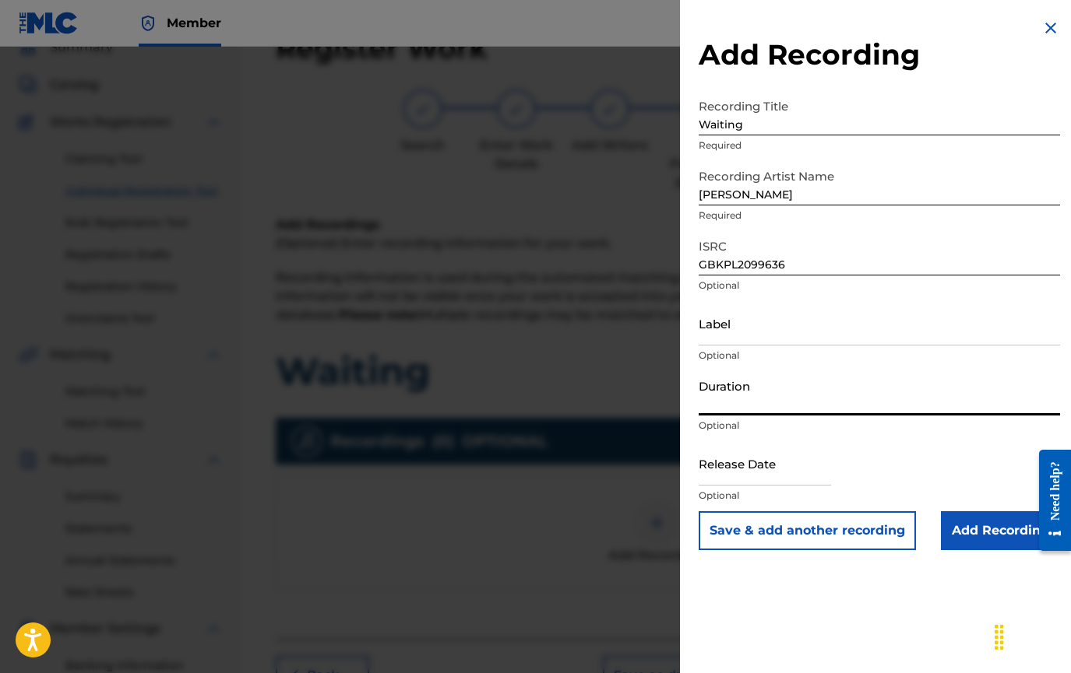
click at [706, 409] on input "Duration" at bounding box center [878, 393] width 361 height 44
type input "03:25"
click at [791, 471] on input "text" at bounding box center [764, 463] width 132 height 44
select select "7"
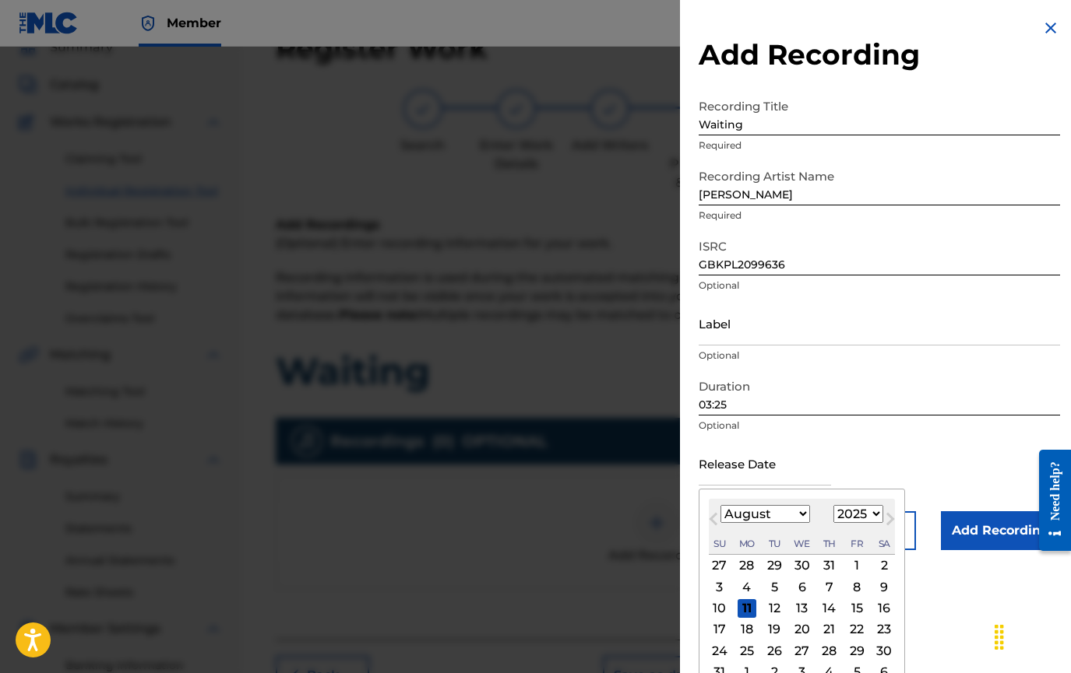
click at [728, 536] on div "Su" at bounding box center [719, 544] width 19 height 19
click at [875, 517] on select "1900 1901 1902 1903 1904 1905 1906 1907 1908 1909 1910 1911 1912 1913 1914 1915…" at bounding box center [858, 514] width 50 height 18
select select "2020"
click at [833, 505] on select "1900 1901 1902 1903 1904 1905 1906 1907 1908 1909 1910 1911 1912 1913 1914 1915…" at bounding box center [858, 514] width 50 height 18
click at [800, 515] on select "January February March April May June July August September October November De…" at bounding box center [765, 514] width 90 height 18
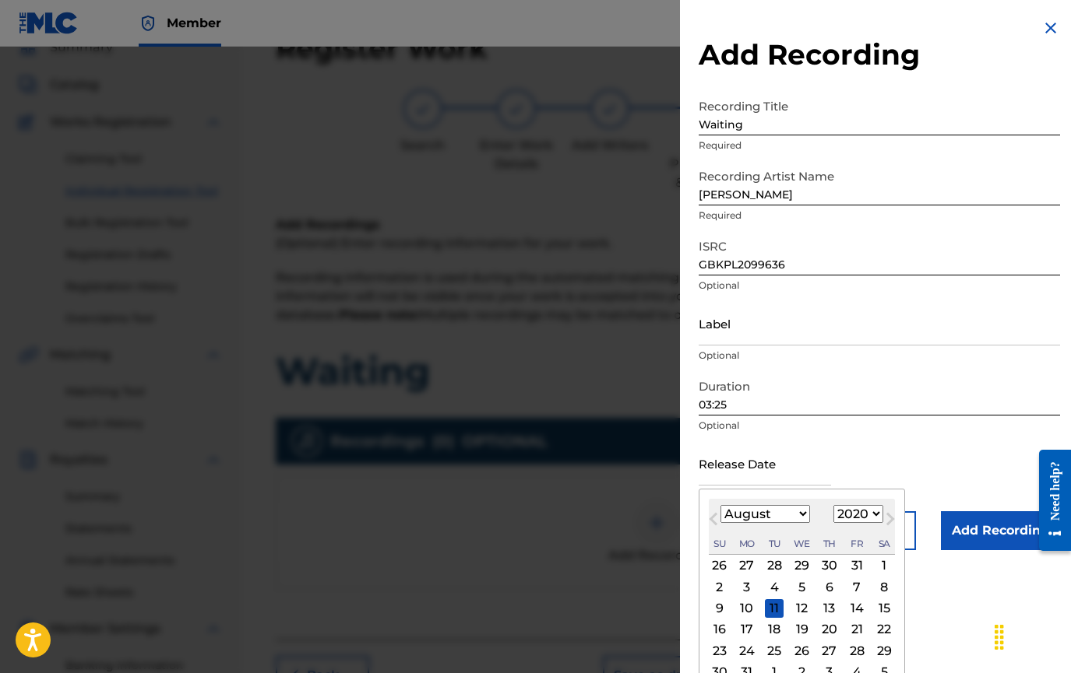
select select "4"
click at [720, 505] on select "January February March April May June July August September October November De…" at bounding box center [765, 514] width 90 height 18
click at [855, 590] on div "8" at bounding box center [856, 587] width 19 height 19
type input "[DATE]"
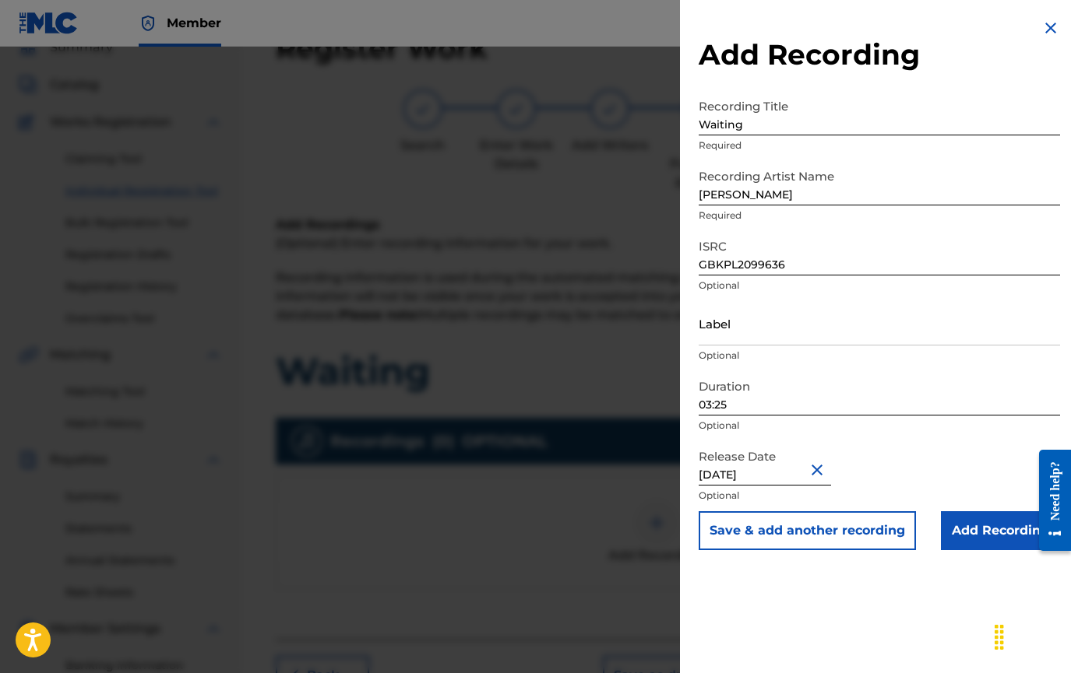
click at [967, 522] on input "Add Recording" at bounding box center [1000, 531] width 119 height 39
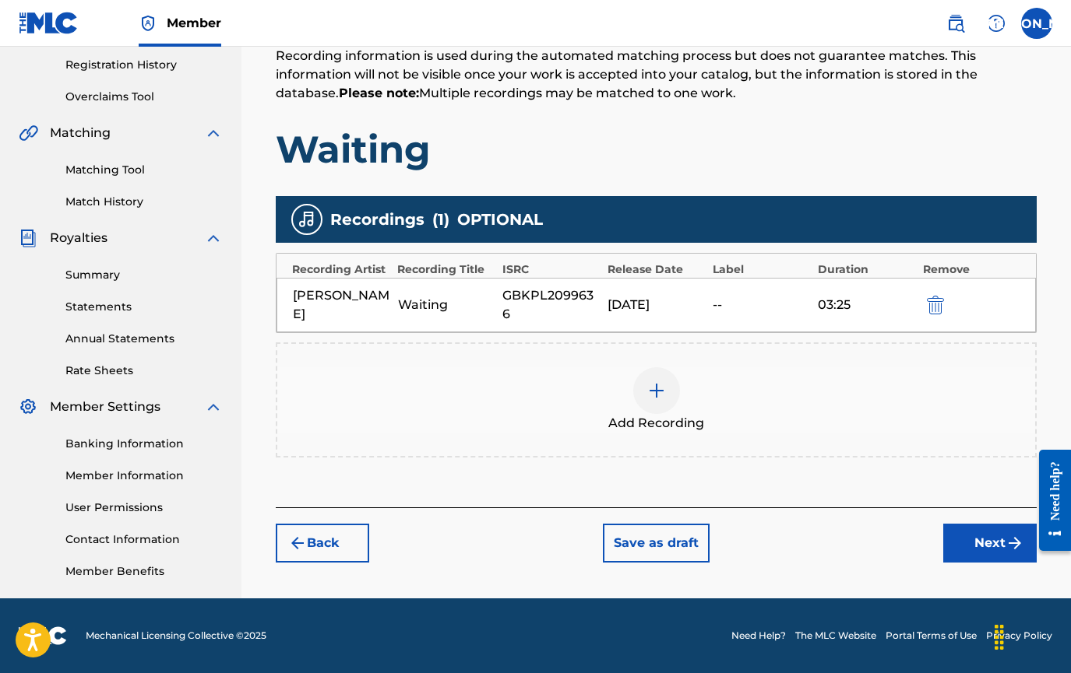
click at [994, 544] on button "Next" at bounding box center [989, 543] width 93 height 39
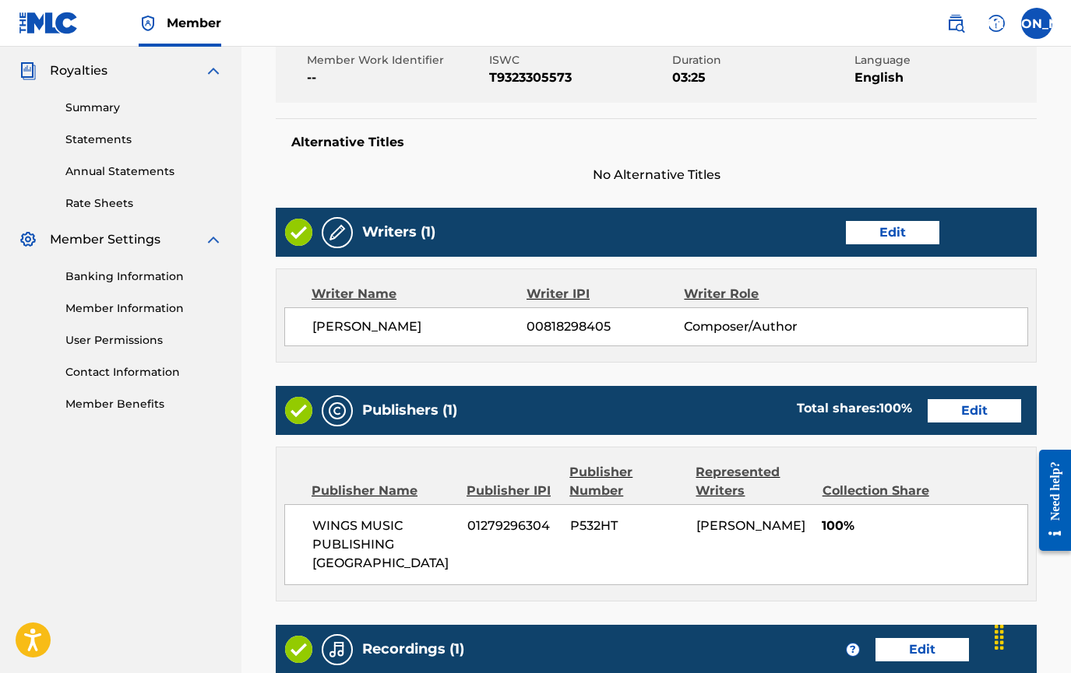
scroll to position [712, 0]
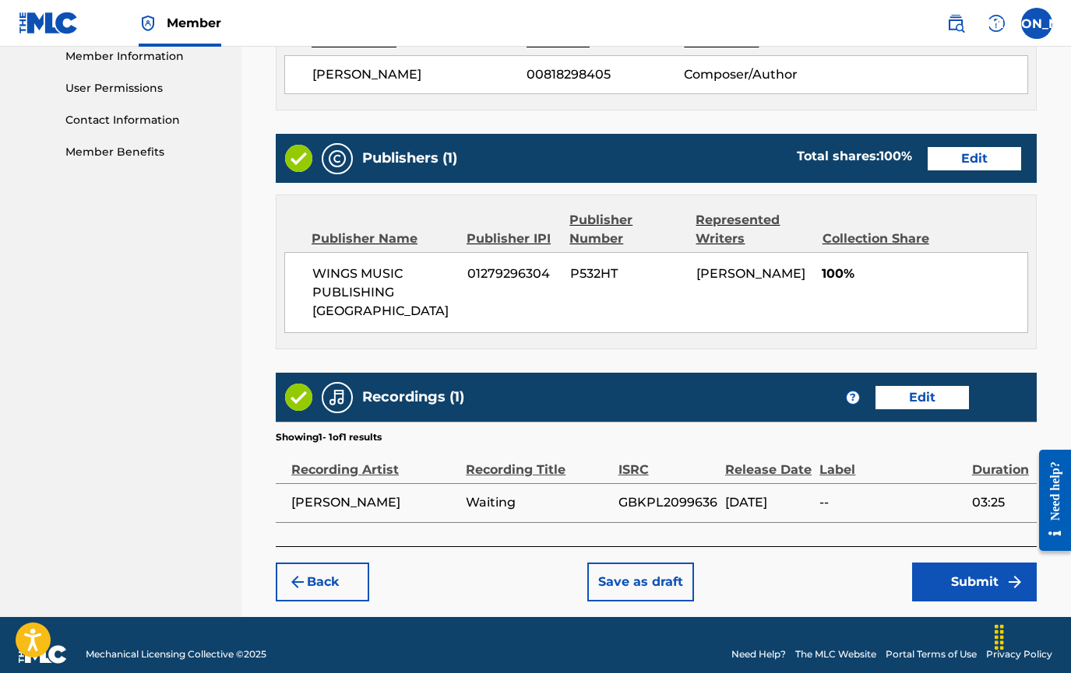
click at [979, 563] on button "Submit" at bounding box center [974, 582] width 125 height 39
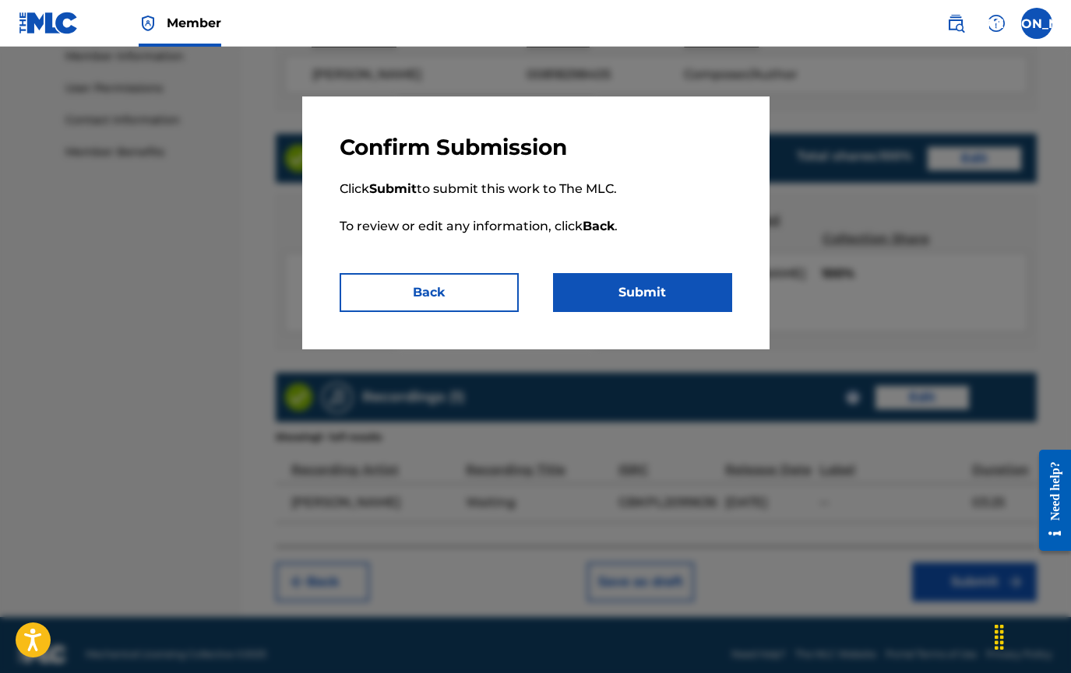
click at [666, 280] on button "Submit" at bounding box center [642, 292] width 179 height 39
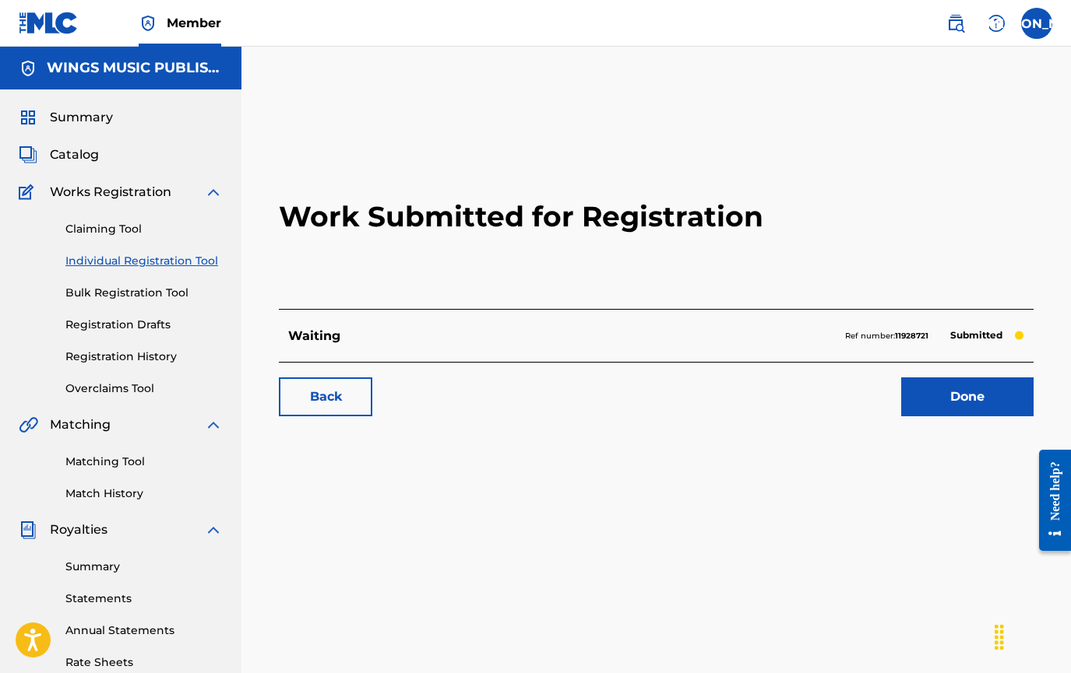
click at [957, 391] on link "Done" at bounding box center [967, 397] width 132 height 39
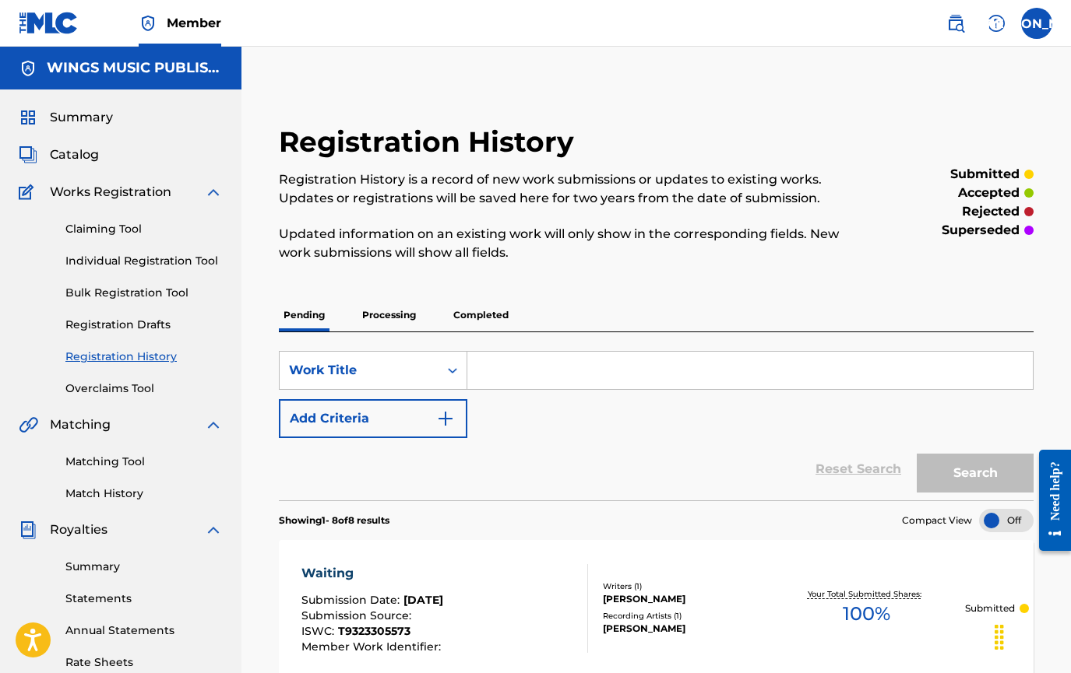
click at [97, 262] on link "Individual Registration Tool" at bounding box center [143, 261] width 157 height 16
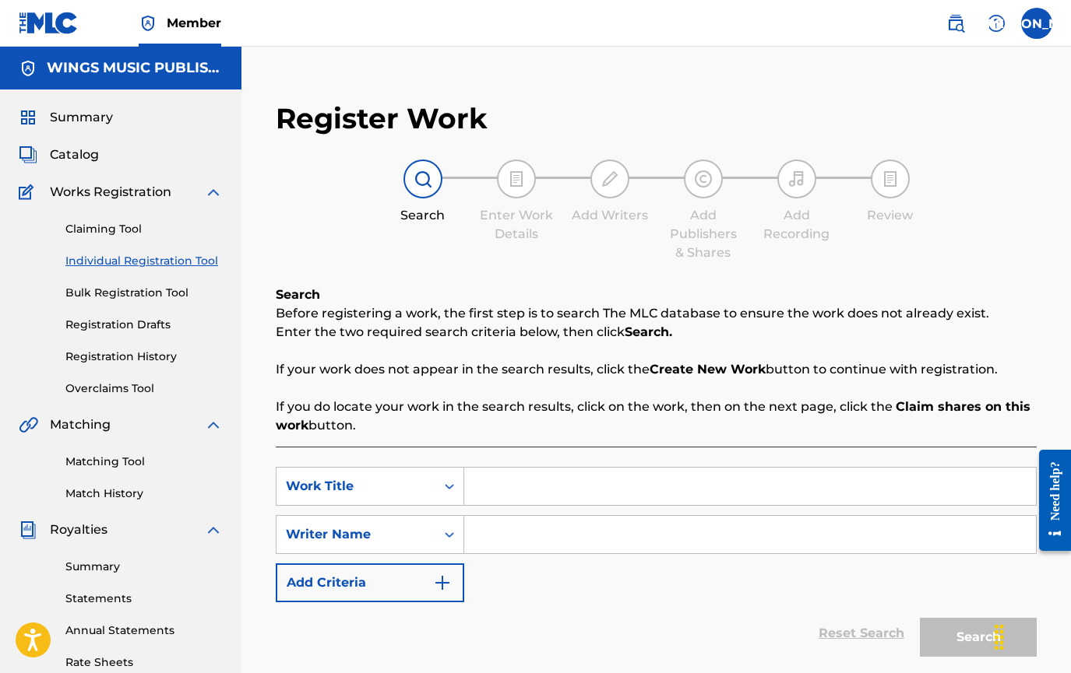
click at [536, 479] on input "Search Form" at bounding box center [749, 486] width 571 height 37
type input "Hold Me Still"
click at [517, 536] on input "Search Form" at bounding box center [749, 534] width 571 height 37
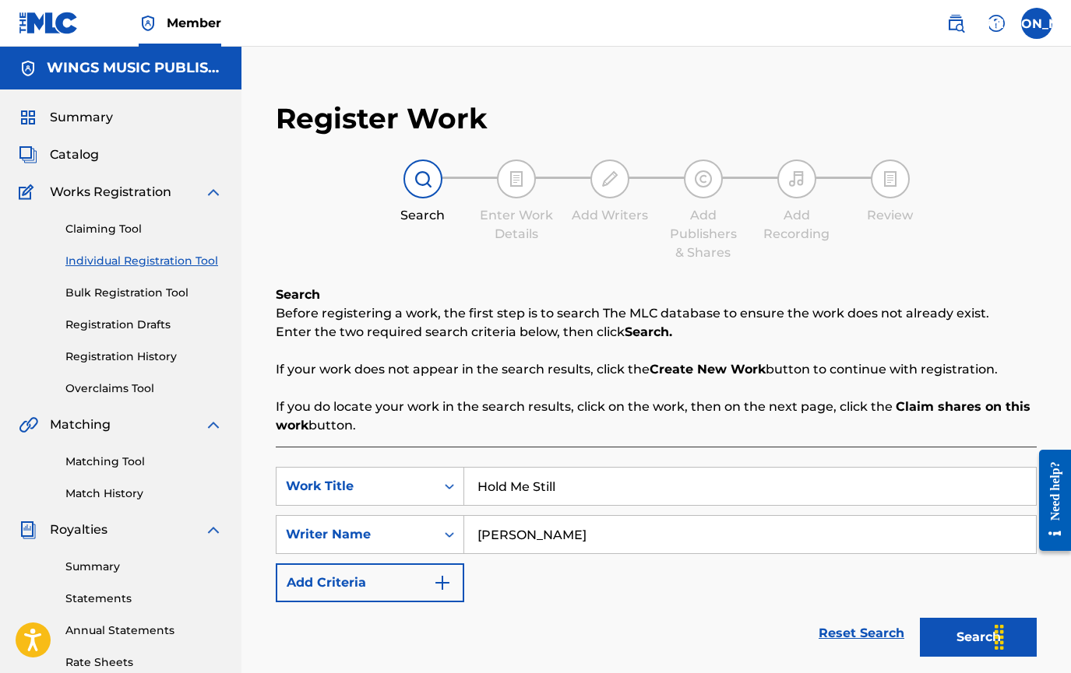
type input "[PERSON_NAME]"
click at [969, 639] on button "Search" at bounding box center [978, 637] width 117 height 39
